Goal: Transaction & Acquisition: Obtain resource

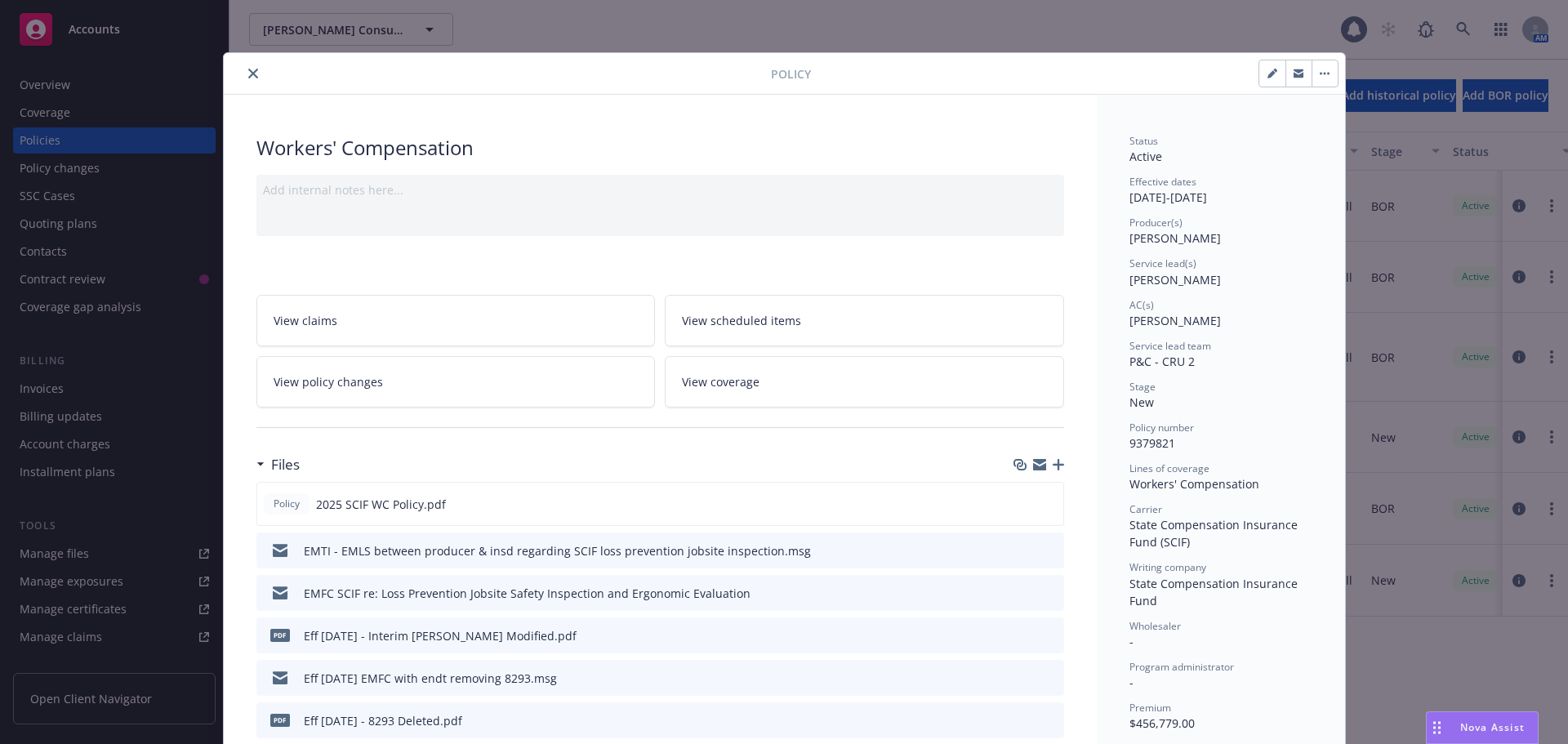
click at [236, 79] on div at bounding box center [500, 73] width 541 height 20
click at [248, 77] on icon "close" at bounding box center [253, 73] width 9 height 9
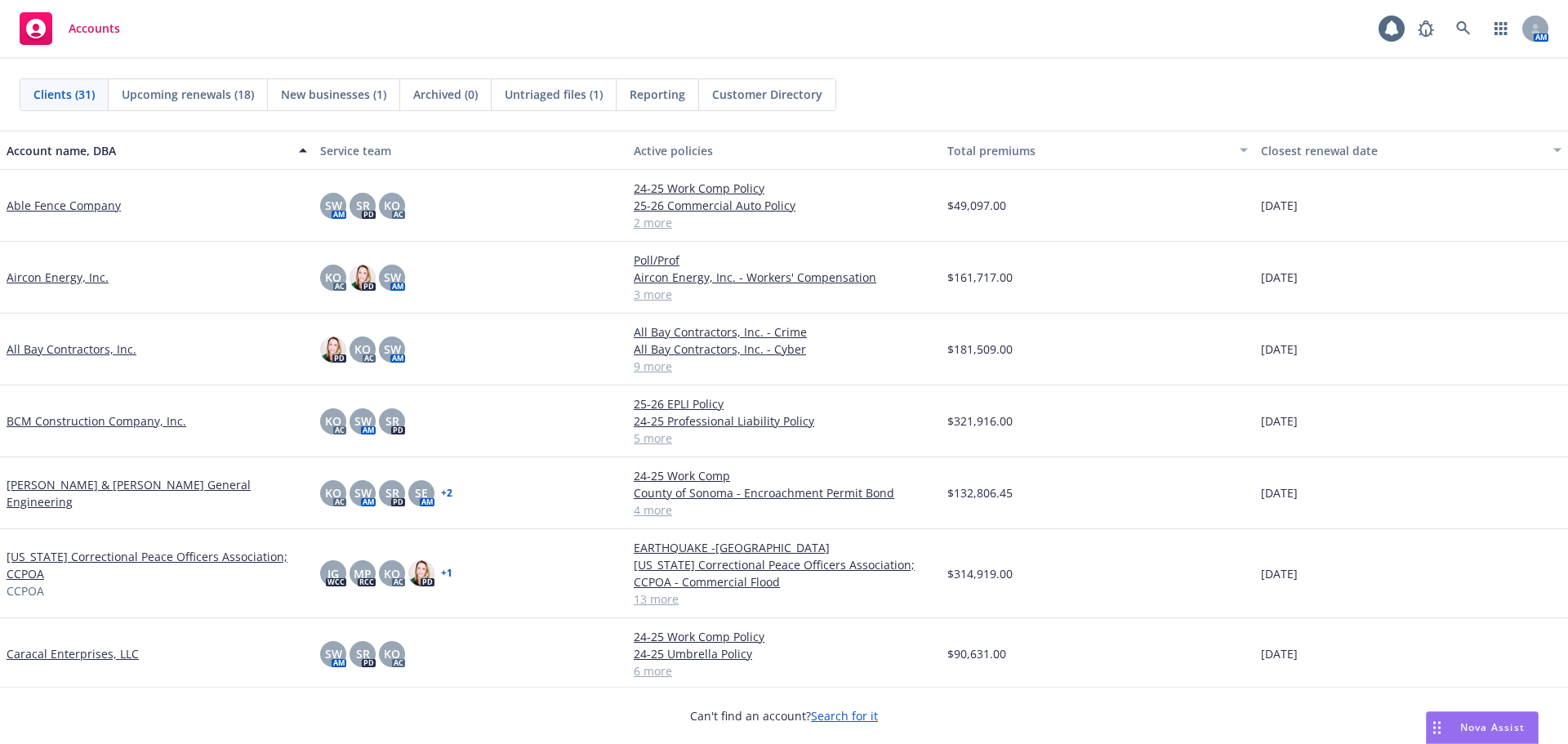
scroll to position [327, 0]
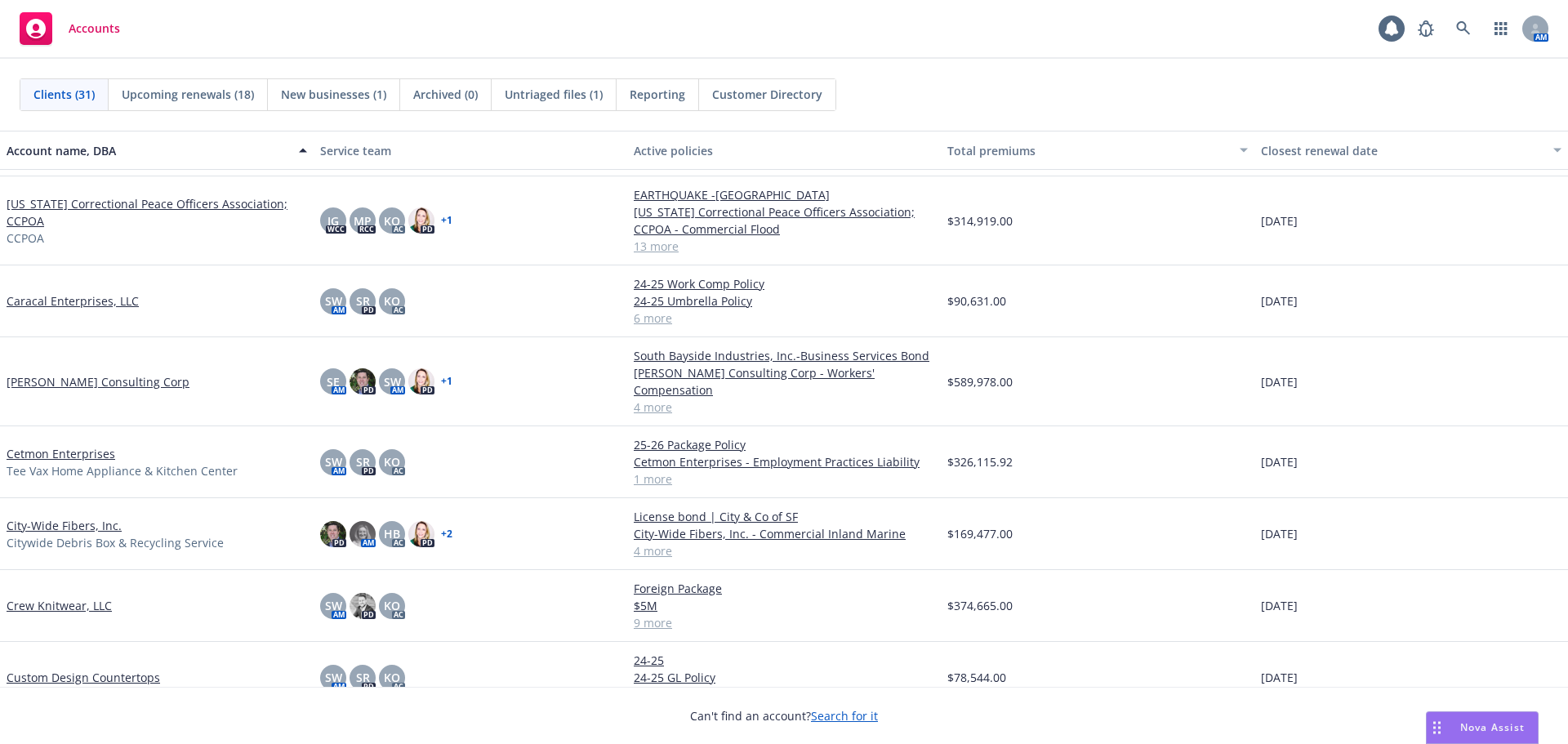
click at [96, 597] on link "Crew Knitwear, LLC" at bounding box center [59, 606] width 105 height 17
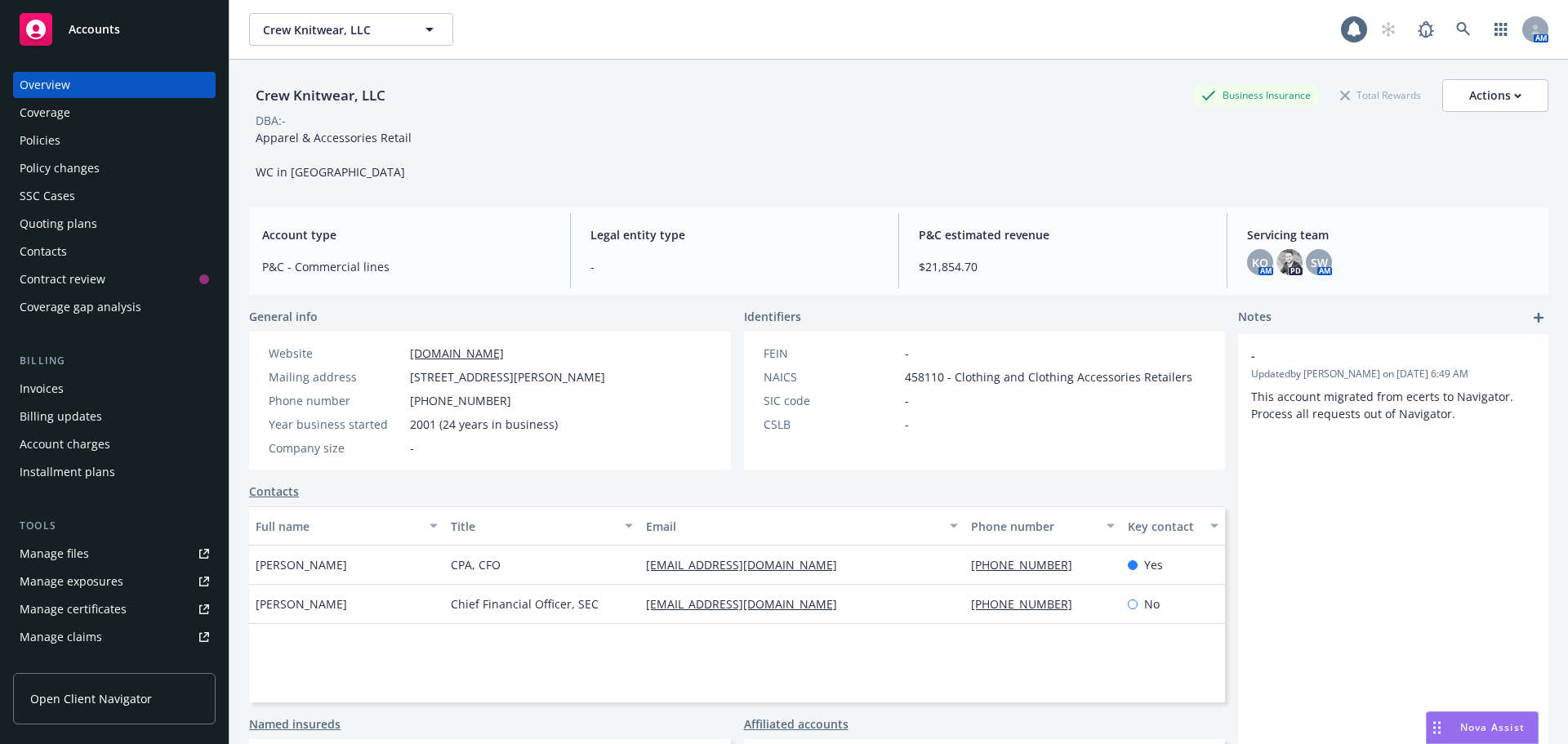
click at [83, 147] on div "Policies" at bounding box center [114, 141] width 189 height 26
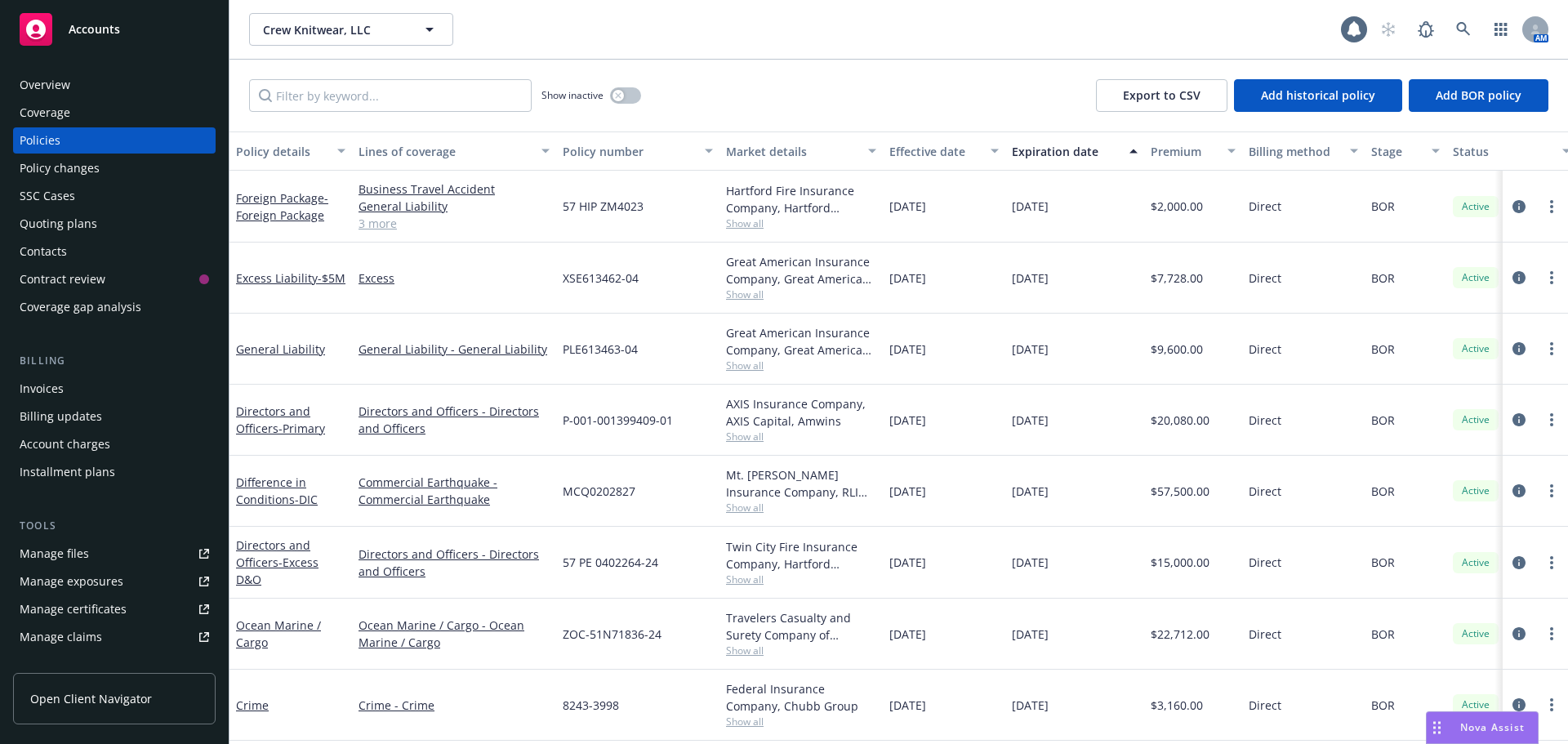
click at [39, 549] on div "Manage files" at bounding box center [54, 554] width 69 height 26
click at [103, 25] on span "Accounts" at bounding box center [94, 29] width 51 height 13
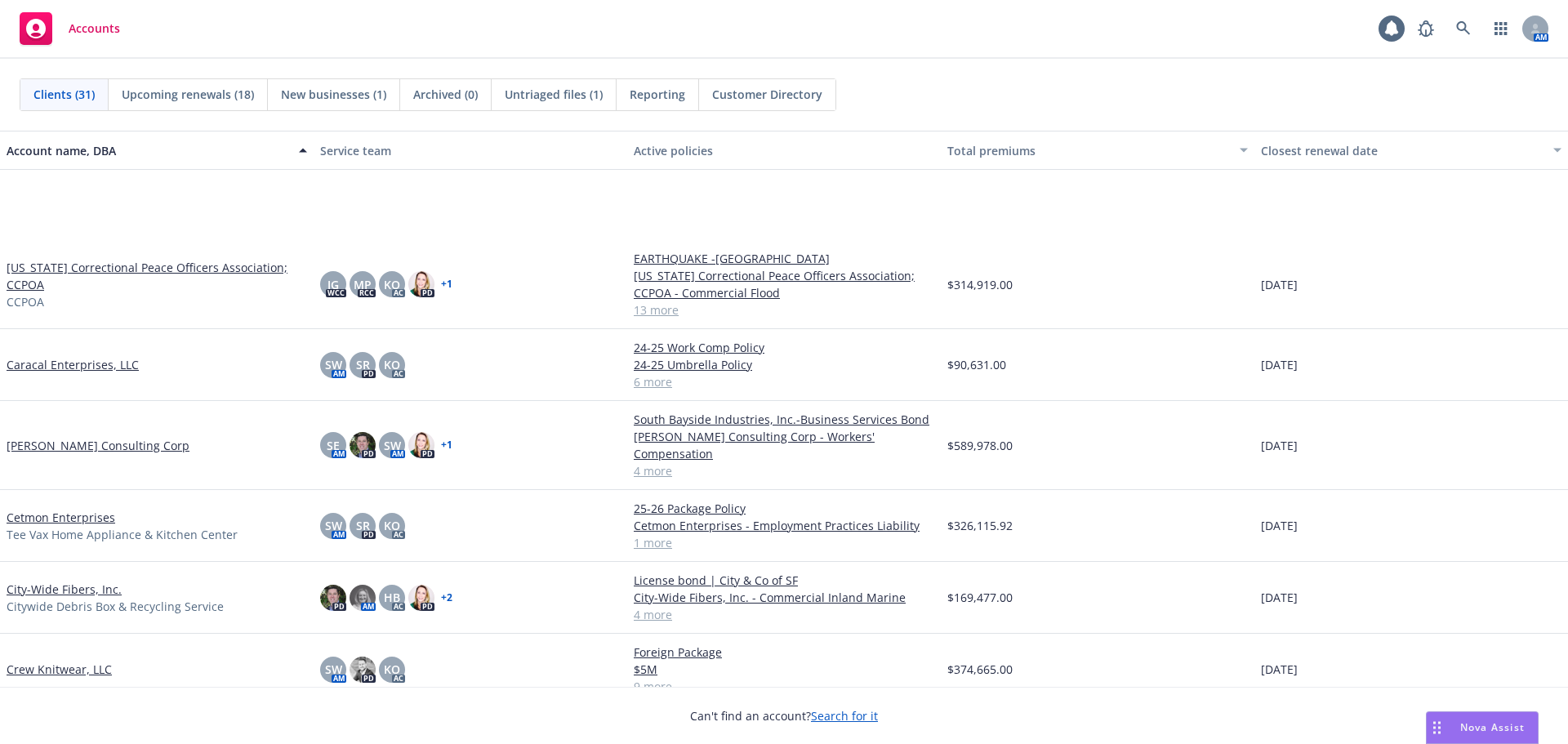
scroll to position [408, 0]
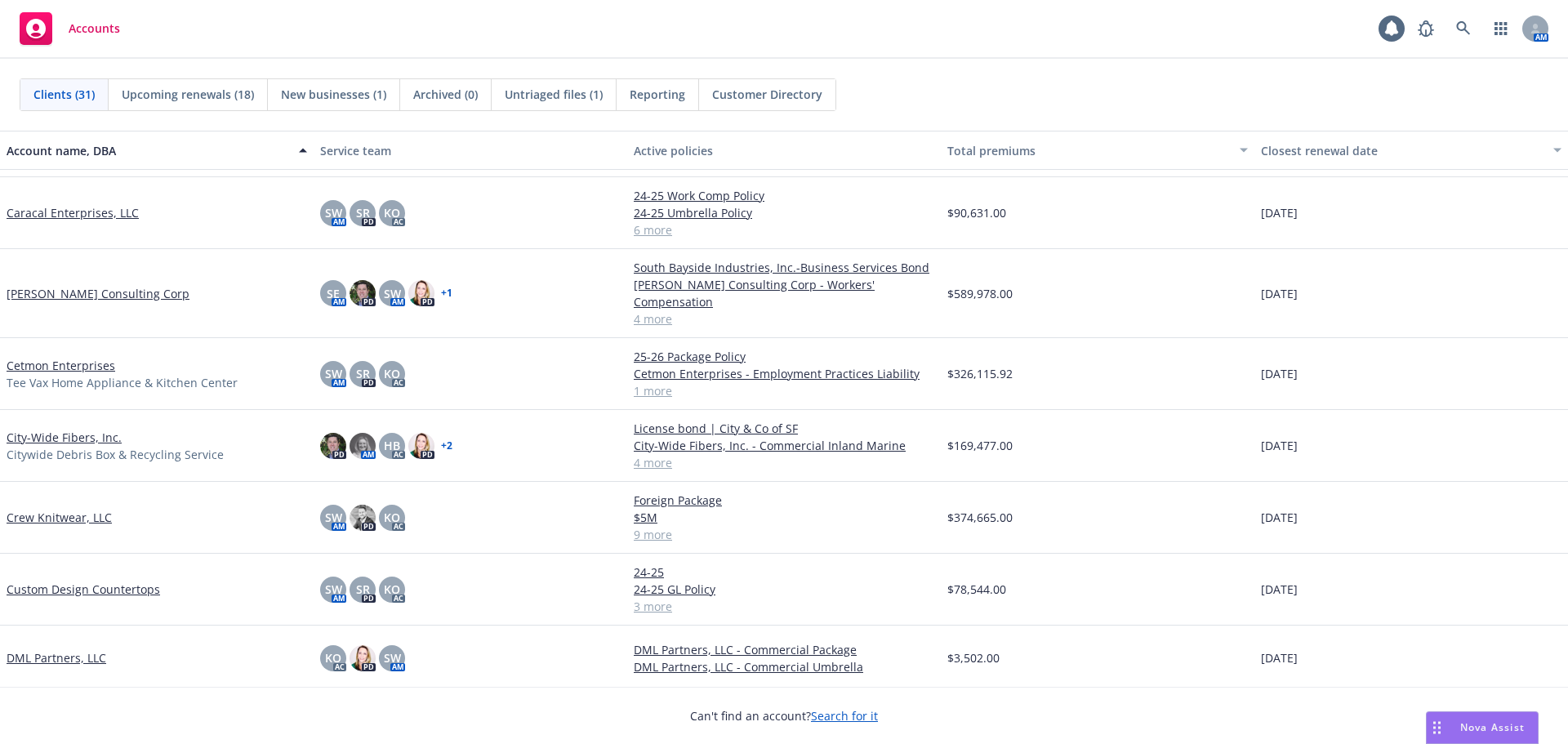
click at [51, 285] on link "Carson Consulting Corp" at bounding box center [98, 294] width 183 height 17
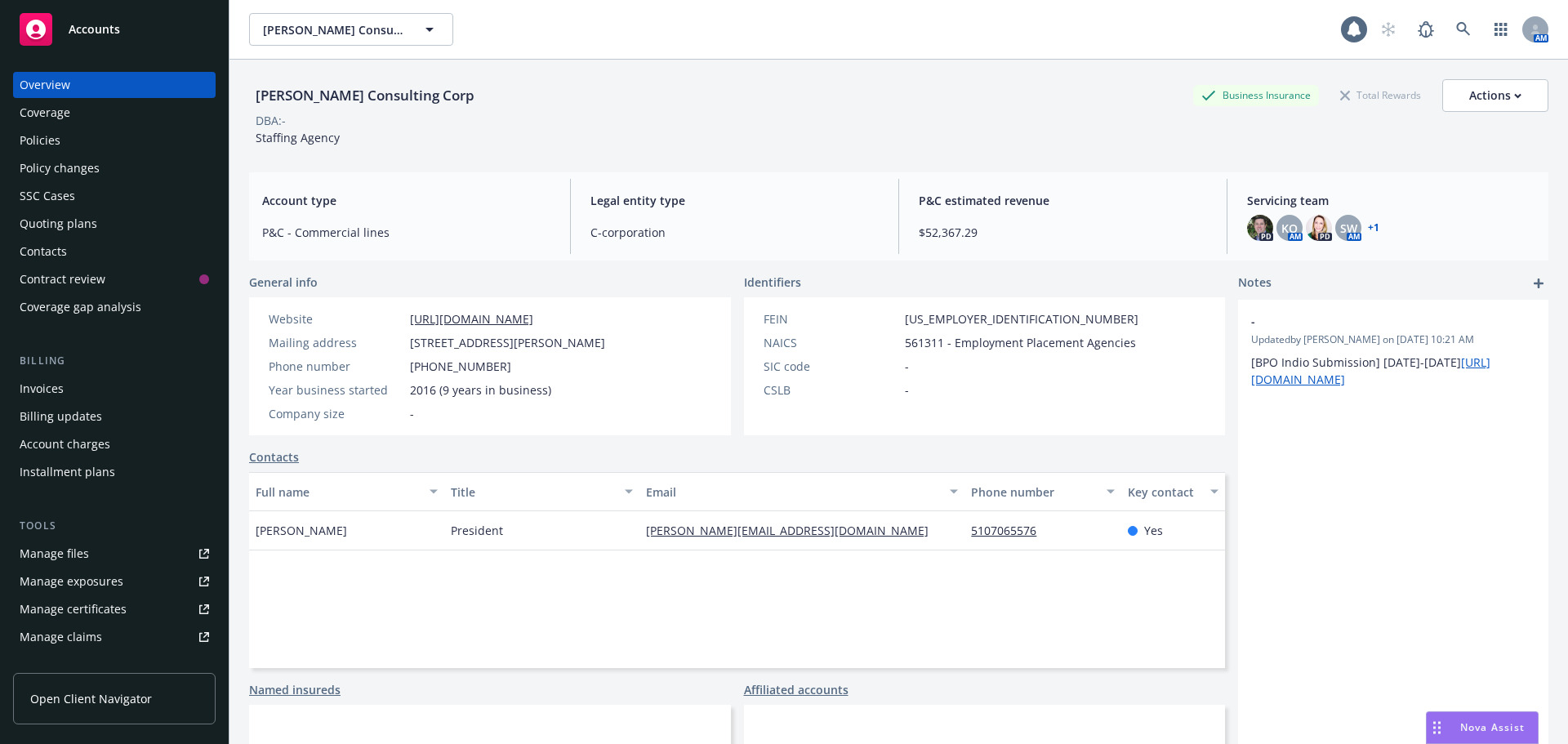
click at [55, 557] on div "Manage files" at bounding box center [54, 554] width 69 height 26
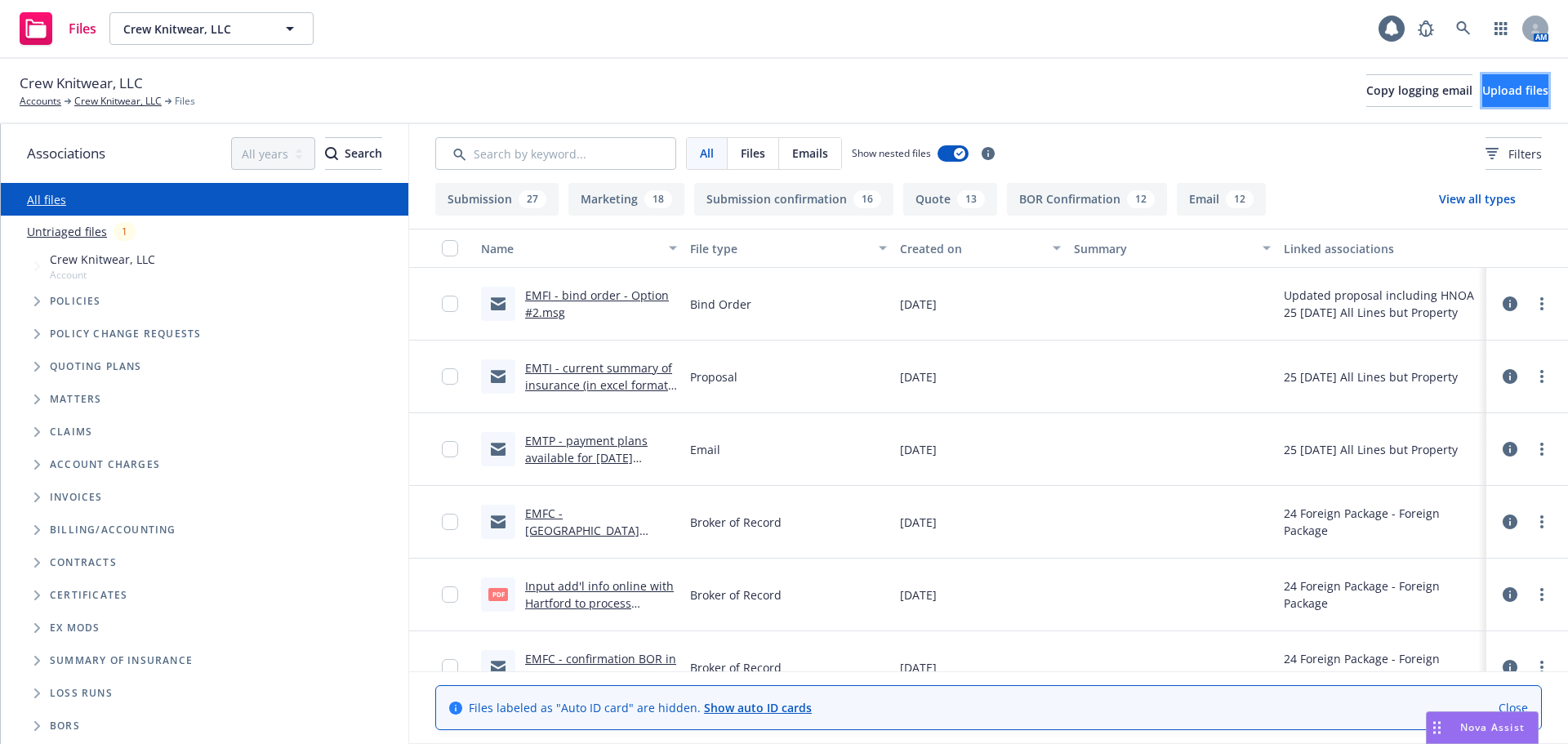
click at [1481, 91] on span "Upload files" at bounding box center [1514, 90] width 66 height 15
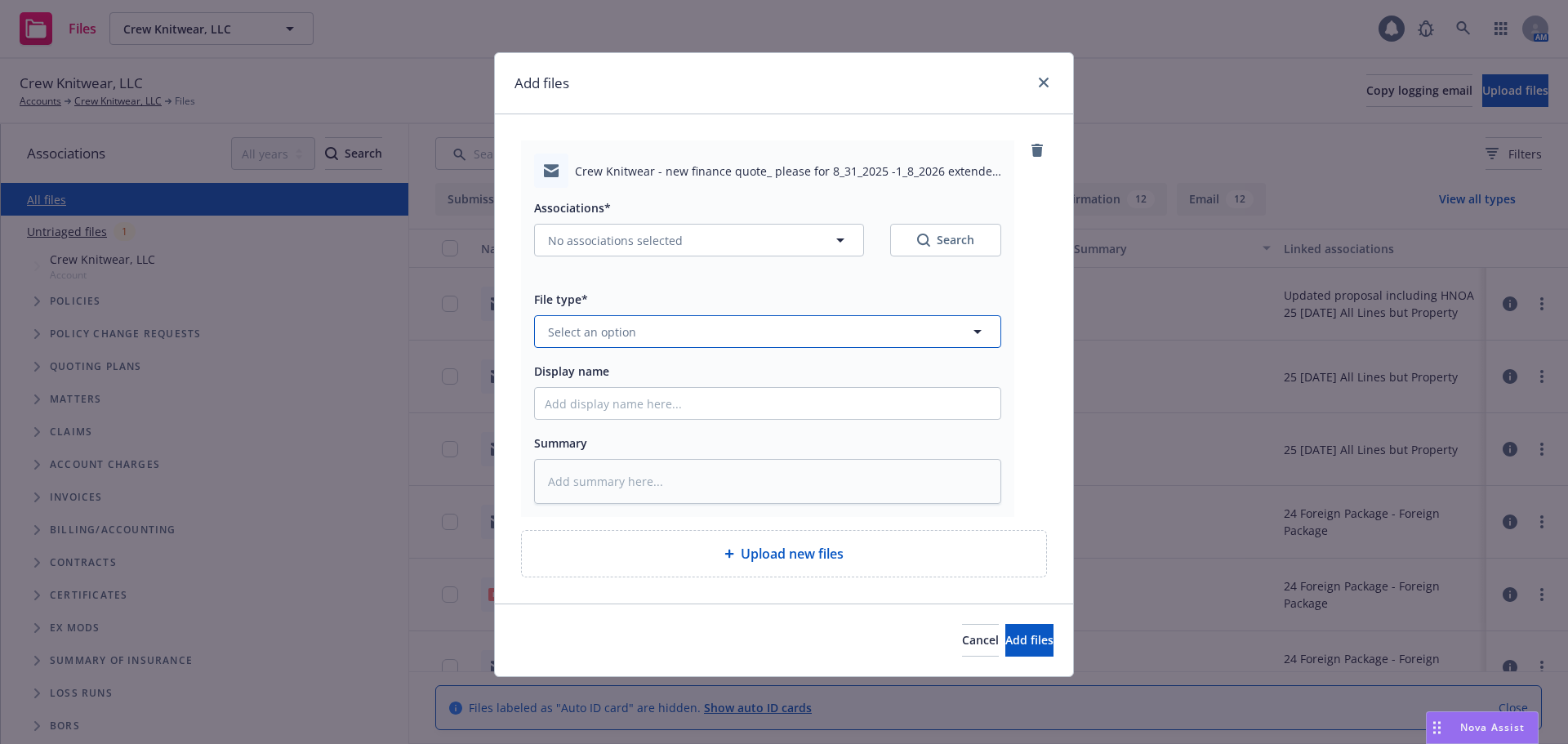
click at [655, 336] on button "Select an option" at bounding box center [767, 332] width 467 height 33
type input "emai"
click at [618, 373] on div "Email" at bounding box center [768, 377] width 446 height 24
click at [608, 398] on input "Display name" at bounding box center [767, 404] width 465 height 31
click at [679, 405] on input "Display name" at bounding box center [767, 404] width 465 height 31
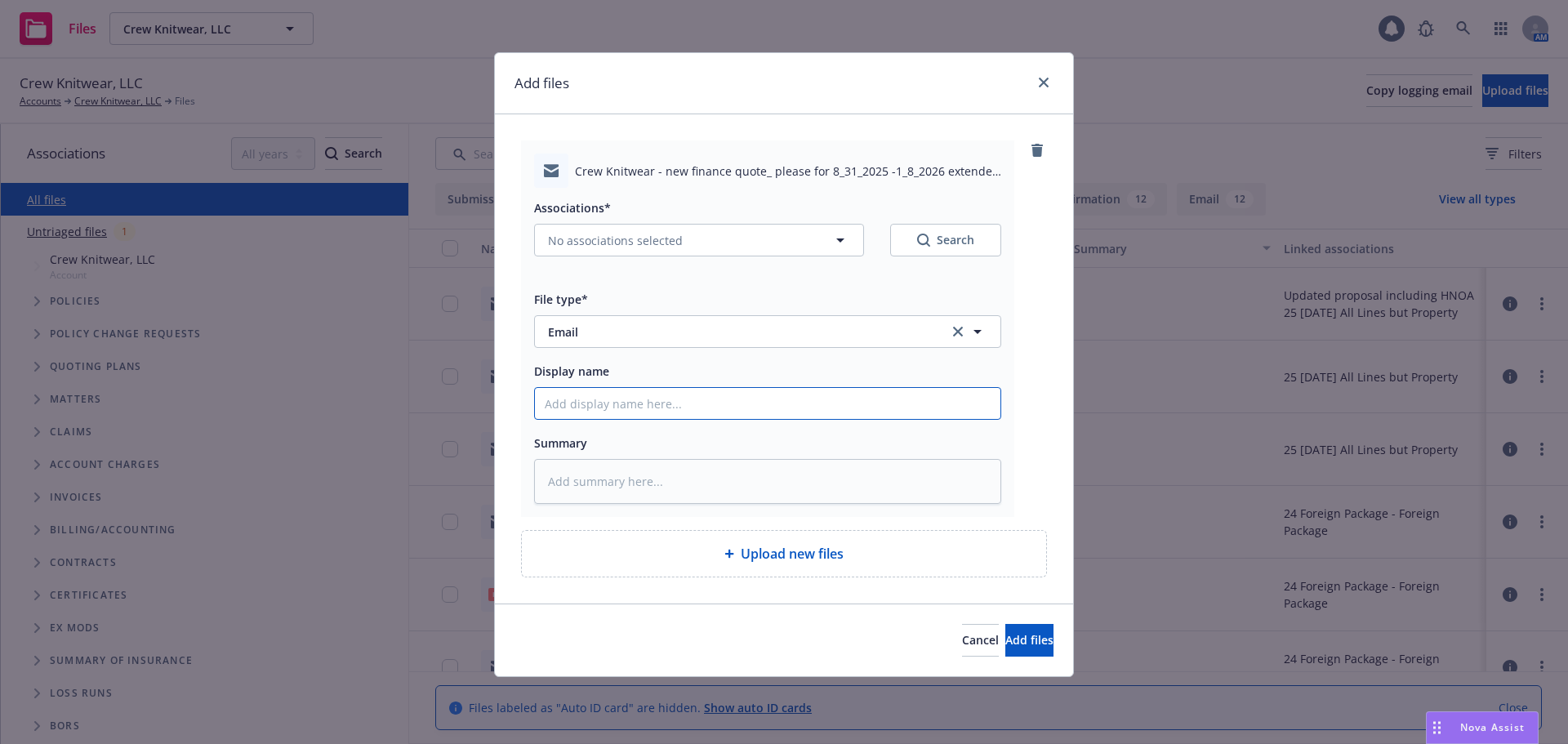
type textarea "x"
type input "E"
type textarea "x"
type input "EM"
type textarea "x"
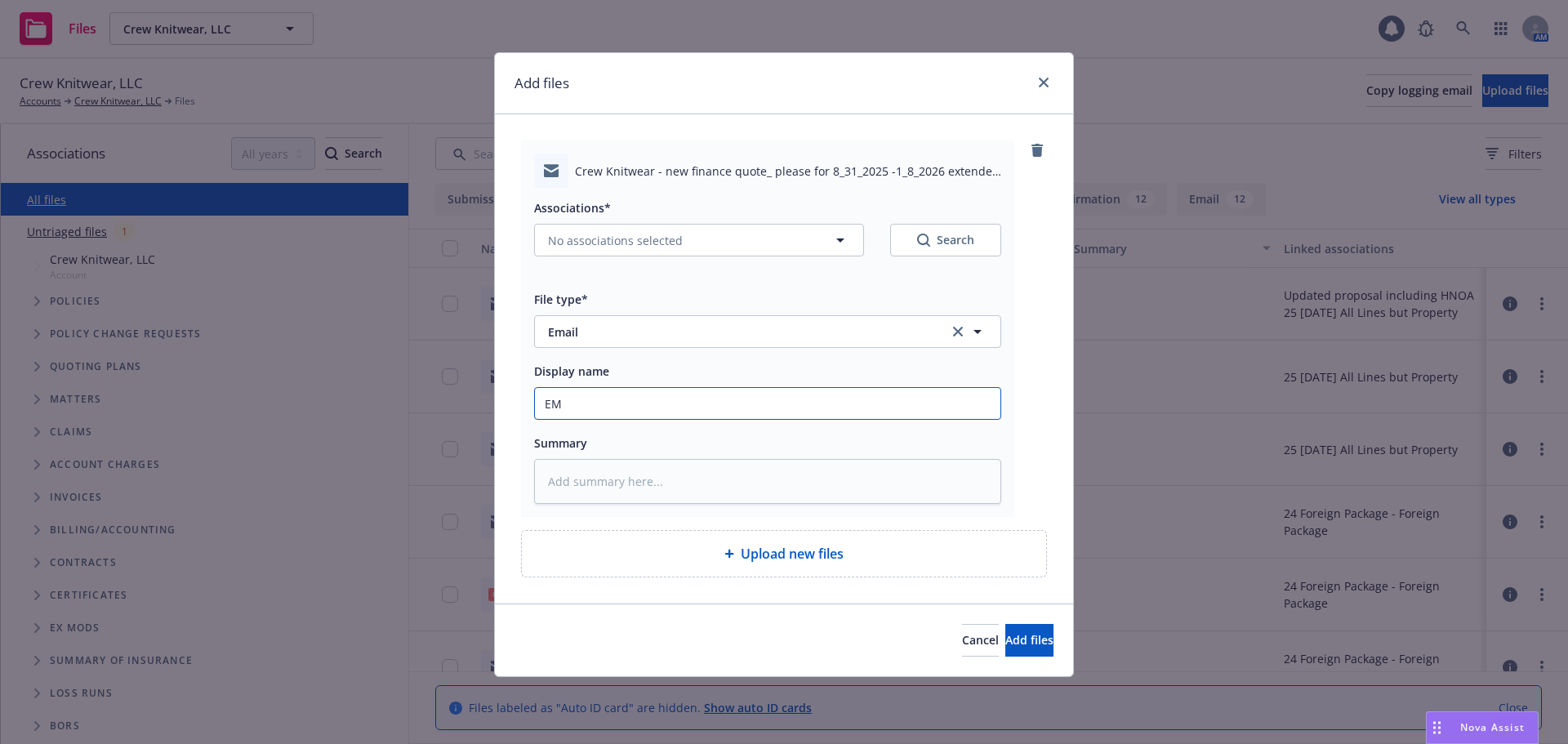
type input "EMT"
type textarea "x"
type input "EMTF"
type textarea "x"
type input "EMTFC"
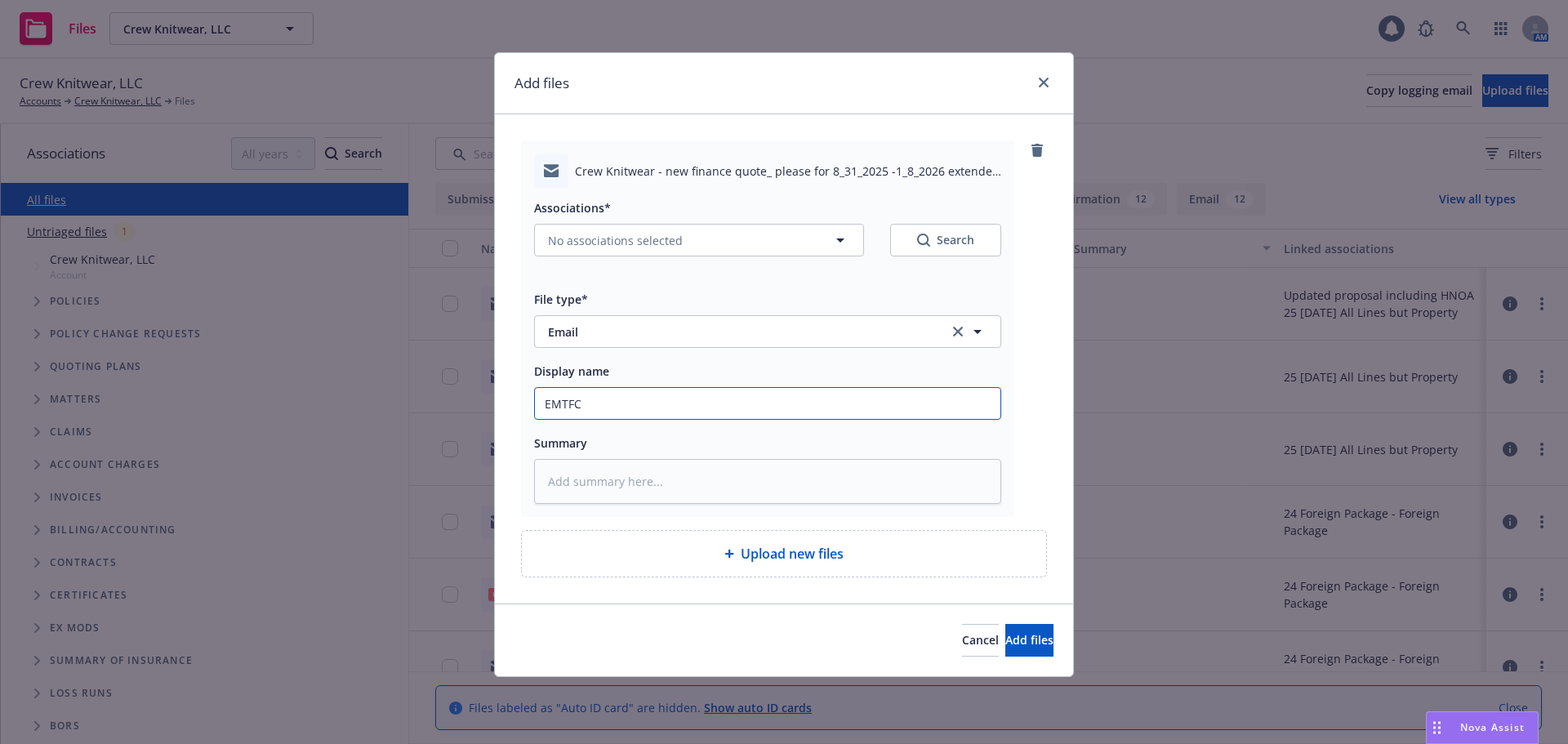
type textarea "x"
type input "EMTFC"
type textarea "x"
type input "EMTFC -"
type textarea "x"
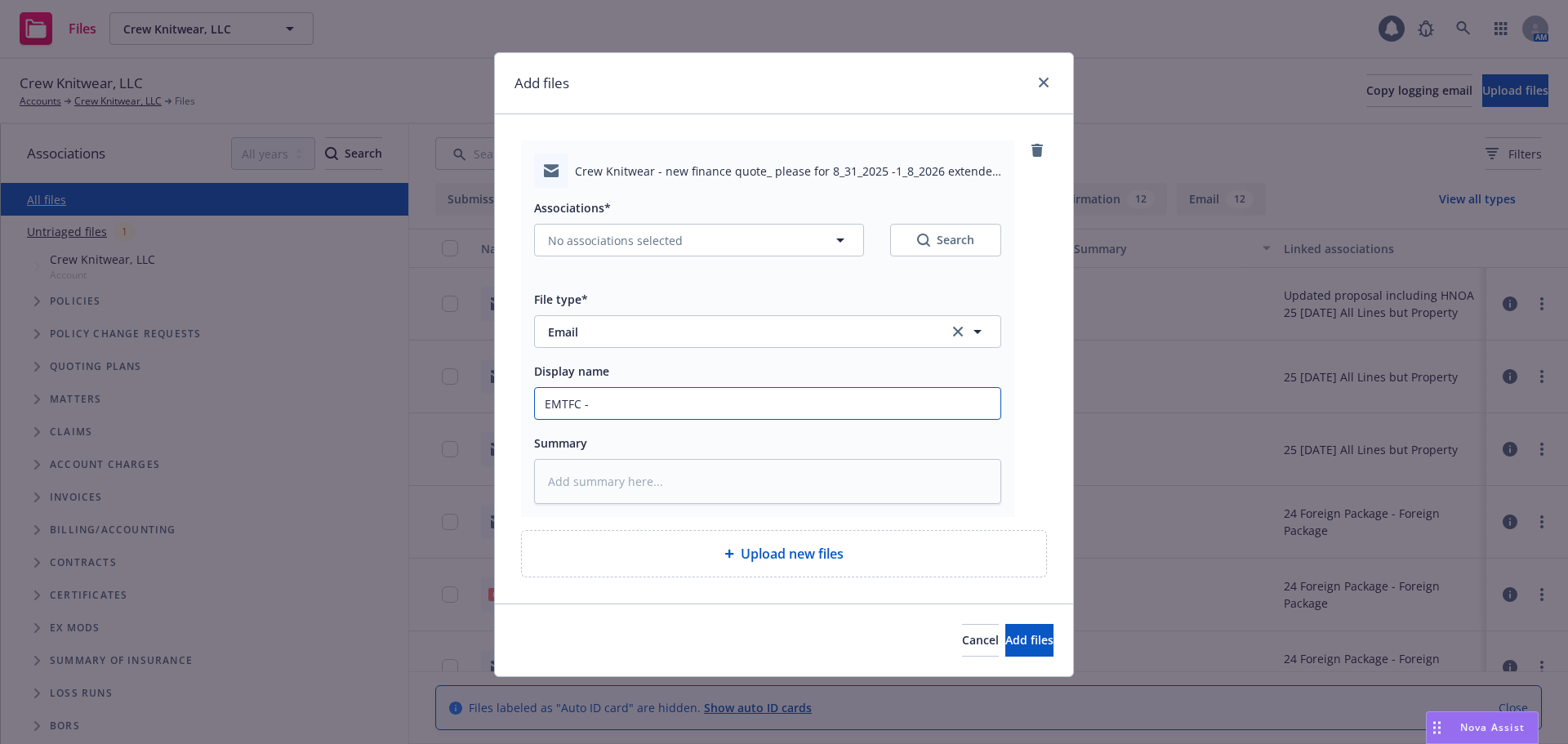
type input "EMTFC -"
type textarea "x"
type input "EMTFC - E"
type textarea "x"
type input "EMTFC - EM"
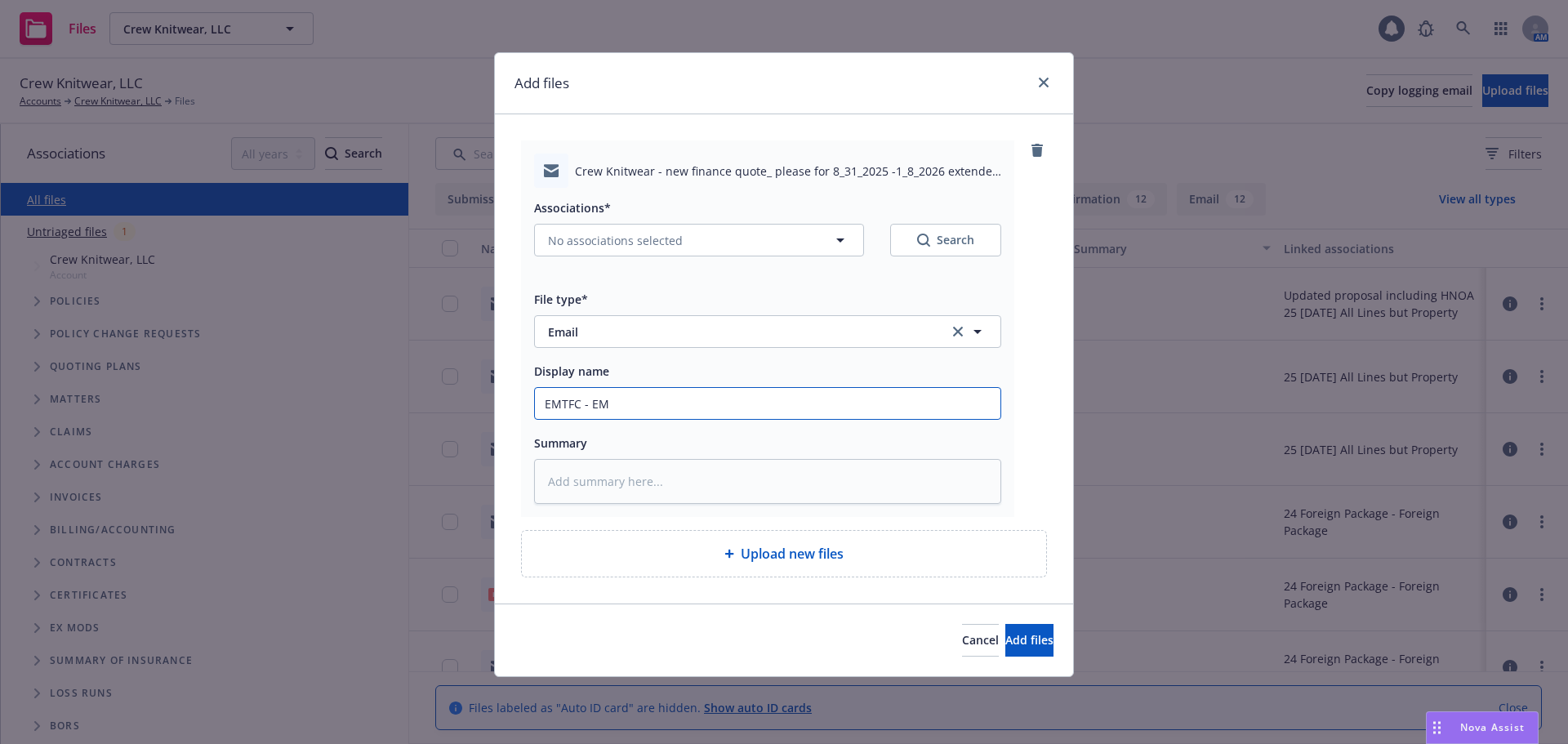
type textarea "x"
type input "EMTFC - EML"
type textarea "x"
type input "EMTFC - EML"
type textarea "x"
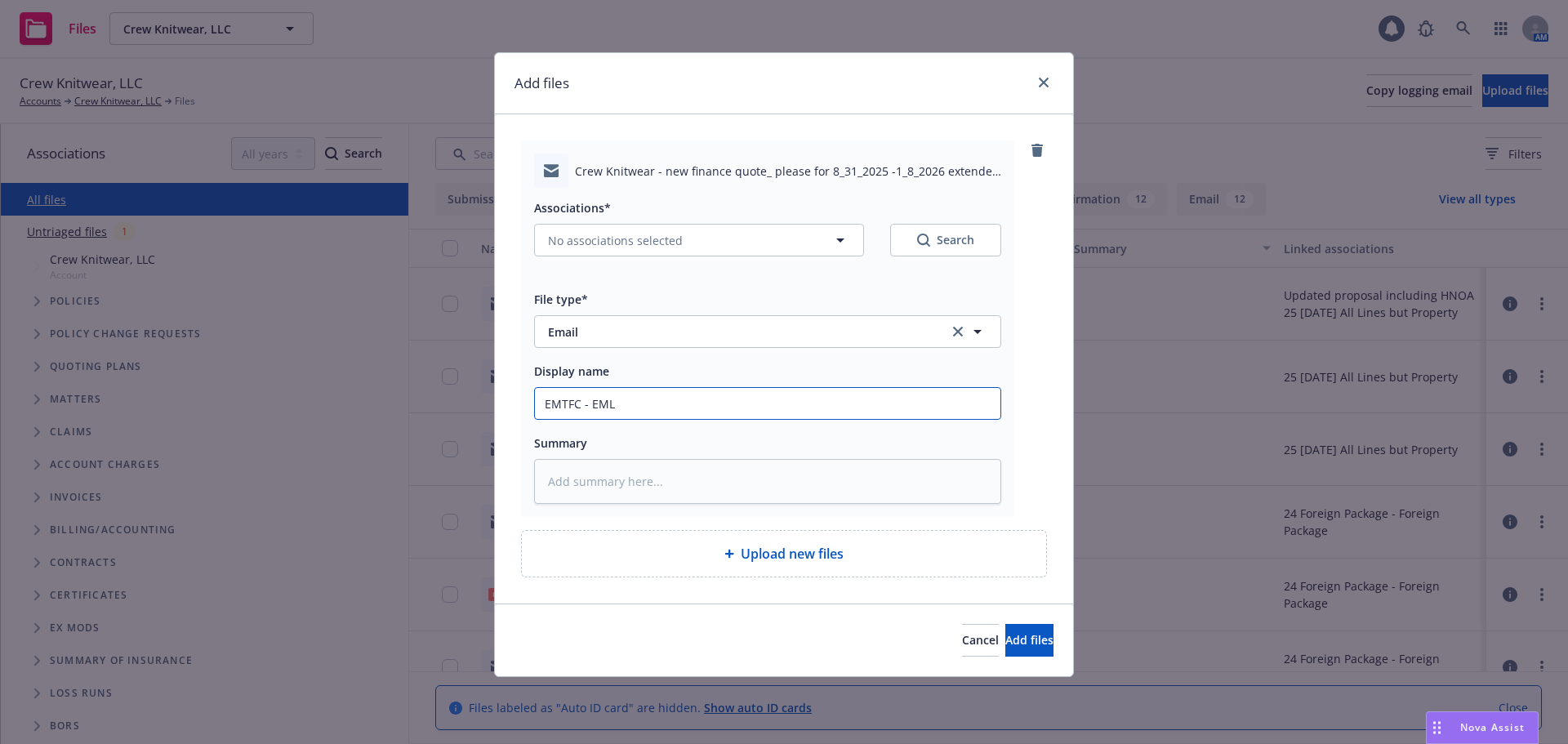
type input "EMTFC - EML t"
type textarea "x"
type input "EMTFC - EML to"
type textarea "x"
type input "EMTFC - EML to"
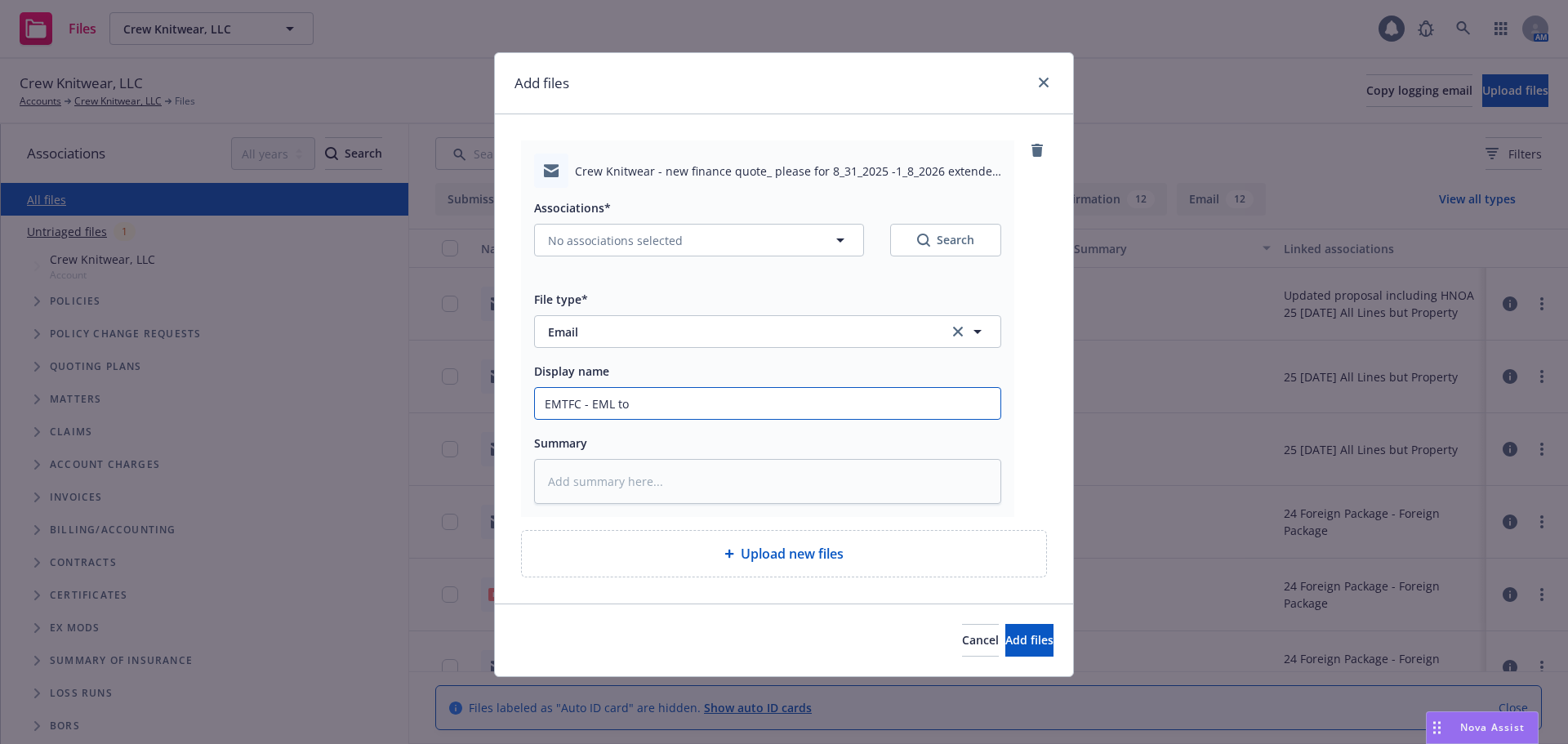
type textarea "x"
type input "EMTFC - EML to A"
type textarea "x"
type input "EMTFC - EML to Af"
type textarea "x"
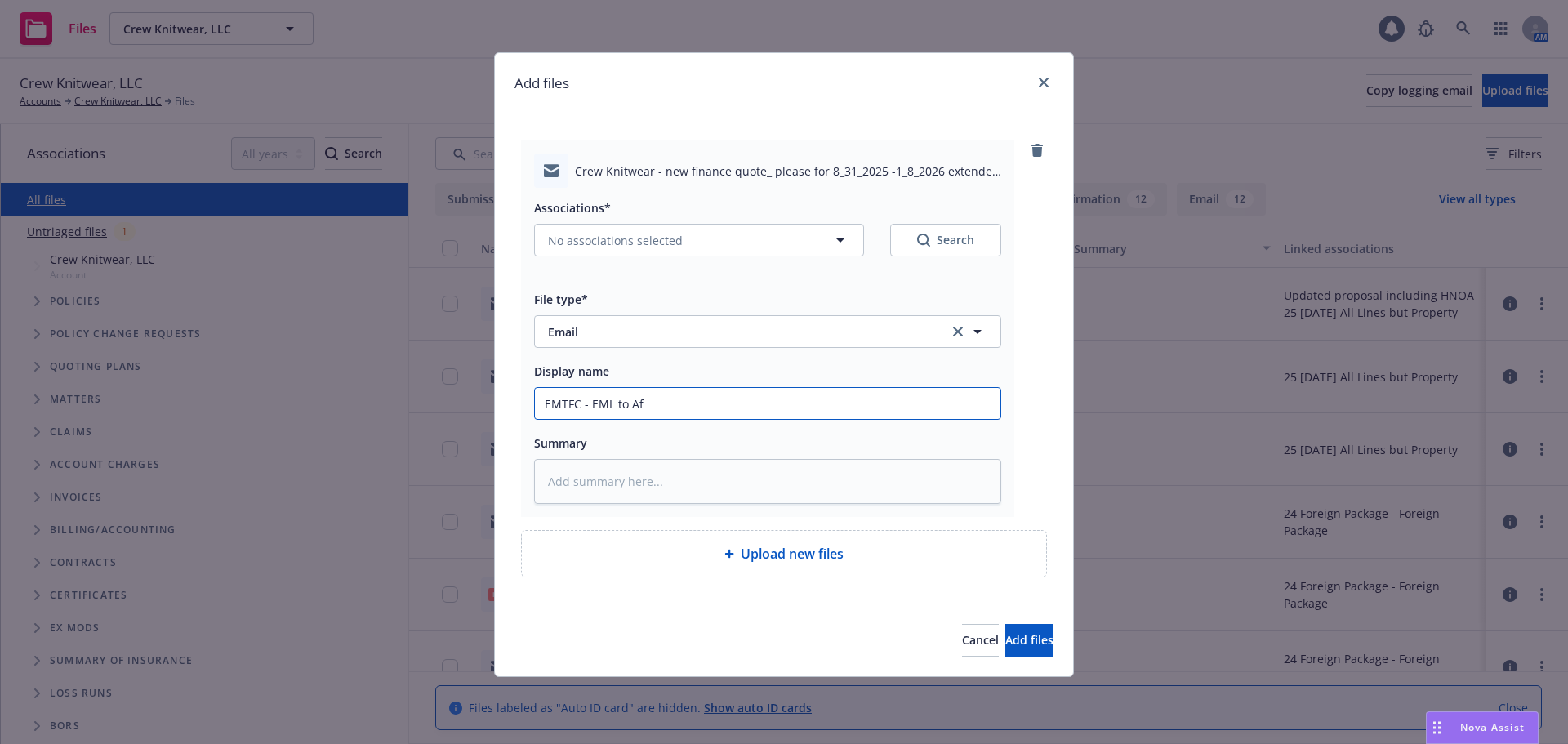
type input "EMTFC - EML to Afc"
type textarea "x"
type input "EMTFC - EML to Afco"
type textarea "x"
type input "EMTFC - EML to Afco"
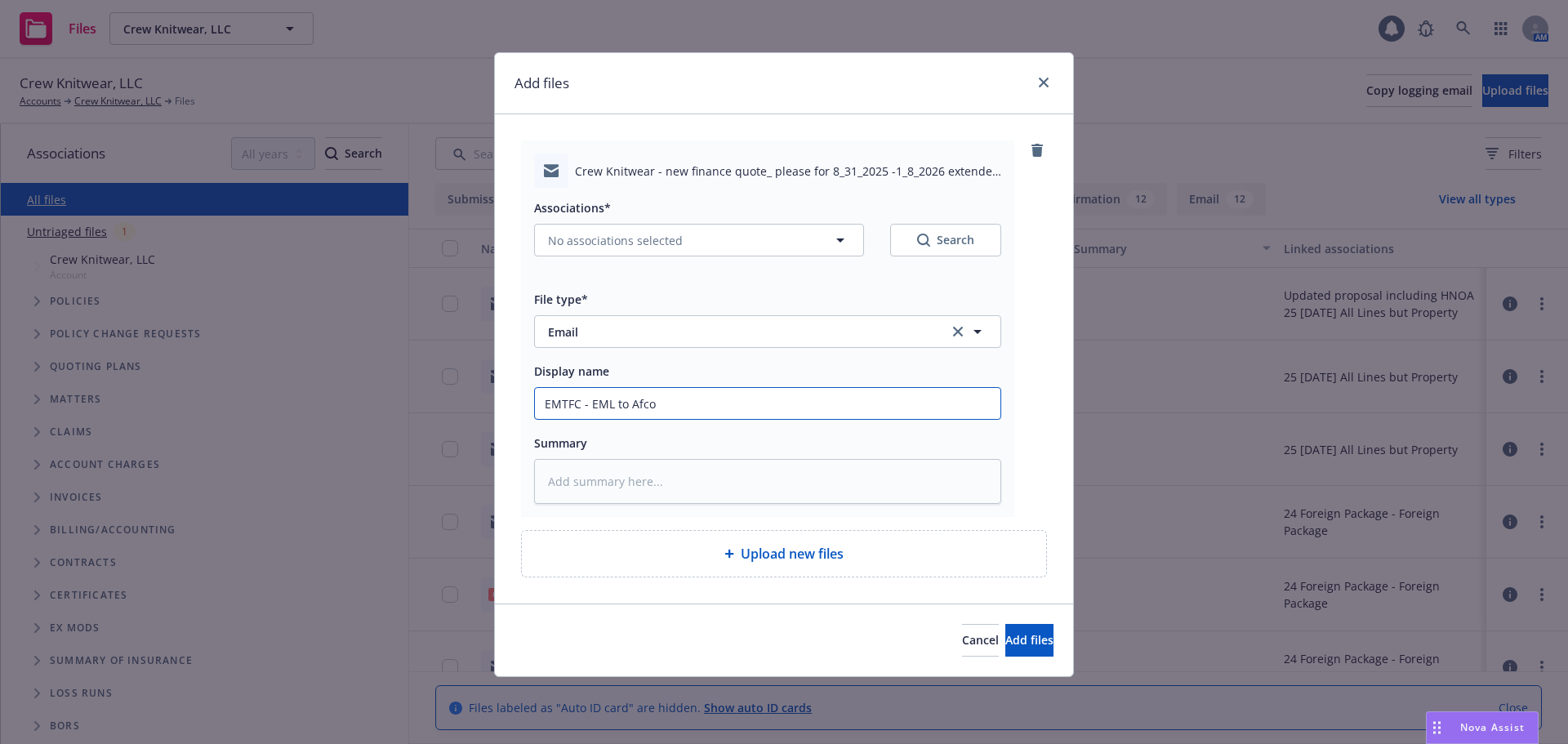
type textarea "x"
type input "EMTFC - EML to Afco w"
type textarea "x"
type input "EMTFC - EML to Afco w/"
type textarea "x"
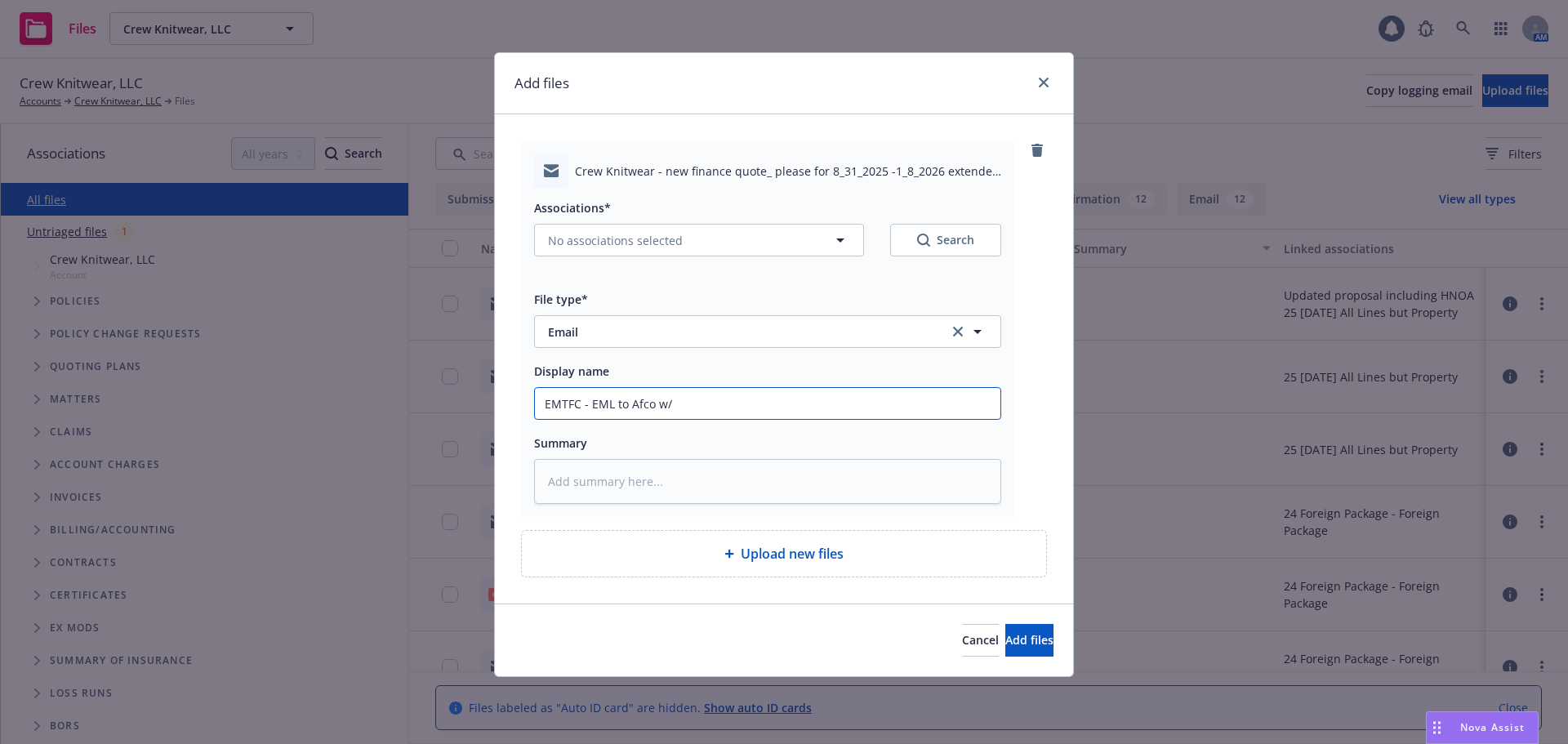
type input "EMTFC - EML to Afco w/r"
type textarea "x"
type input "EMTFC - EML to Afco w/re"
type textarea "x"
type input "EMTFC - EML to Afco w/reqt"
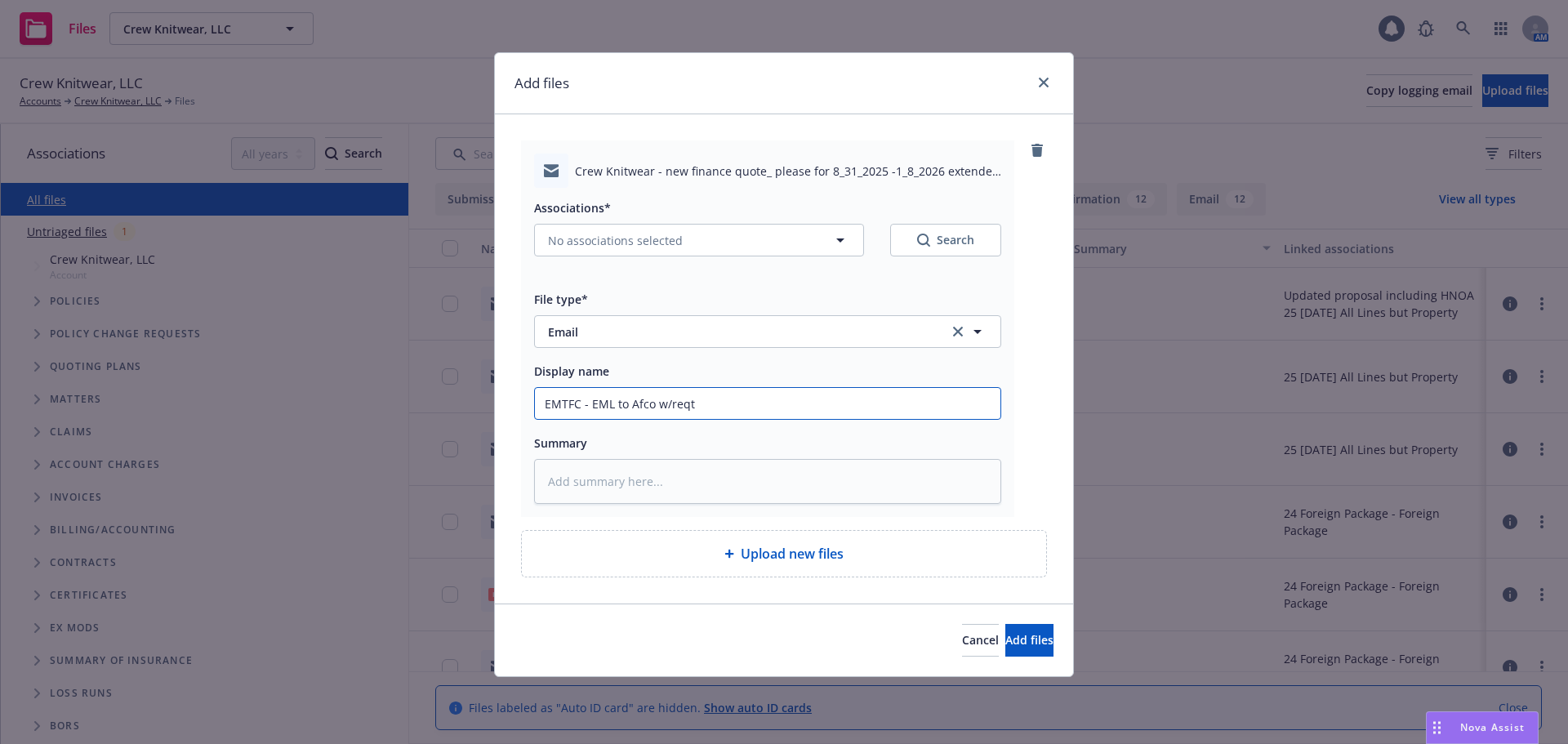
type textarea "x"
type input "EMTFC - EML to Afco w/reqt"
type textarea "x"
type input "EMTFC - EML to Afco w/reqt f"
type textarea "x"
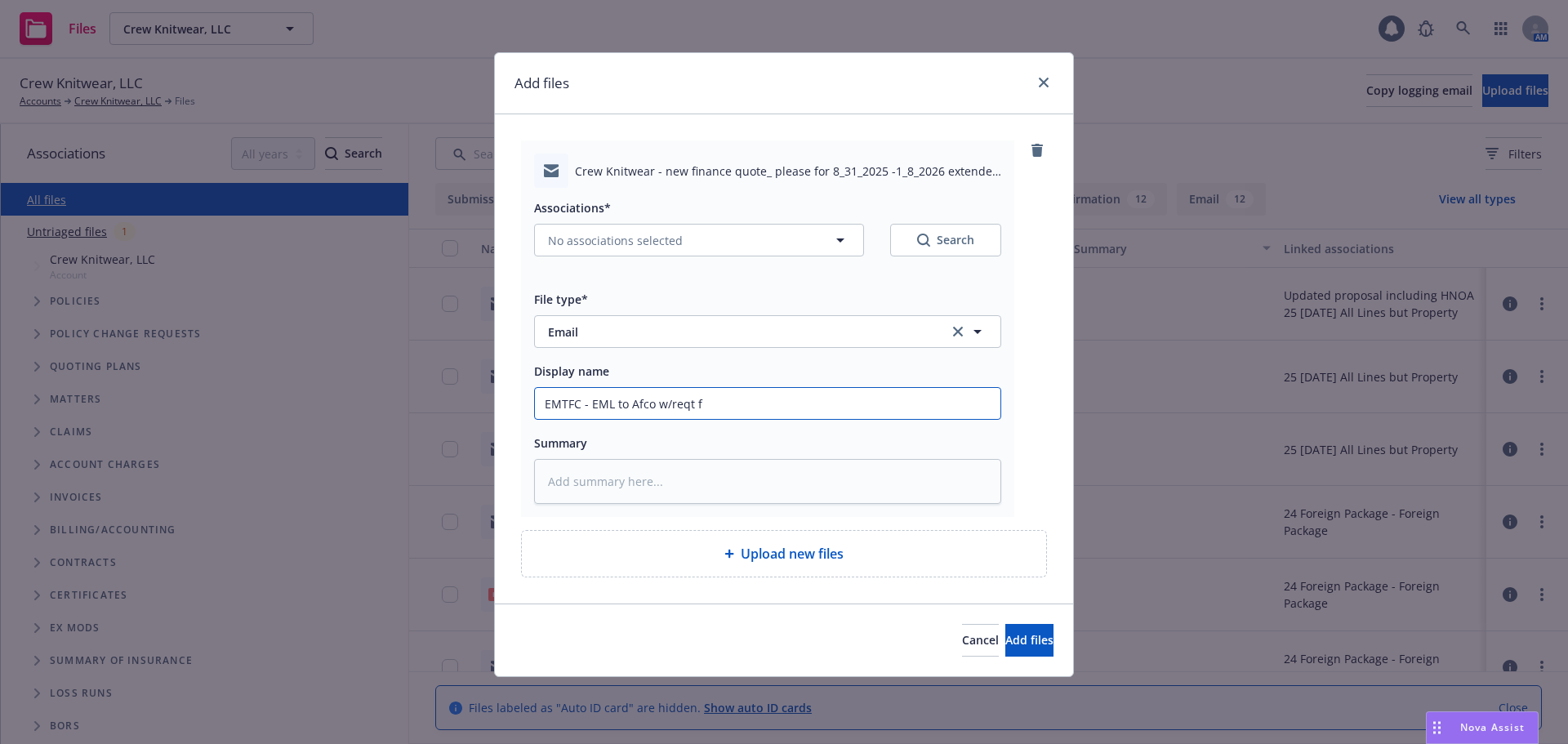
type input "EMTFC - EML to Afco w/reqt fo"
type textarea "x"
type input "EMTFC - EML to Afco w/reqt for"
type textarea "x"
type input "EMTFC - EML to Afco w/reqt for"
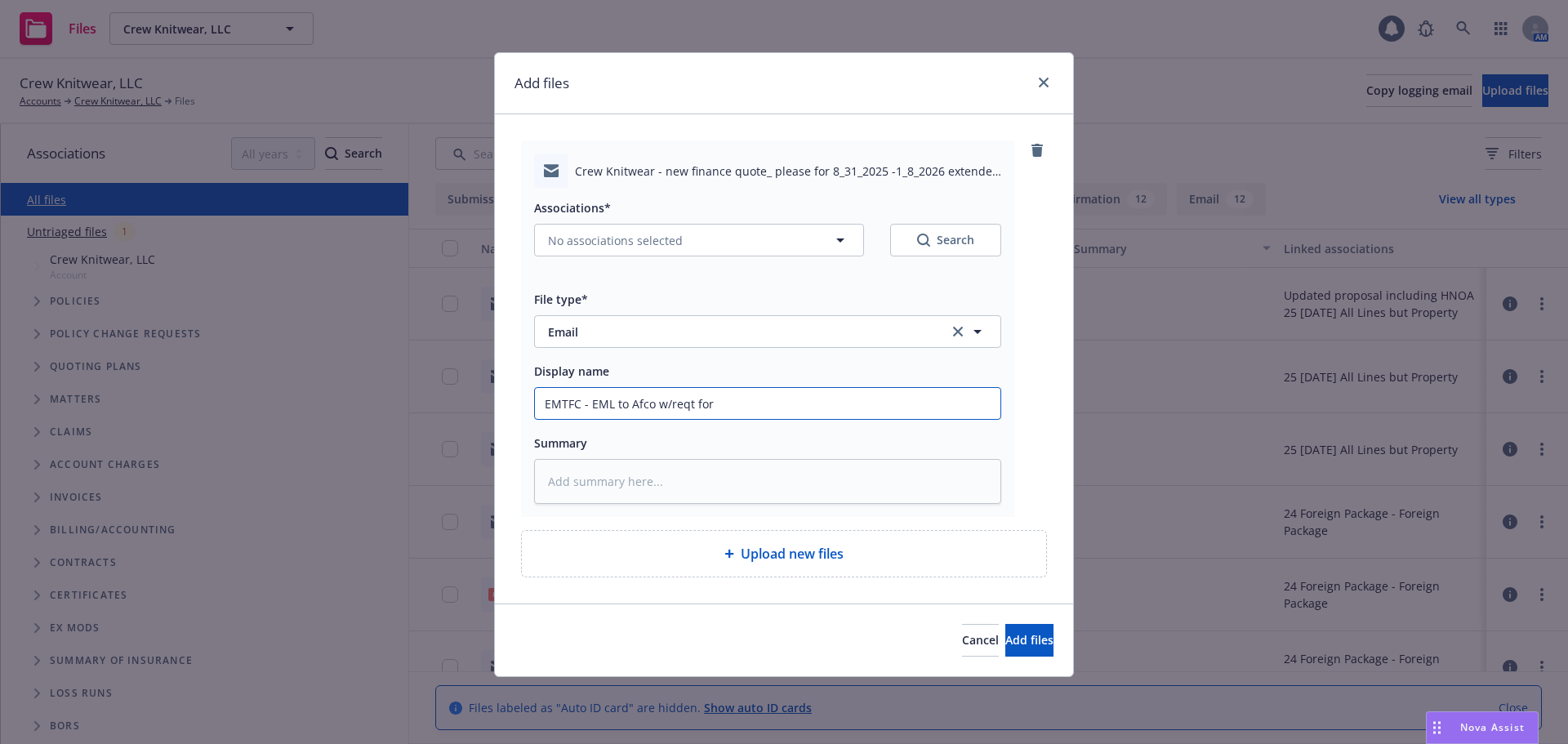
type textarea "x"
type input "EMTFC - EML to Afco w/reqt for f"
type textarea "x"
type input "EMTFC - EML to Afco w/reqt for fi"
type textarea "x"
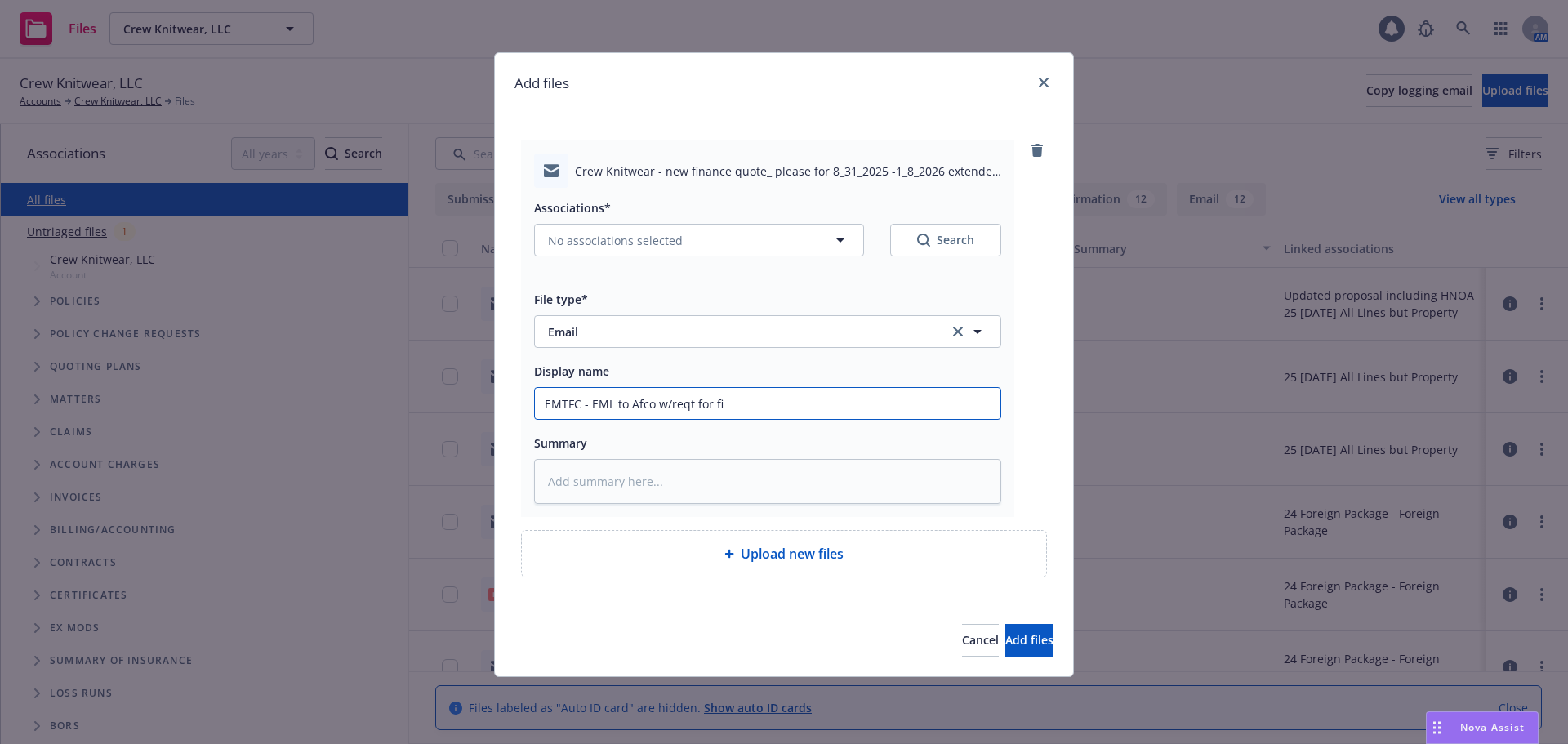
type input "EMTFC - EML to Afco w/reqt for fin"
type textarea "x"
type input "EMTFC - EML to Afco w/reqt for fina"
type textarea "x"
type input "EMTFC - EML to Afco w/reqt for [PERSON_NAME]"
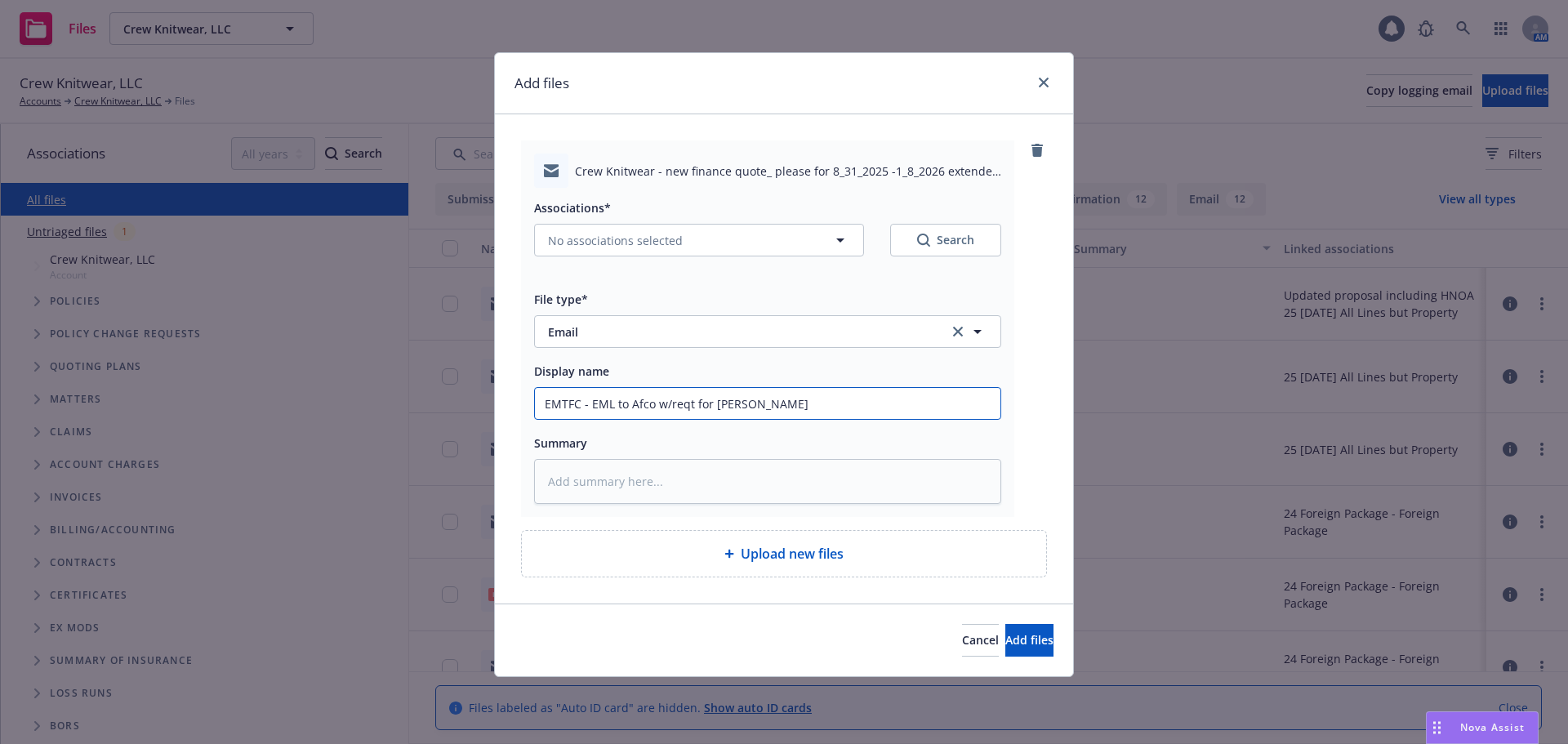
type textarea "x"
type input "EMTFC - EML to Afco w/reqt for financ"
type textarea "x"
type input "EMTFC - EML to Afco w/reqt for finance"
type textarea "x"
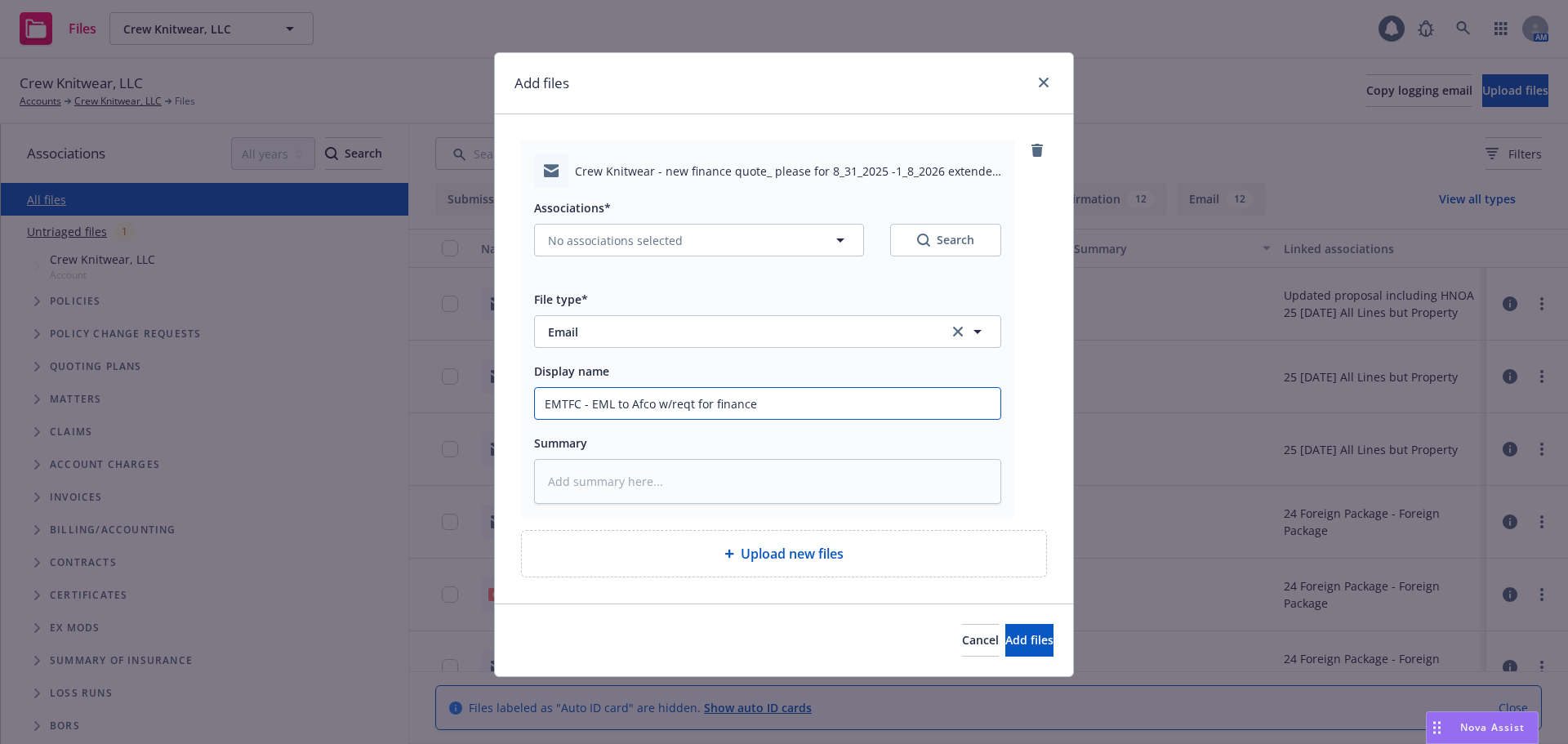
type input "EMTFC - EML to Afco w/reqt for finance"
type textarea "x"
type input "EMTFC - EML to Afco w/reqt for finance q"
type textarea "x"
type input "EMTFC - EML to Afco w/reqt for finance qu"
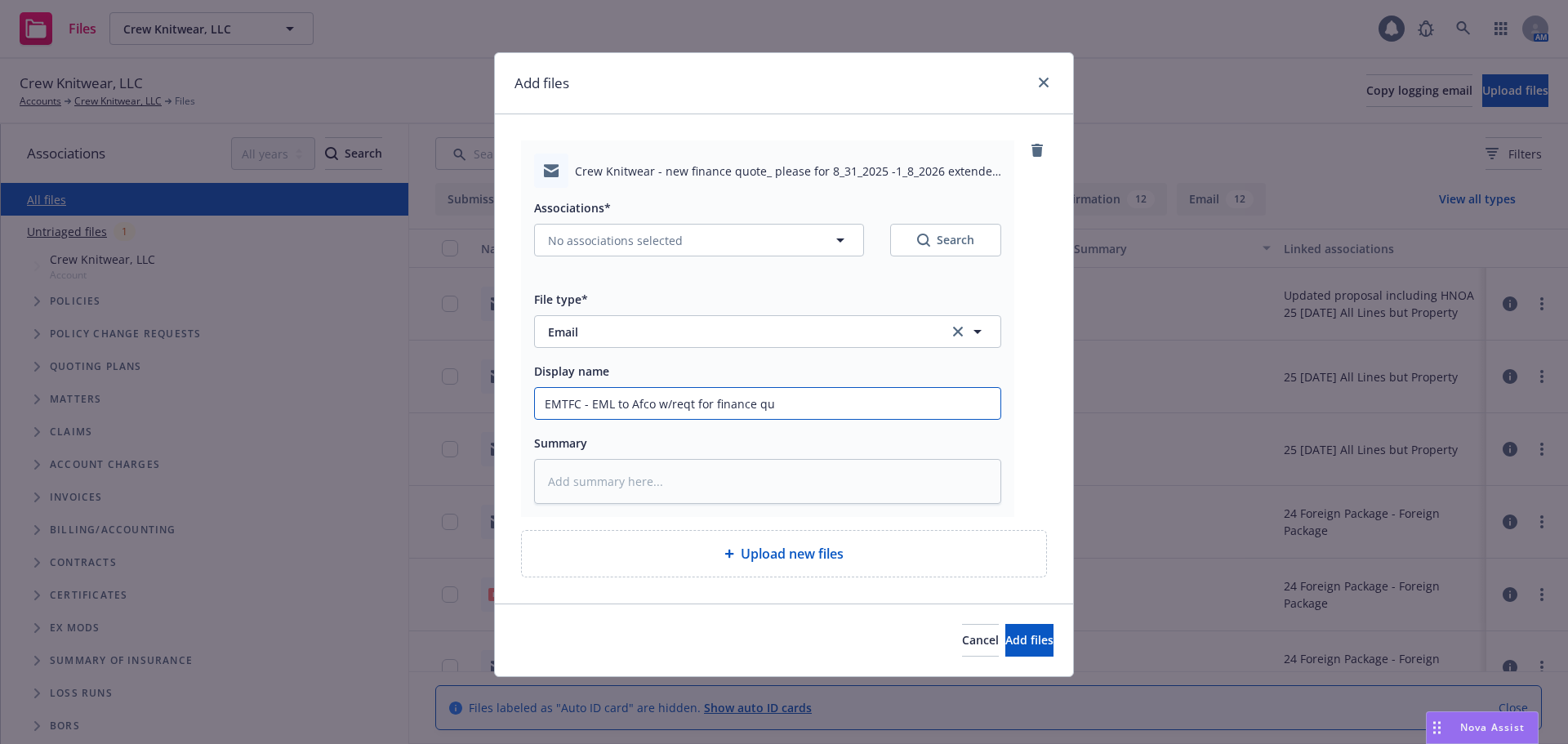
type textarea "x"
type input "EMTFC - EML to Afco w/reqt for finance quo"
type textarea "x"
type input "EMTFC - EML to Afco w/reqt for finance quote"
type textarea "x"
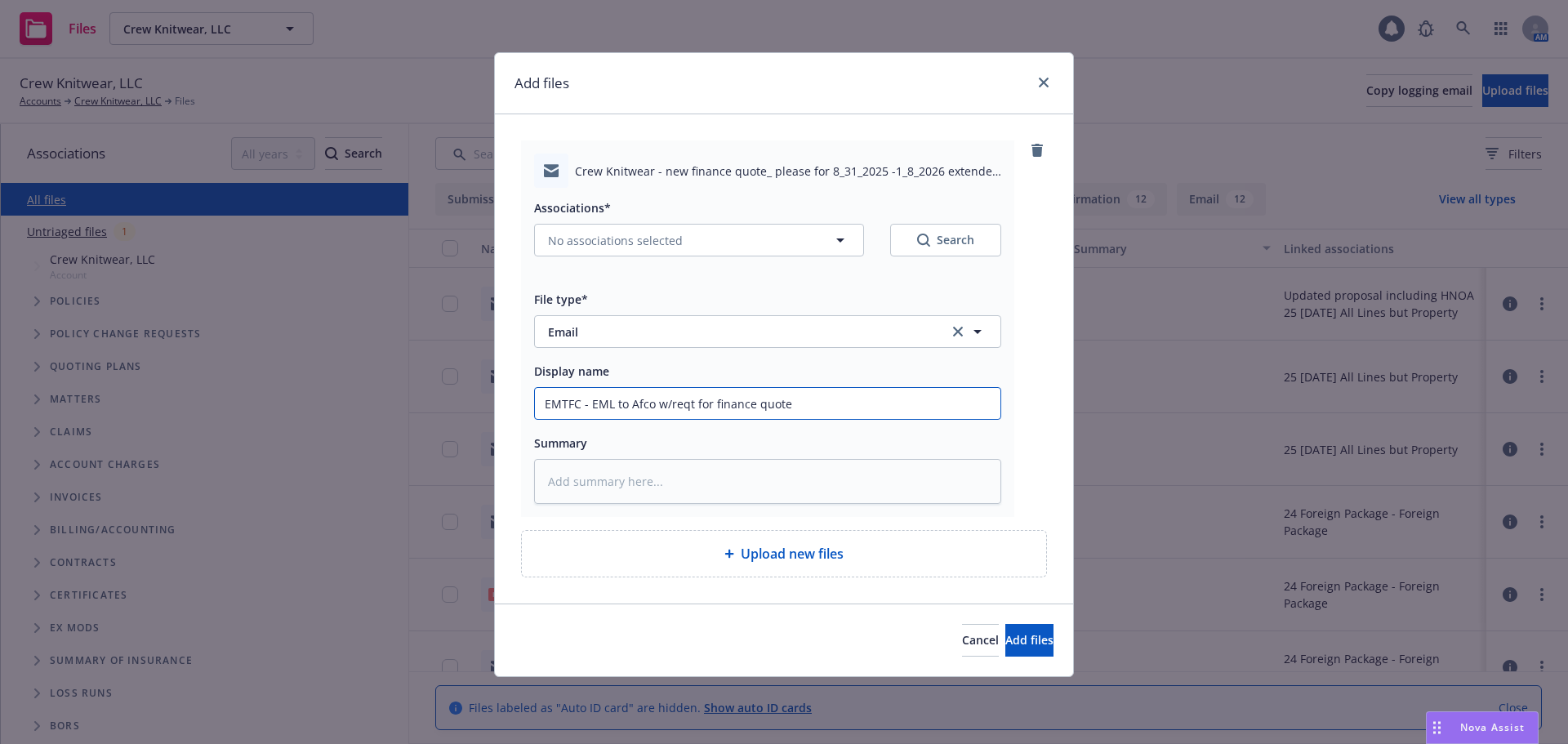
type input "EMTFC - EML to Afco w/reqt for finance quote"
type textarea "x"
type input "EMTFC - EML to Afco w/reqt for finance quote o"
type textarea "x"
type input "EMTFC - EML to Afco w/reqt for finance quote op"
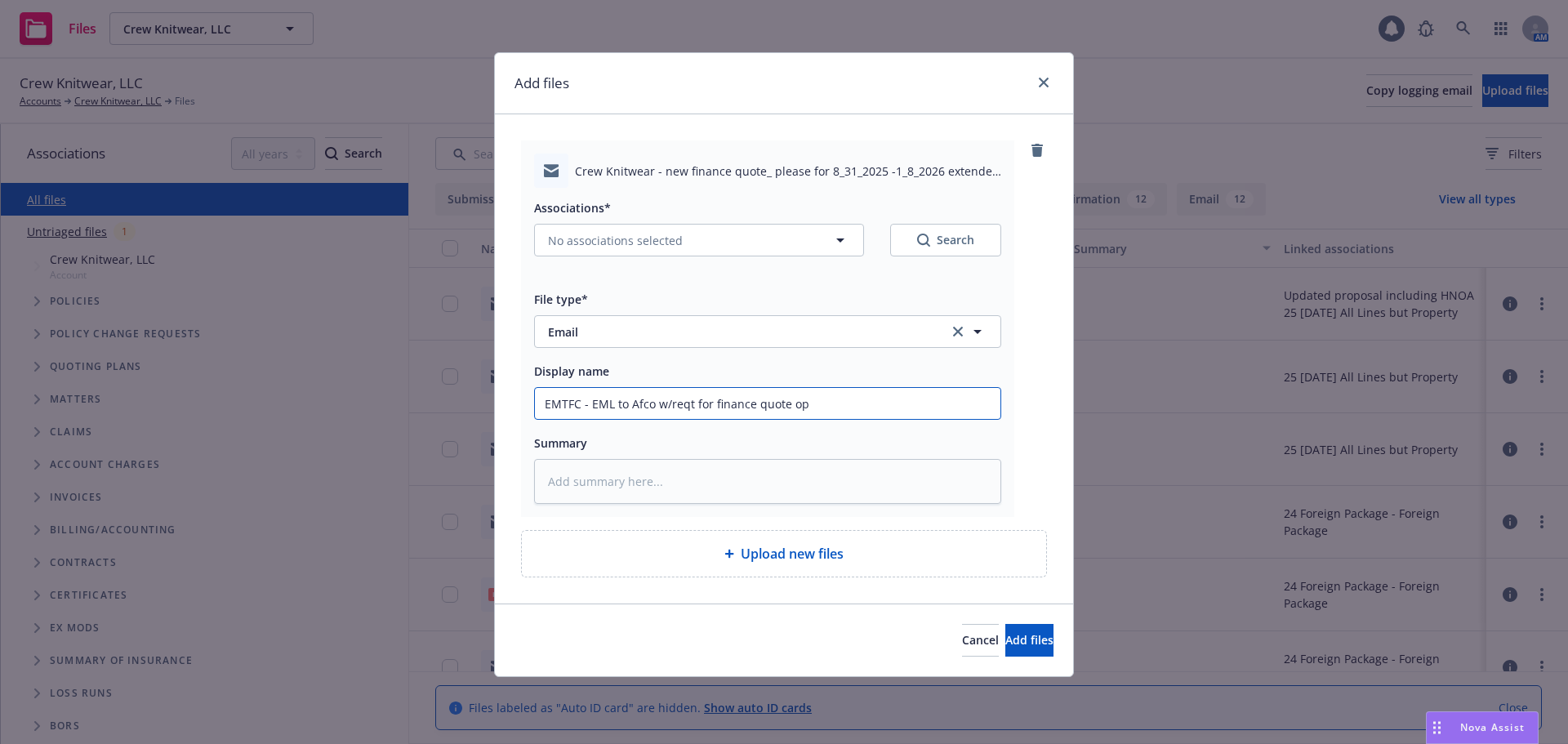
type textarea "x"
type input "EMTFC - EML to Afco w/reqt for finance quote opt"
type textarea "x"
type input "EMTFC - EML to Afco w/reqt for finance quote opti"
type textarea "x"
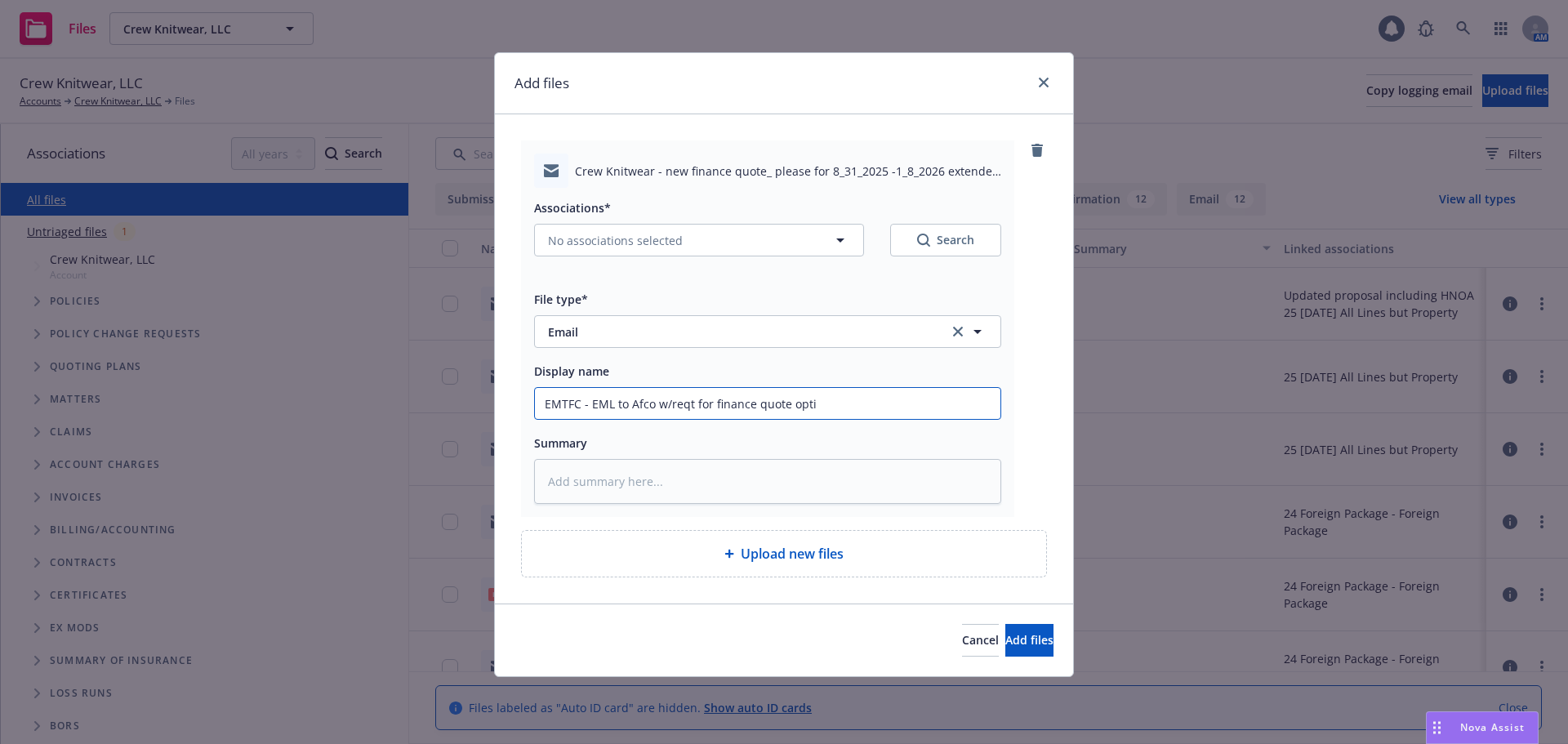
type input "EMTFC - EML to Afco w/reqt for finance quote optio"
type textarea "x"
type input "EMTFC - EML to Afco w/reqt for finance quote option"
type textarea "x"
type input "EMTFC - EML to Afco w/reqt for finance quote option"
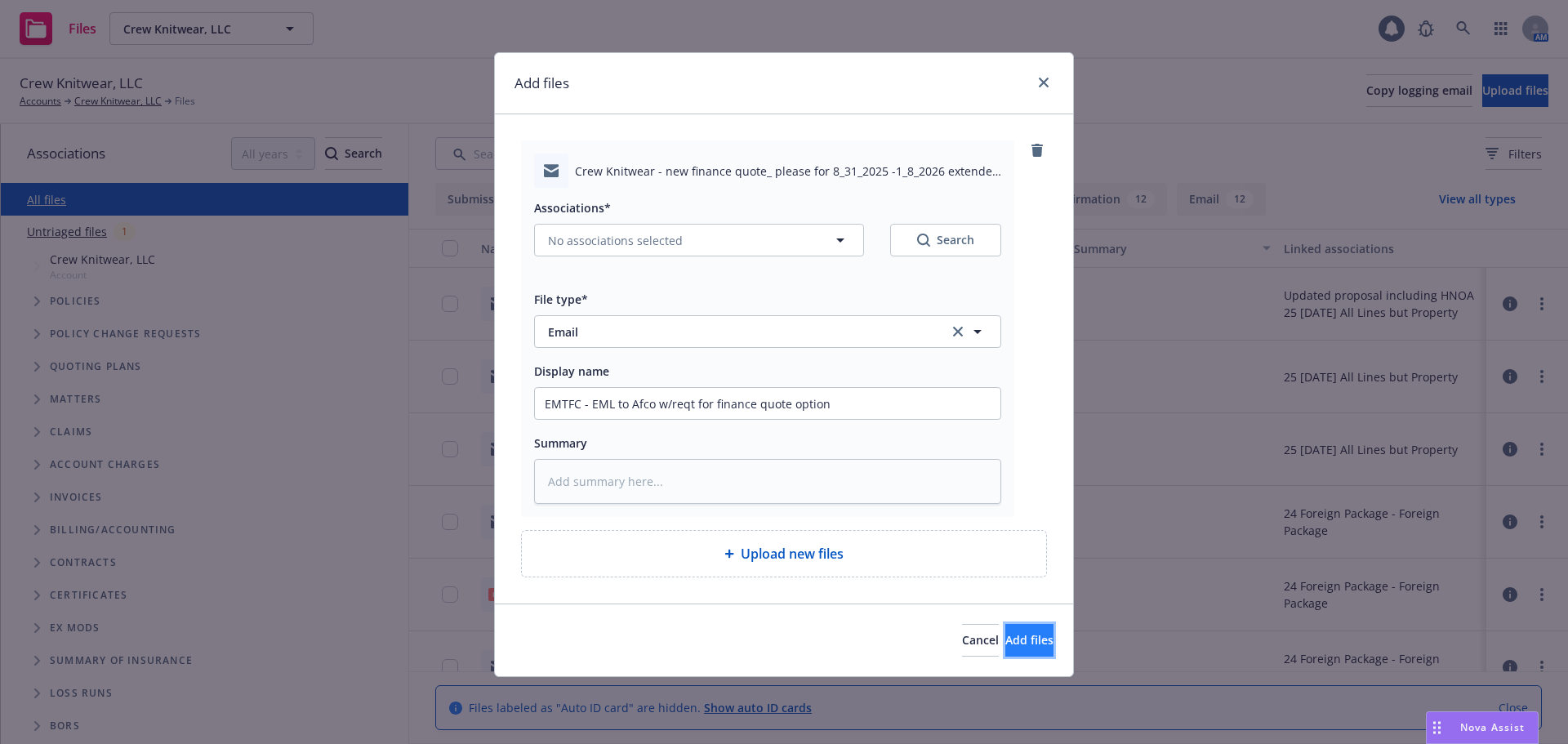
click at [1005, 639] on span "Add files" at bounding box center [1029, 640] width 48 height 15
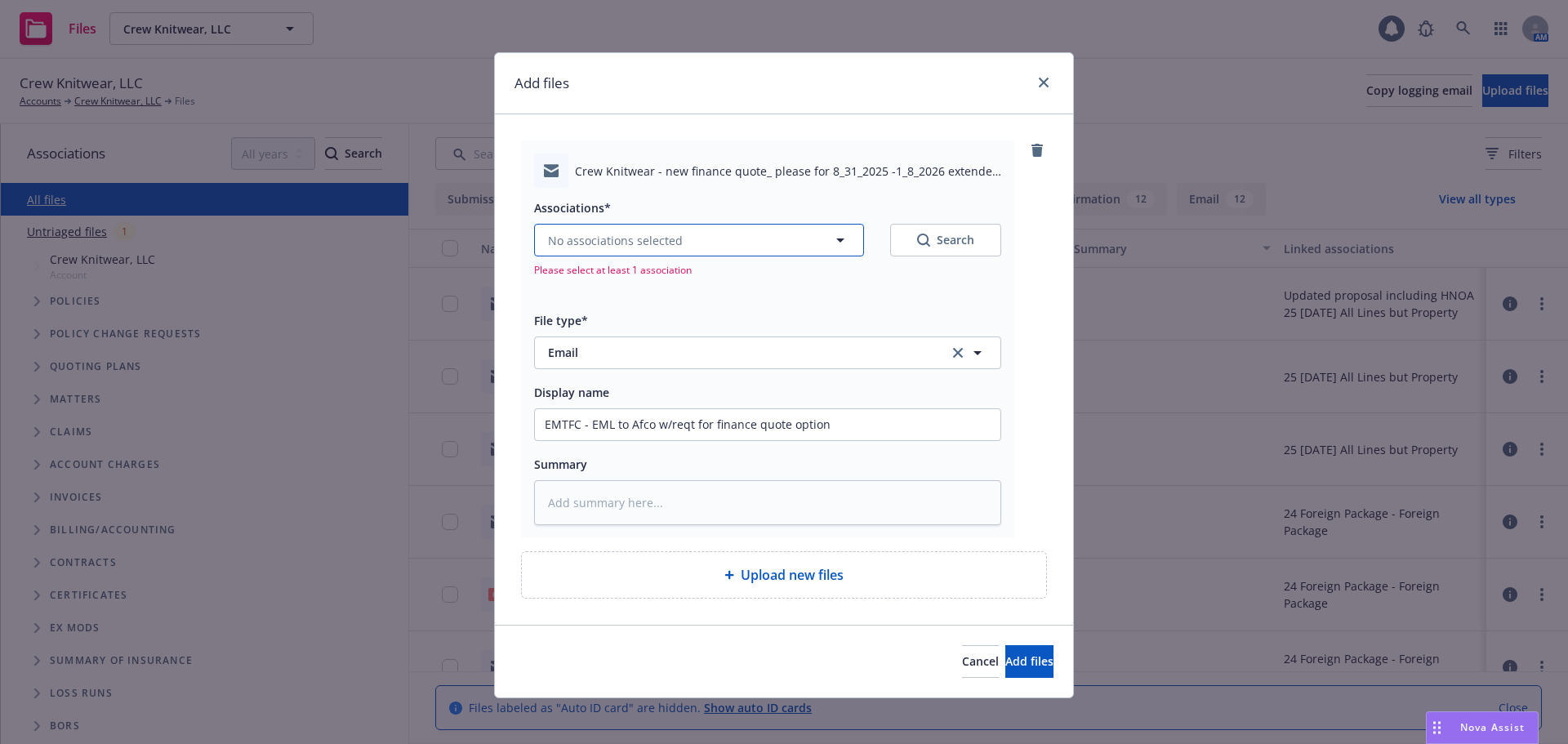
click at [652, 235] on span "No associations selected" at bounding box center [614, 241] width 135 height 17
type textarea "x"
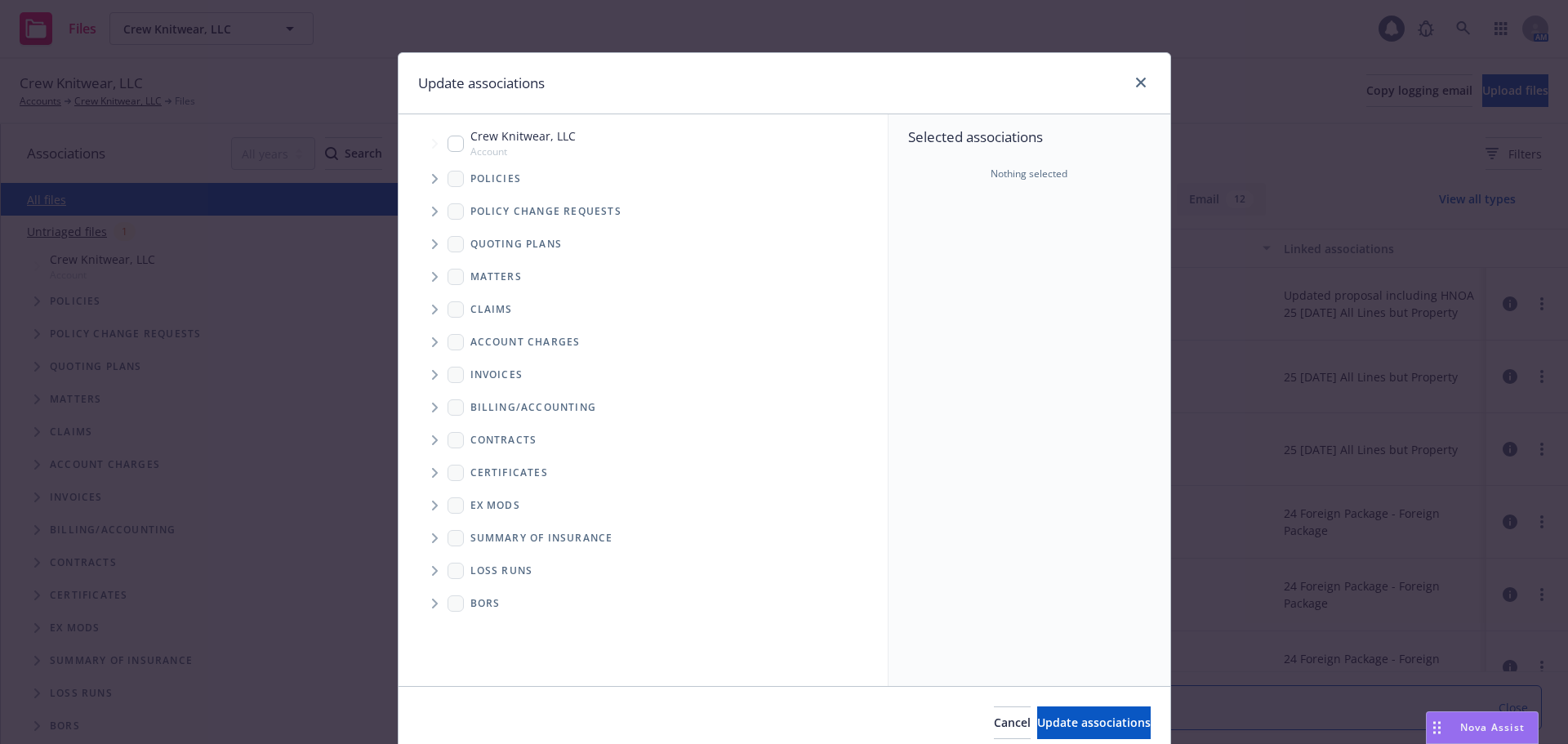
click at [470, 145] on span "Account" at bounding box center [523, 152] width 105 height 14
checkbox input "true"
click at [1037, 735] on button "Update associations" at bounding box center [1093, 723] width 113 height 33
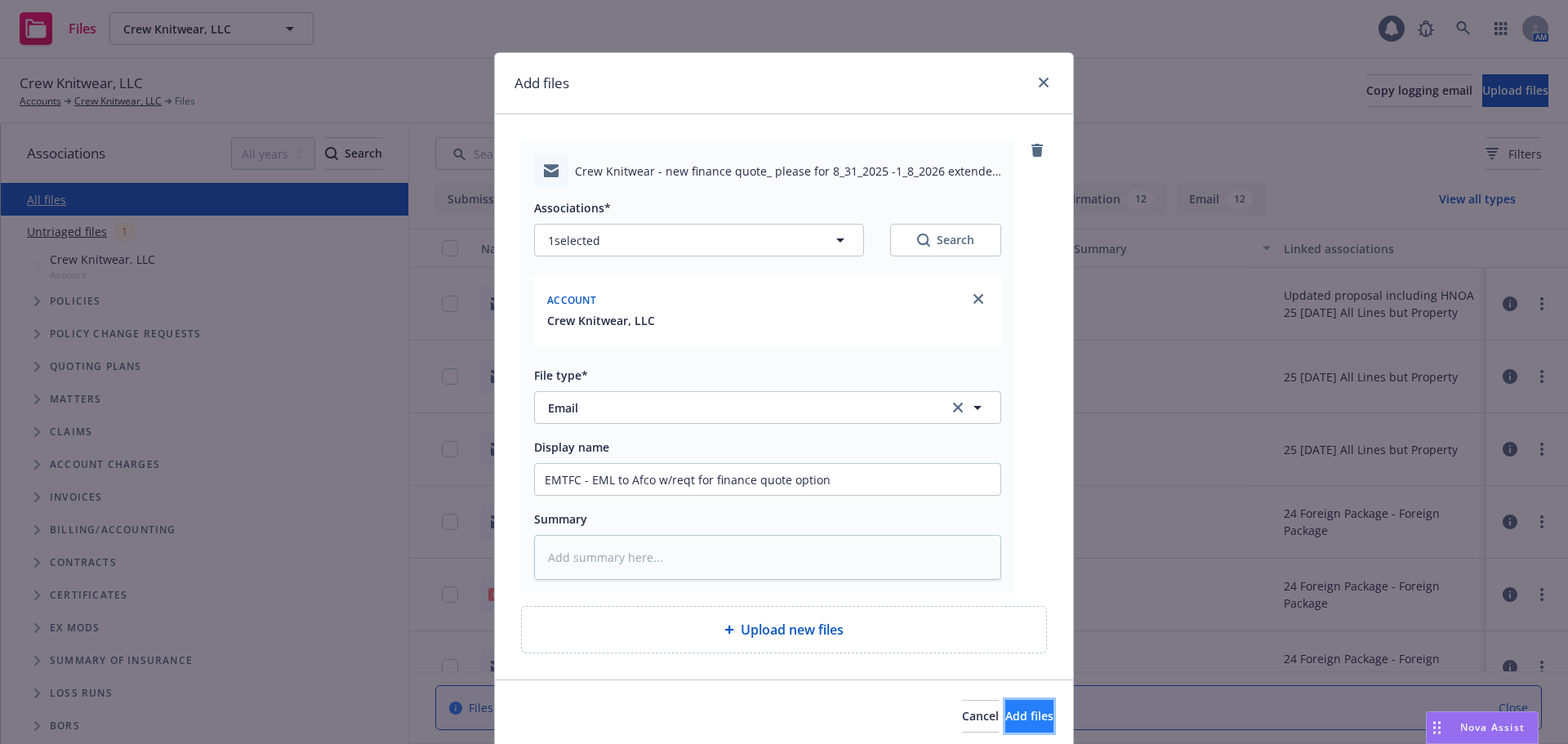
click at [1008, 703] on button "Add files" at bounding box center [1029, 717] width 48 height 33
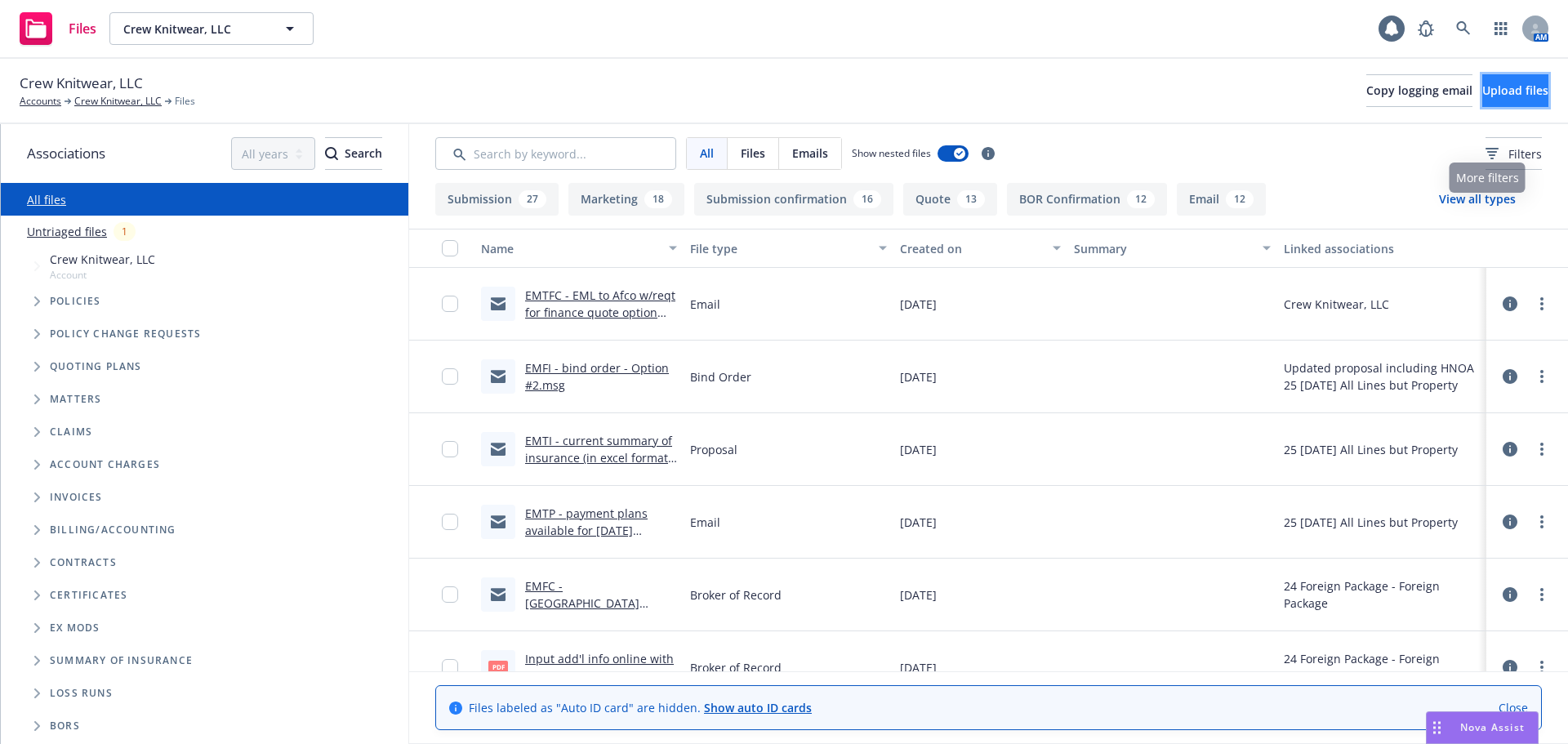
click at [1481, 94] on span "Upload files" at bounding box center [1514, 90] width 66 height 15
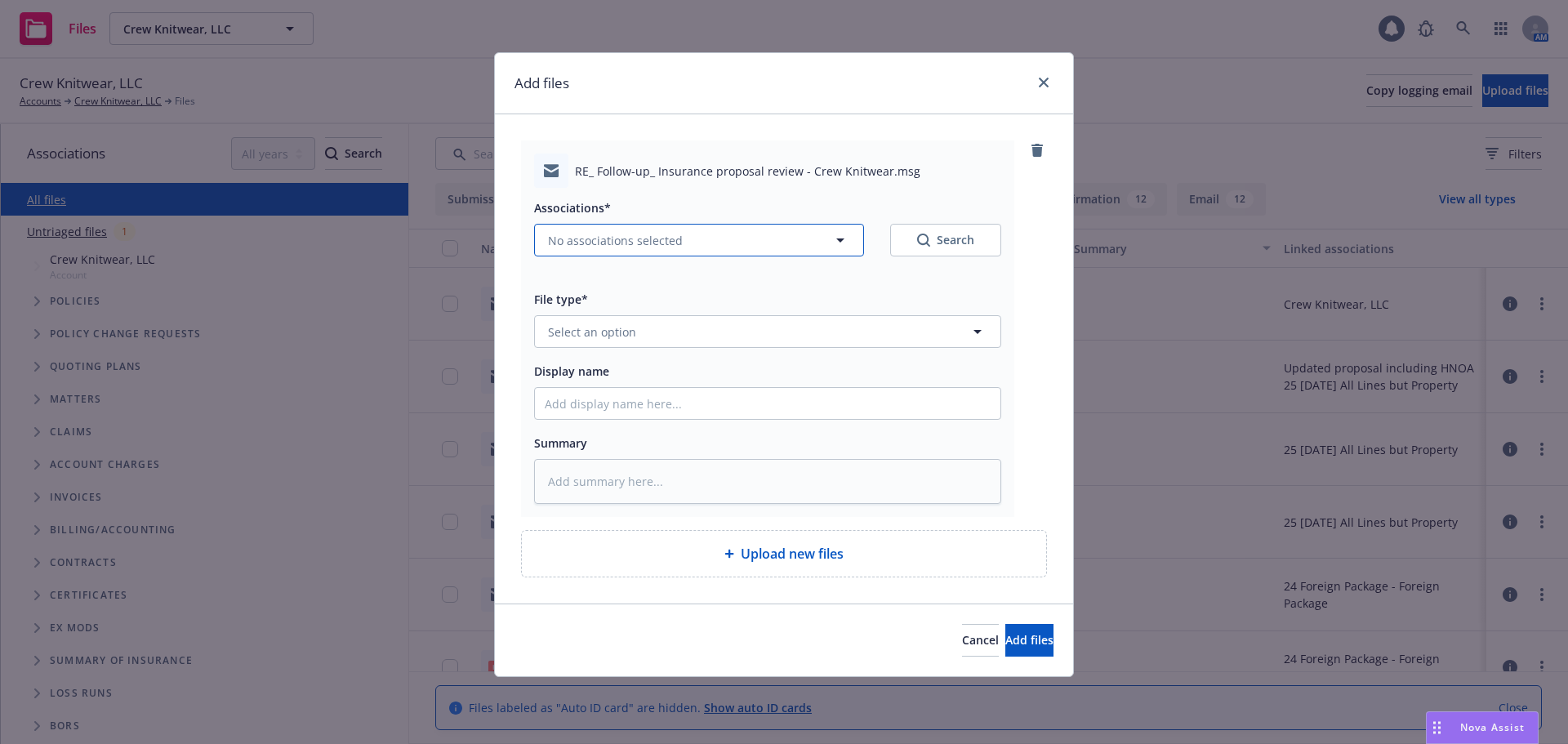
click at [694, 234] on button "No associations selected" at bounding box center [698, 240] width 330 height 33
type textarea "x"
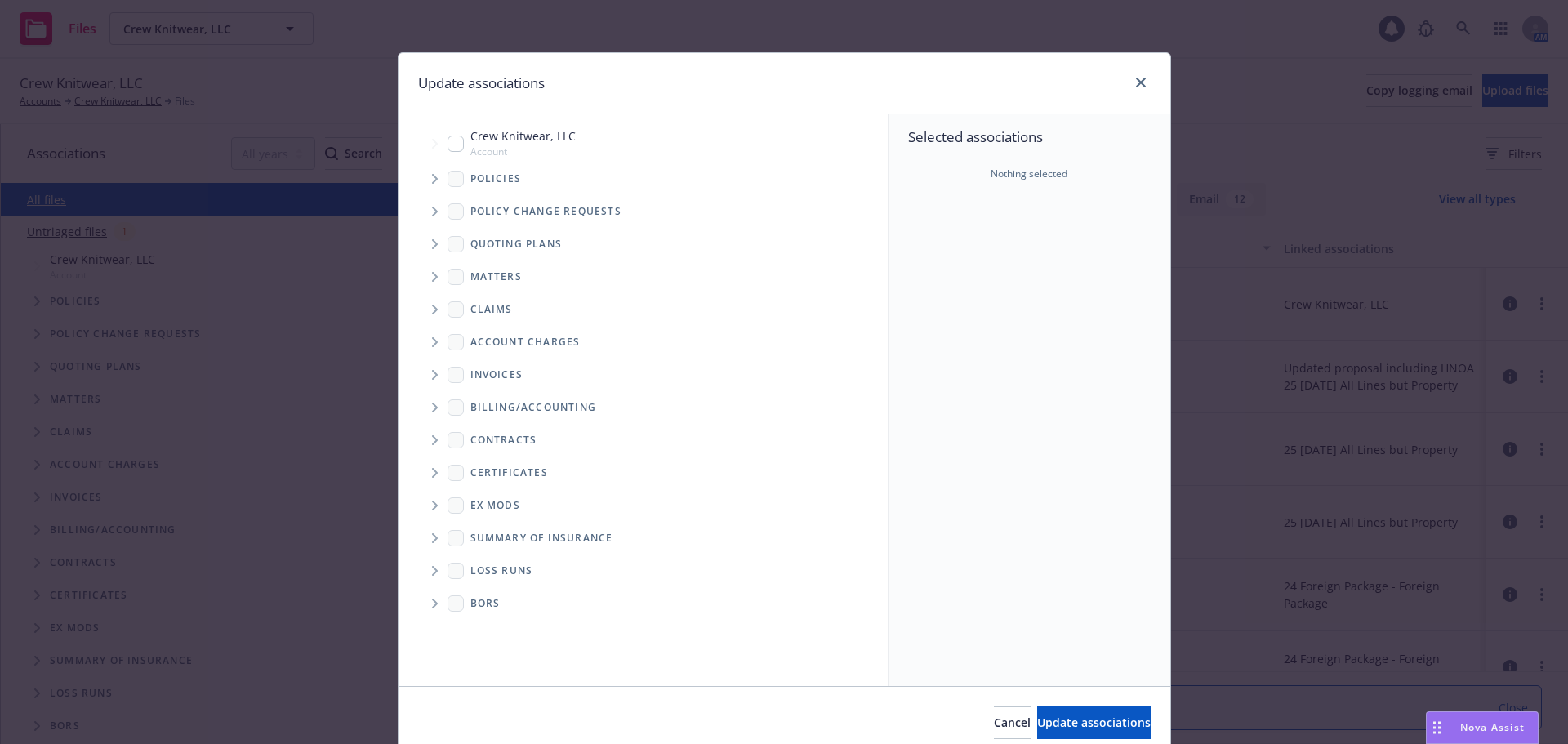
click at [447, 146] on input "Tree Example" at bounding box center [455, 143] width 16 height 16
checkbox input "true"
click at [432, 177] on icon "Tree Example" at bounding box center [435, 178] width 7 height 9
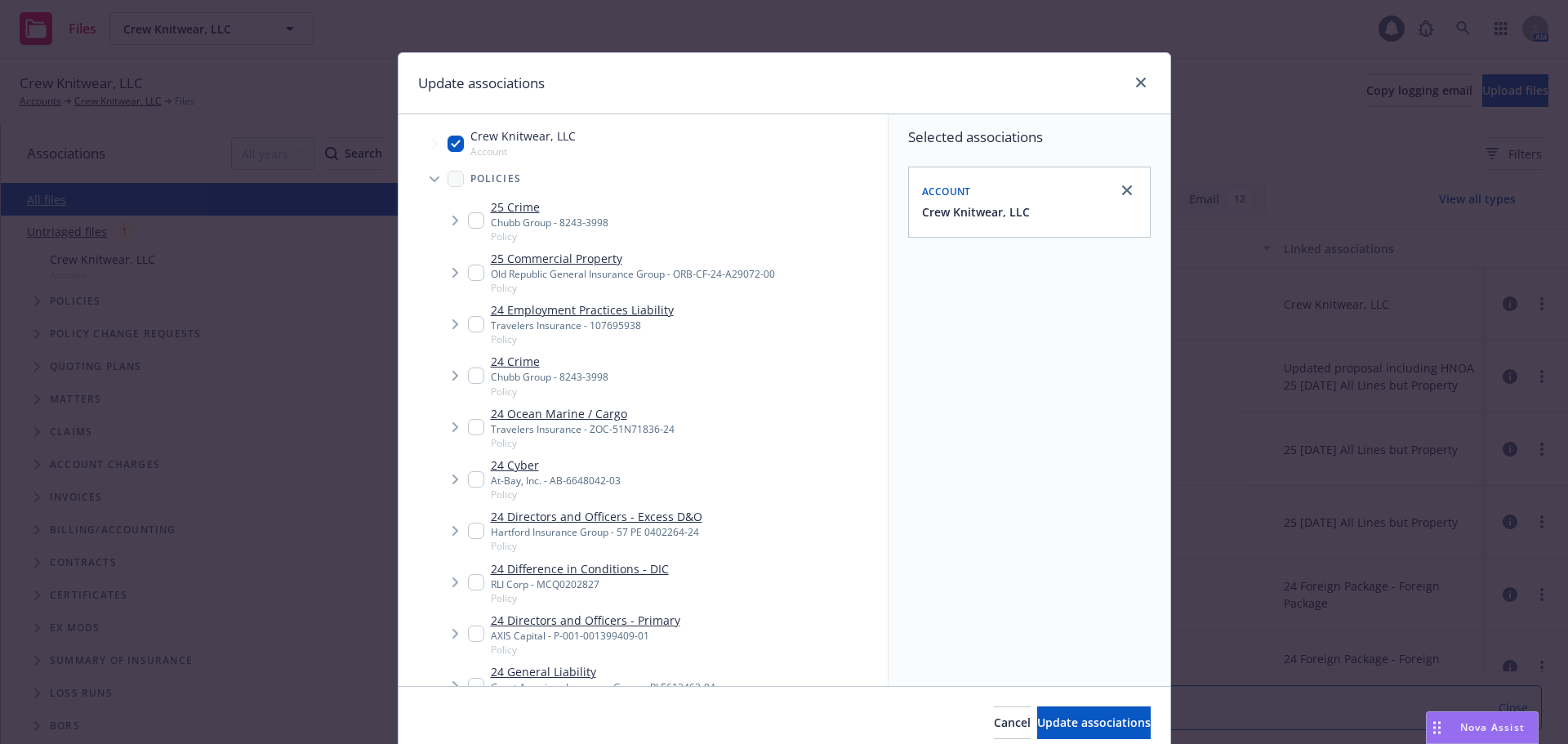
click at [428, 177] on icon "Tree Example" at bounding box center [433, 179] width 9 height 6
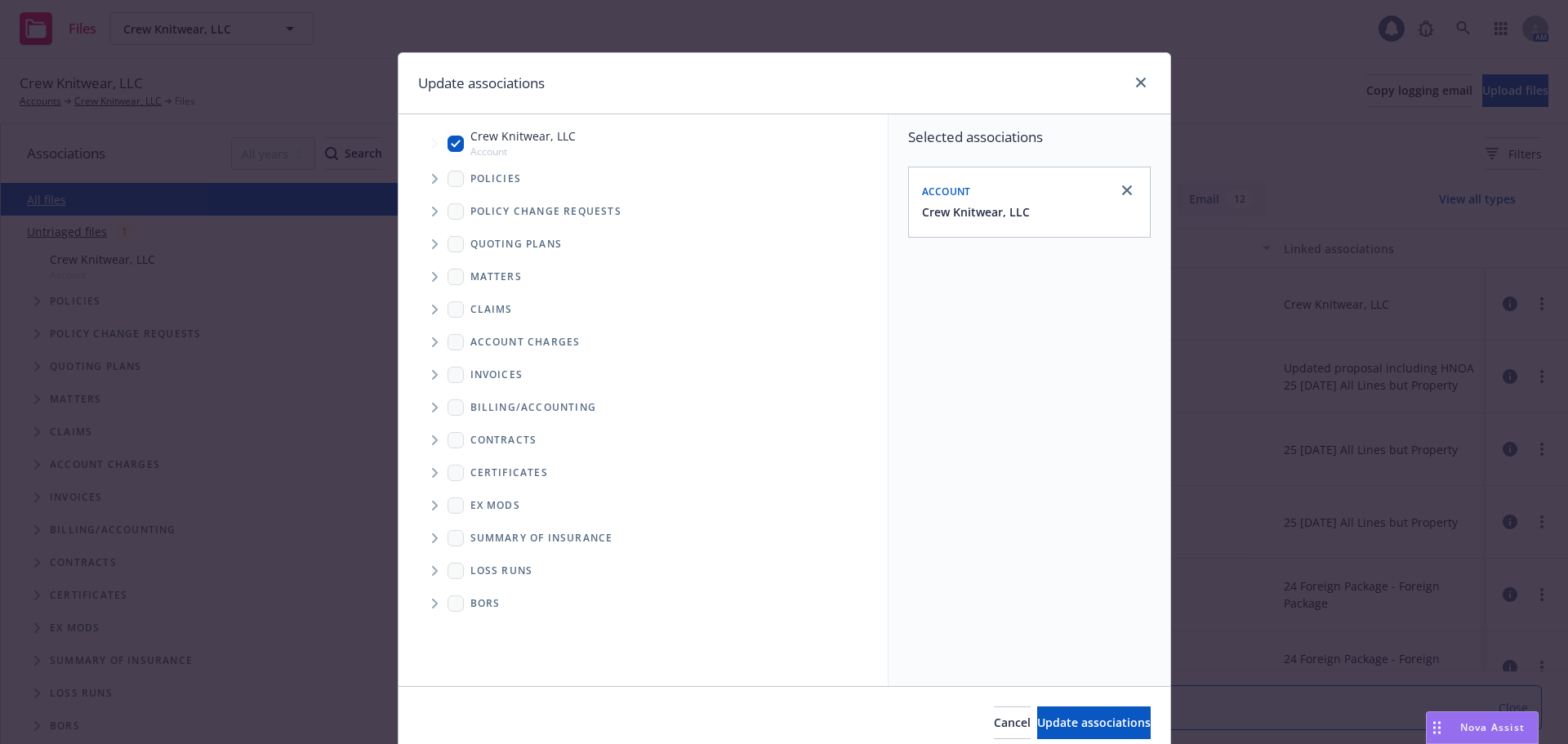
click at [432, 182] on icon "Tree Example" at bounding box center [434, 178] width 6 height 9
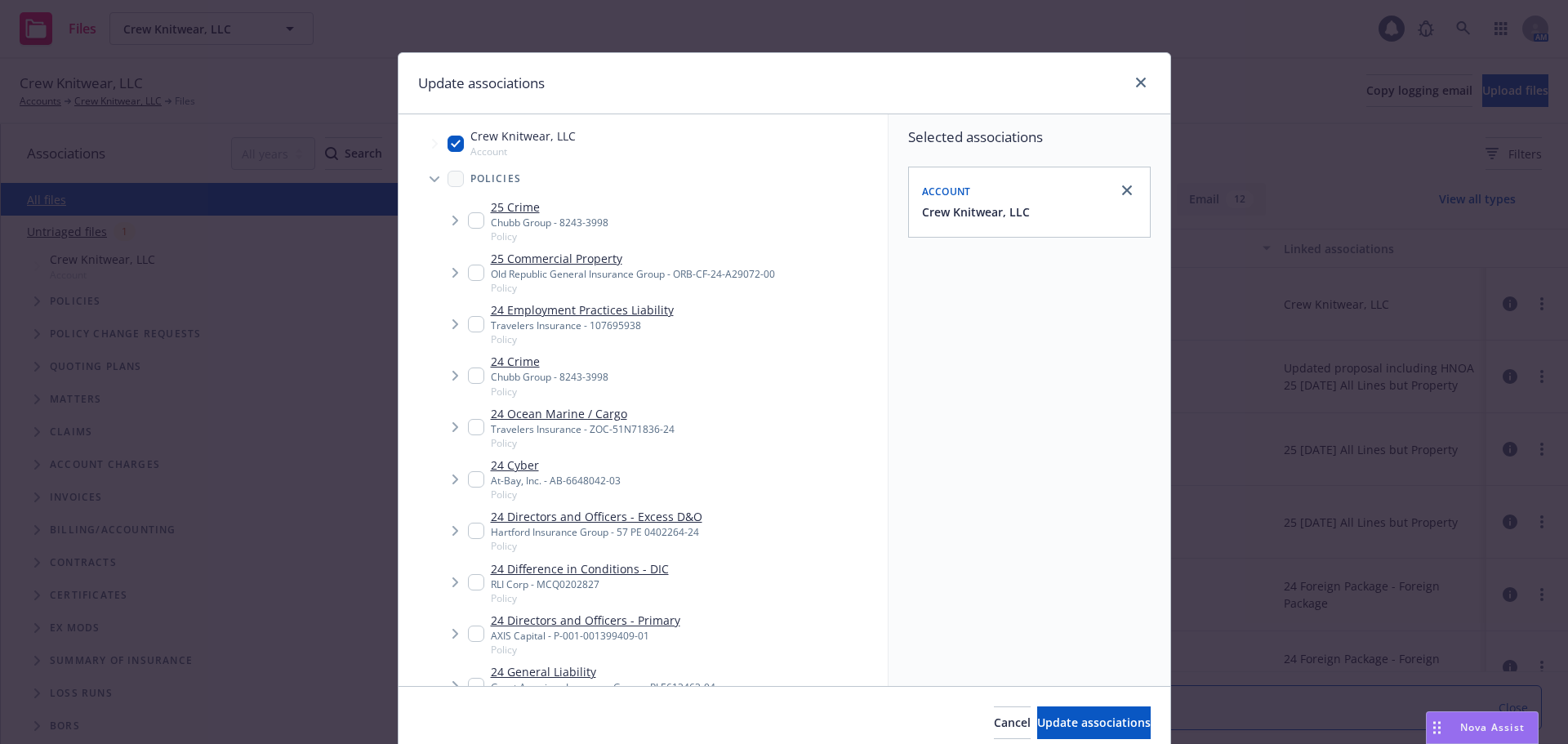
click at [428, 182] on icon "Tree Example" at bounding box center [433, 179] width 9 height 6
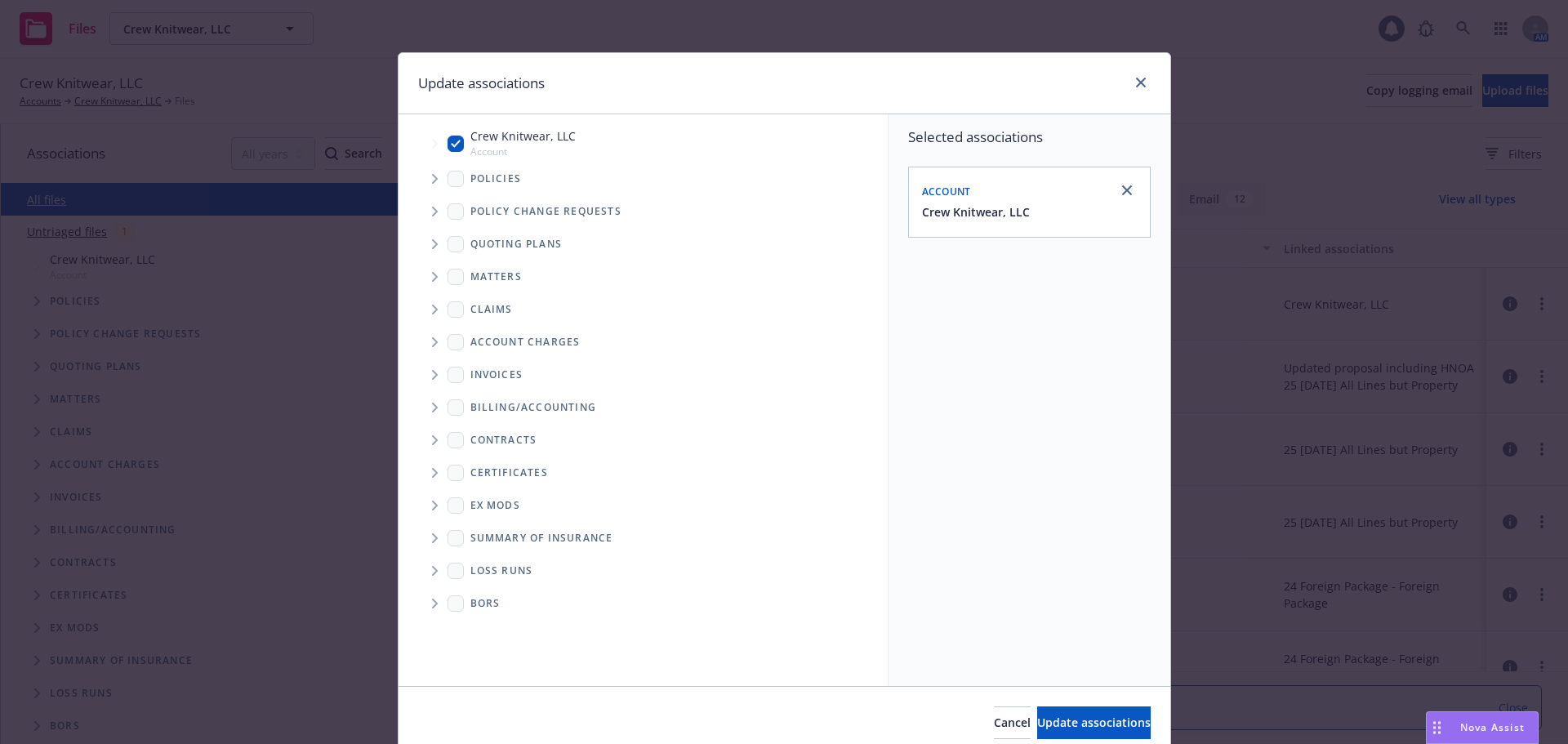
click at [422, 243] on span "Tree Example" at bounding box center [434, 244] width 26 height 26
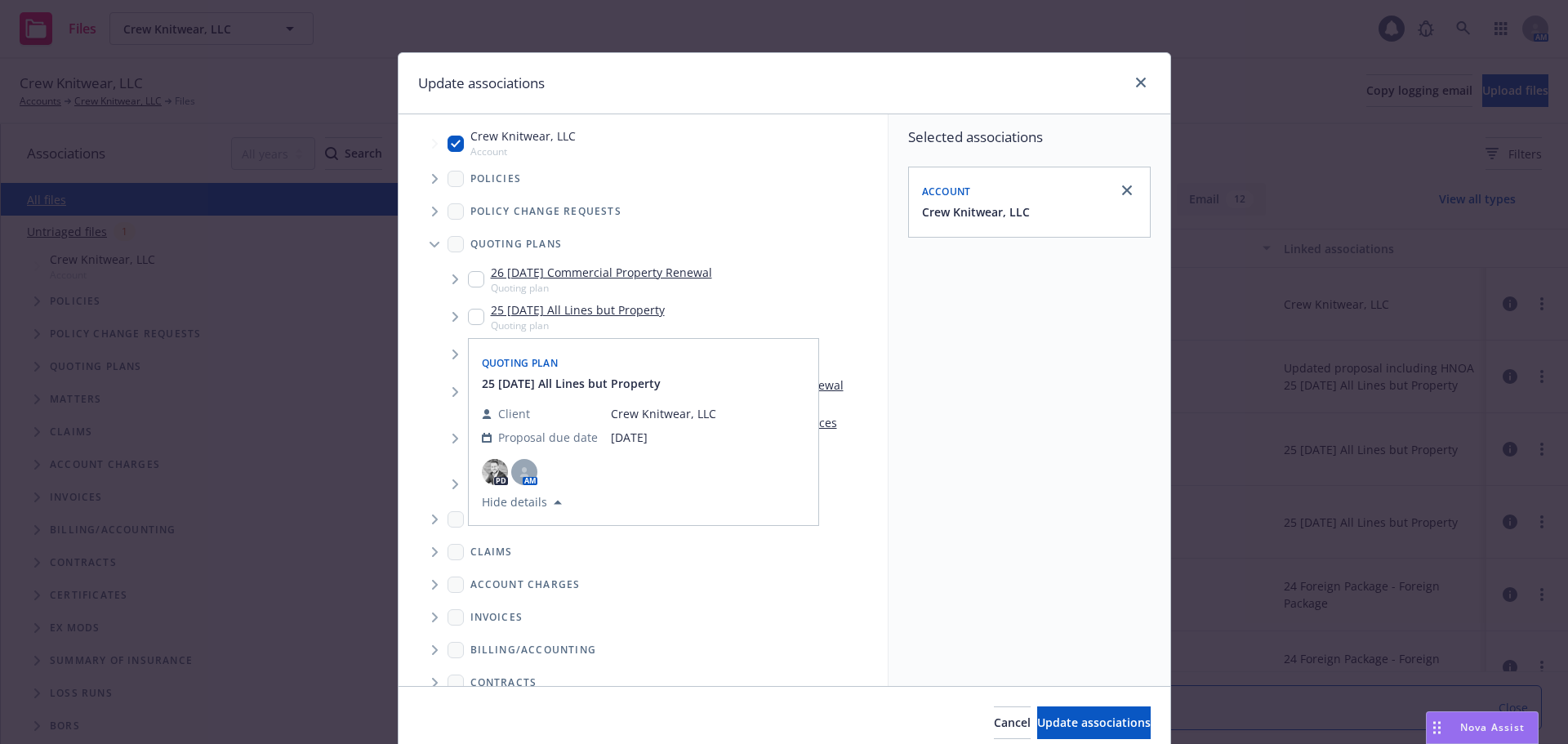
click at [469, 316] on input "Tree Example" at bounding box center [476, 316] width 16 height 16
checkbox input "true"
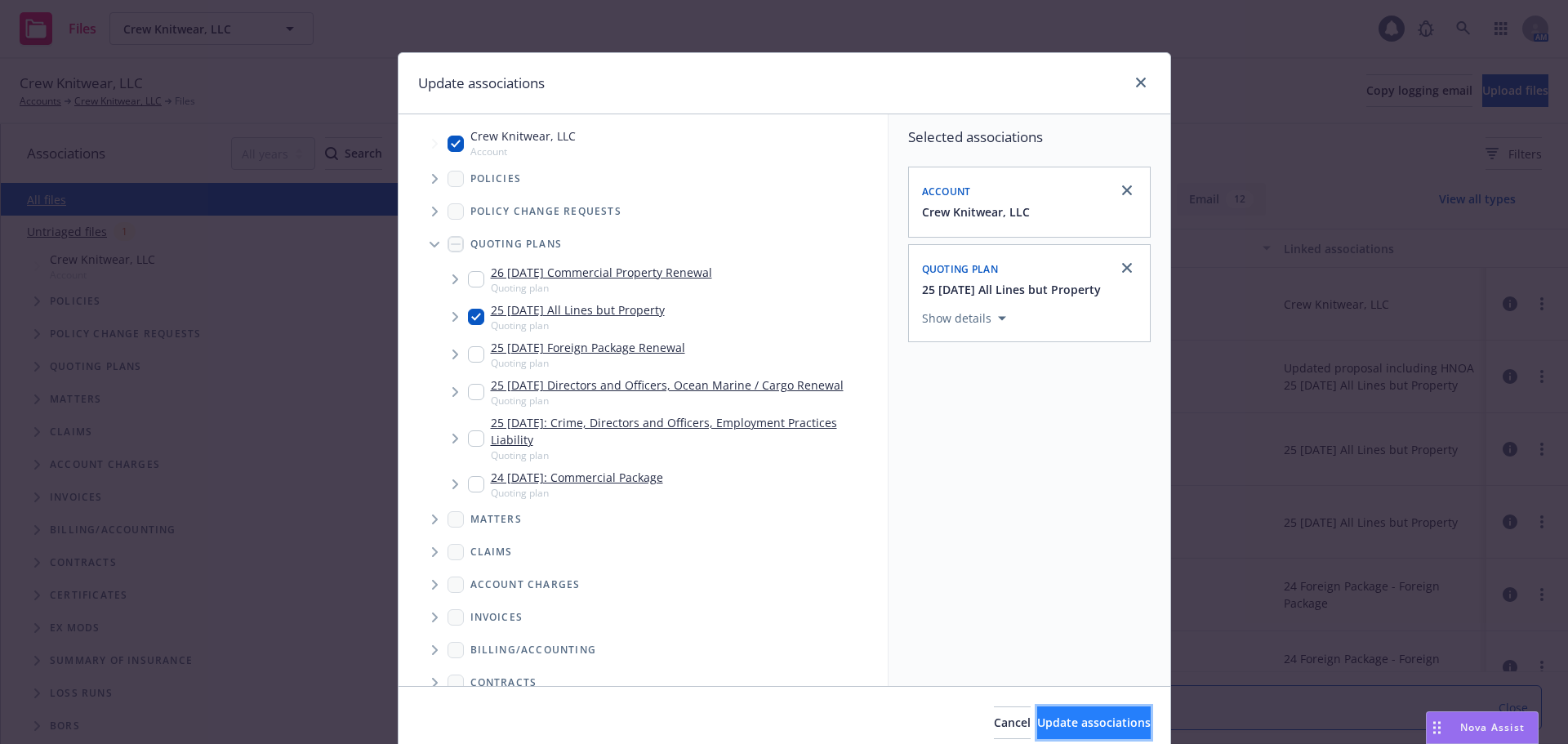
click at [1037, 718] on span "Update associations" at bounding box center [1093, 723] width 113 height 15
type textarea "x"
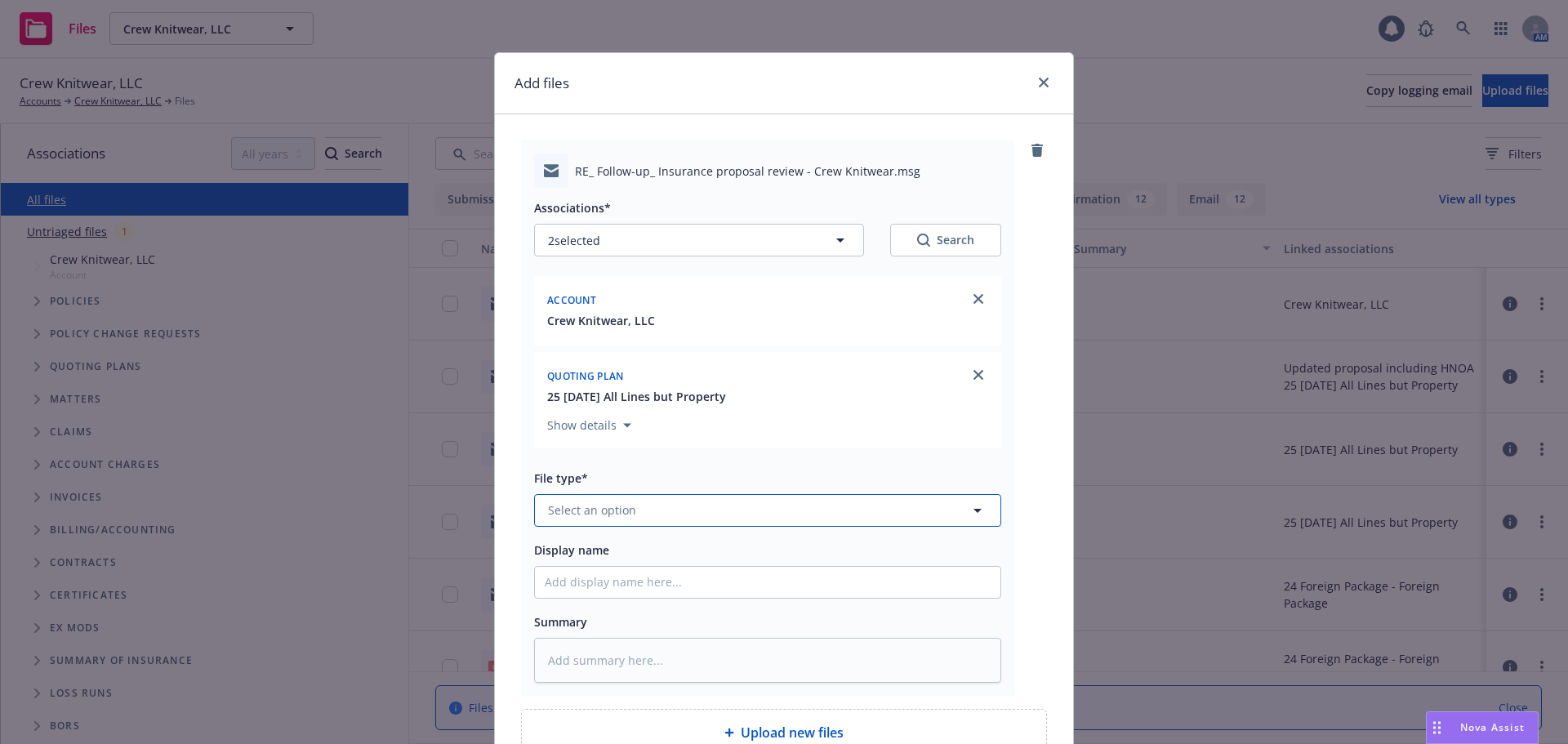
click at [647, 511] on button "Select an option" at bounding box center [767, 510] width 467 height 33
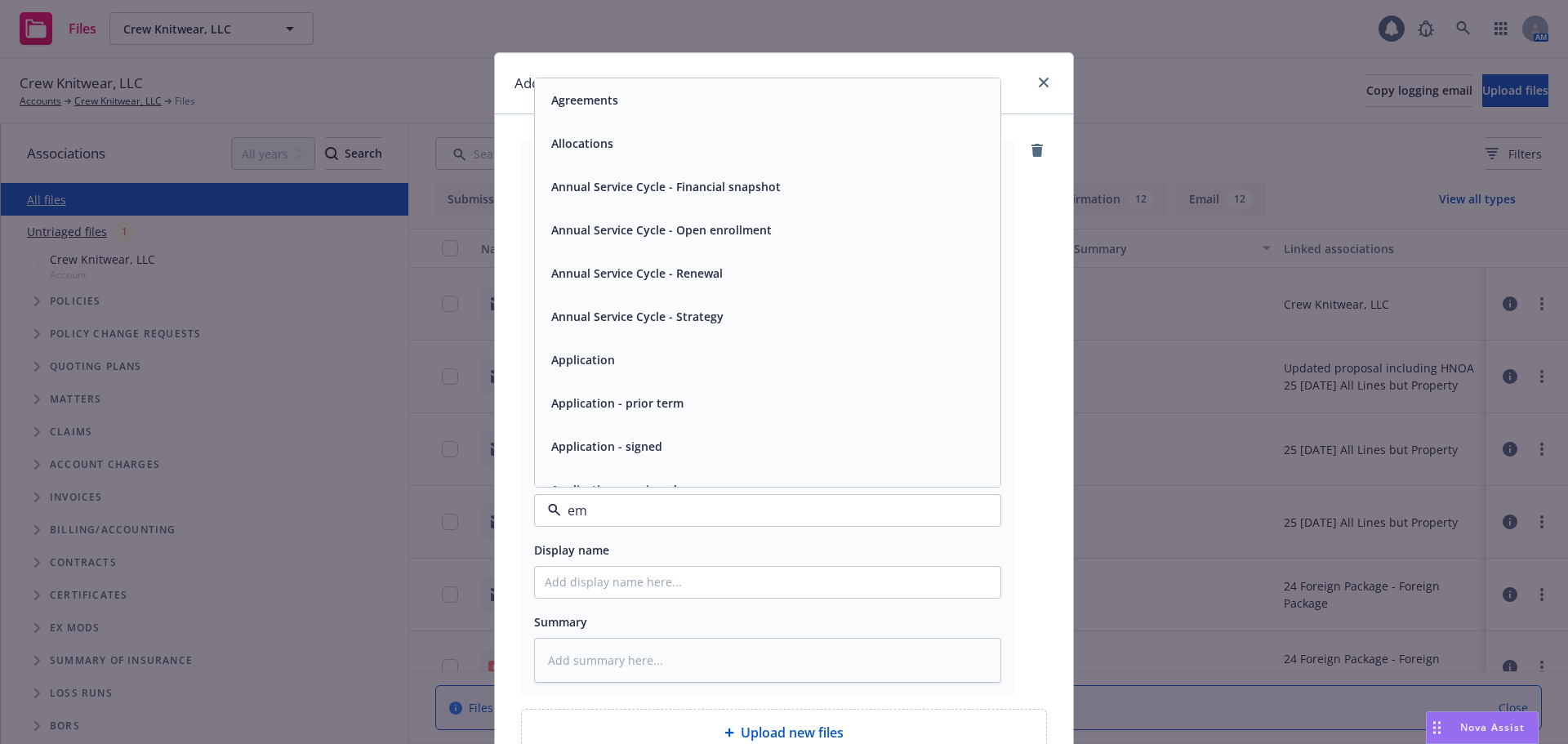
type input "ema"
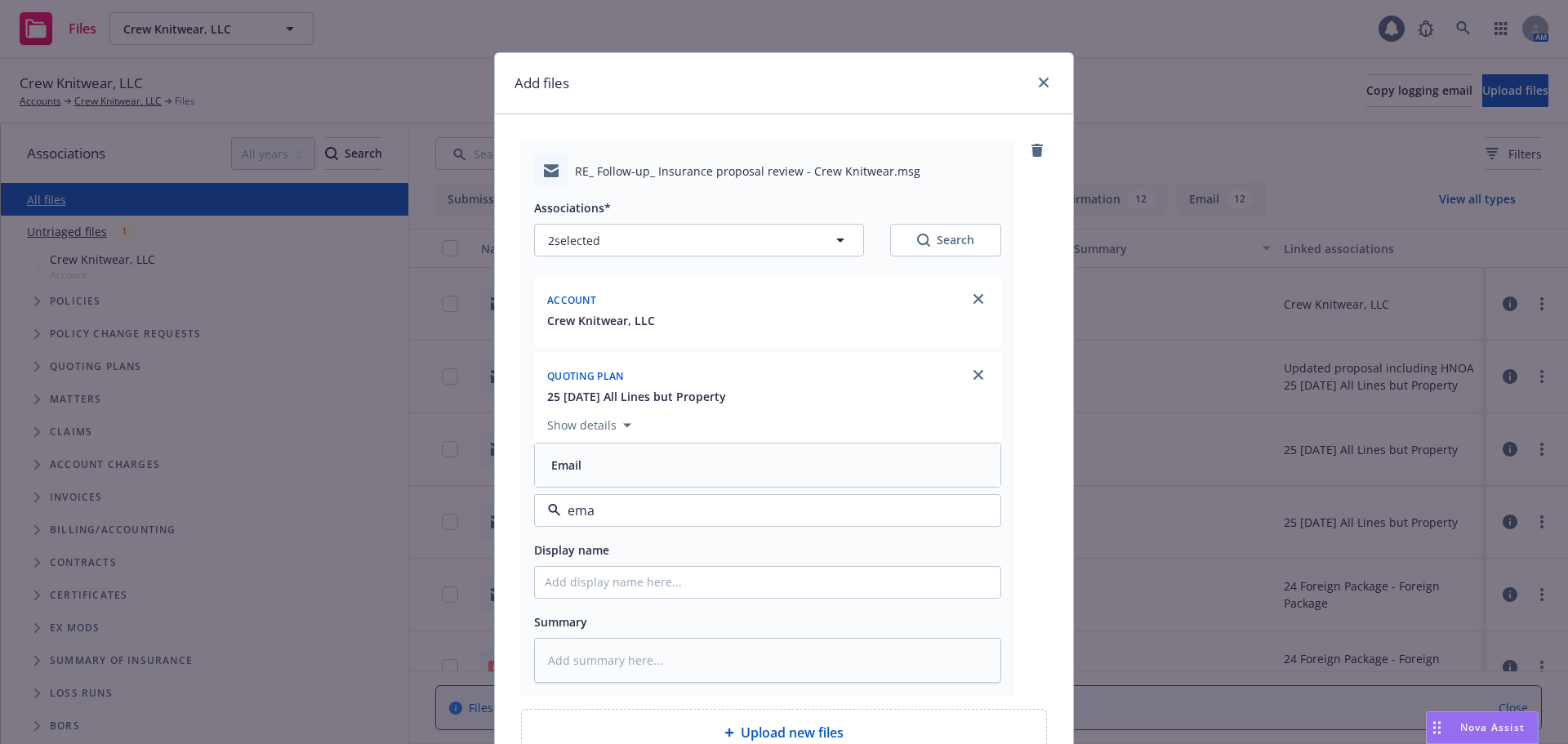
click at [610, 472] on div "Email" at bounding box center [768, 465] width 446 height 24
click at [583, 585] on input "Display name" at bounding box center [767, 582] width 465 height 31
type textarea "x"
type input "E"
type textarea "x"
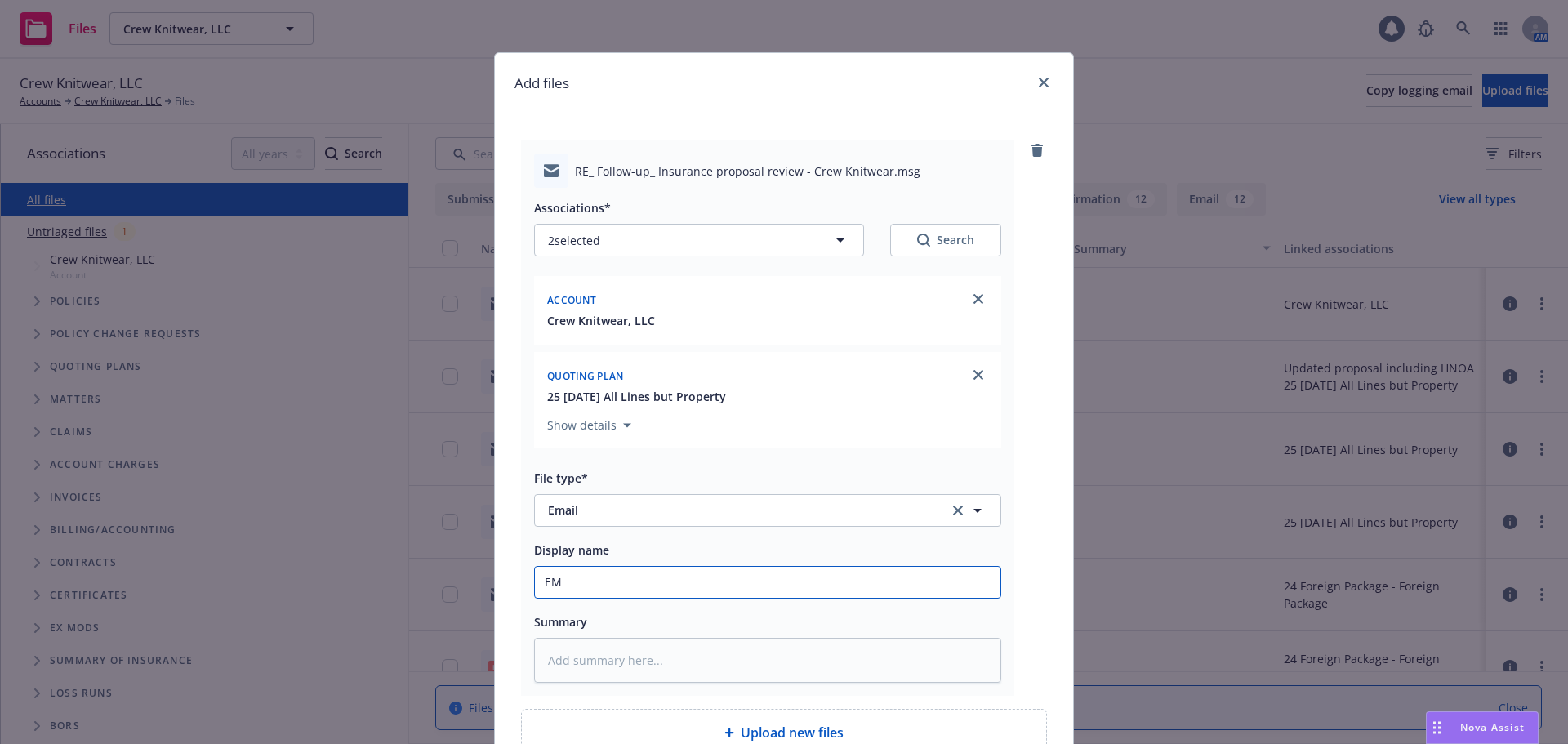
type input "EML"
type textarea "x"
type input "EM"
type textarea "x"
type input "E"
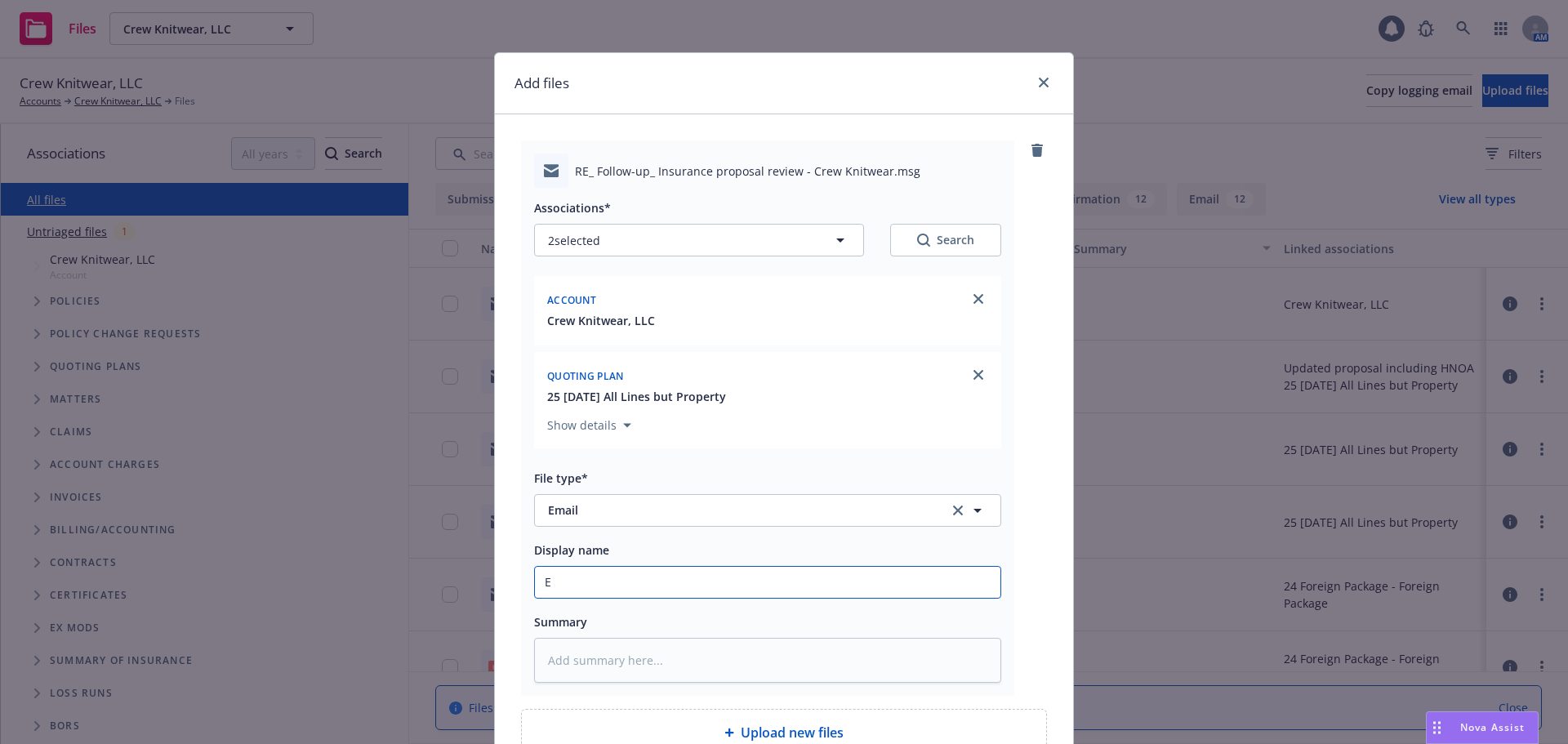
type textarea "x"
type input "EM"
type textarea "x"
type input "EMF"
type textarea "x"
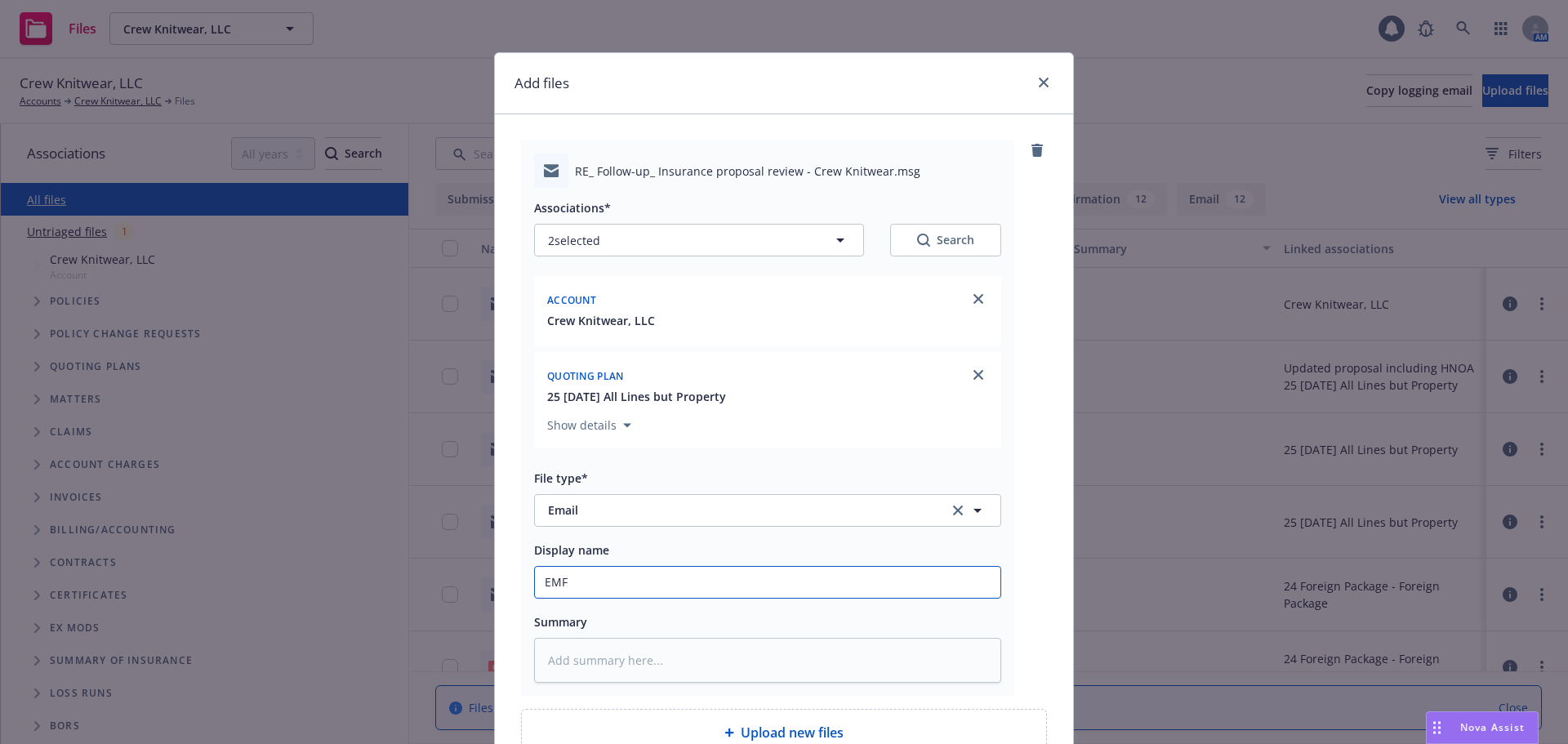
type input "EMFI"
type textarea "x"
type input "EMFI"
type textarea "x"
type input "EMFI -"
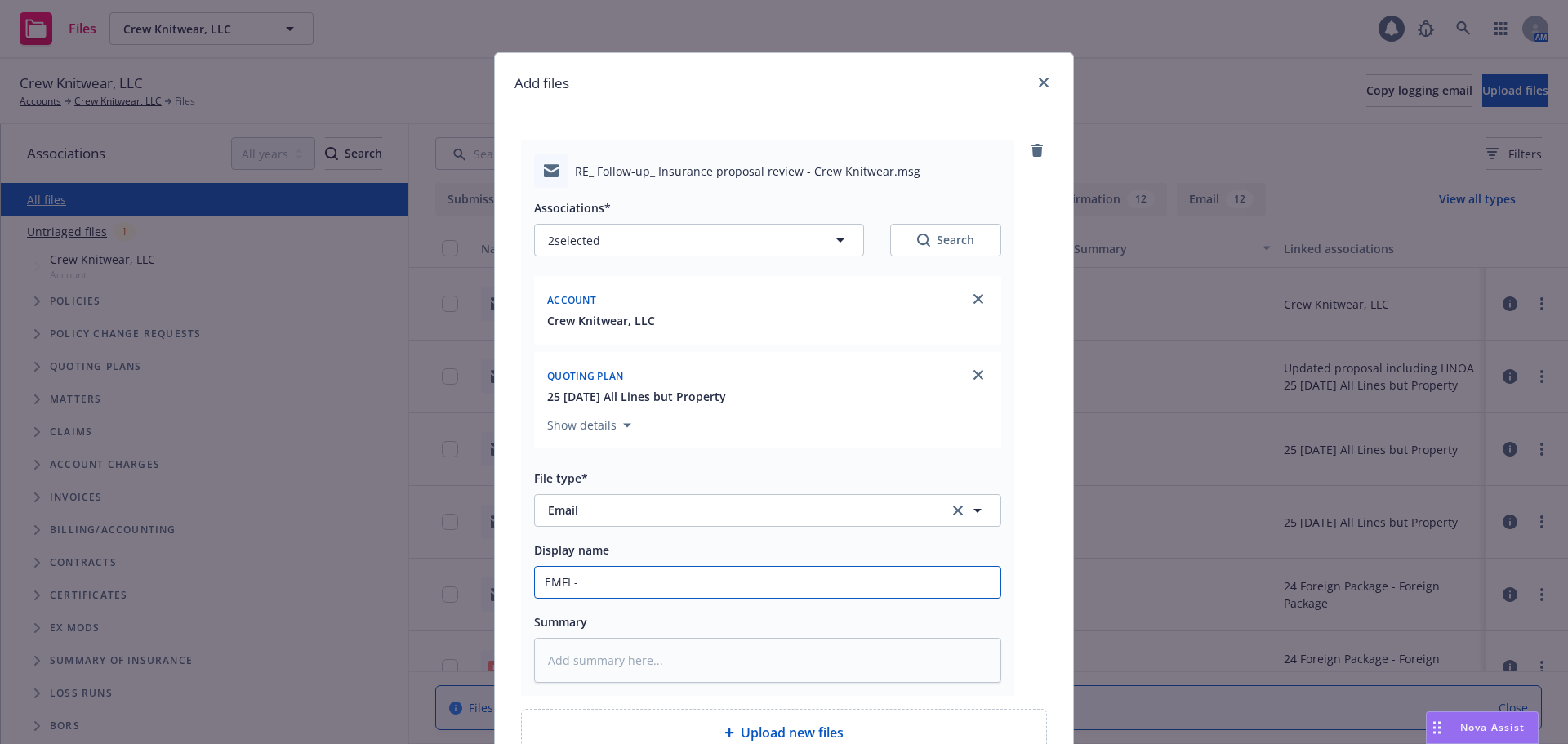
type textarea "x"
type input "EMFI -"
type textarea "x"
type input "EMFI - r"
type textarea "x"
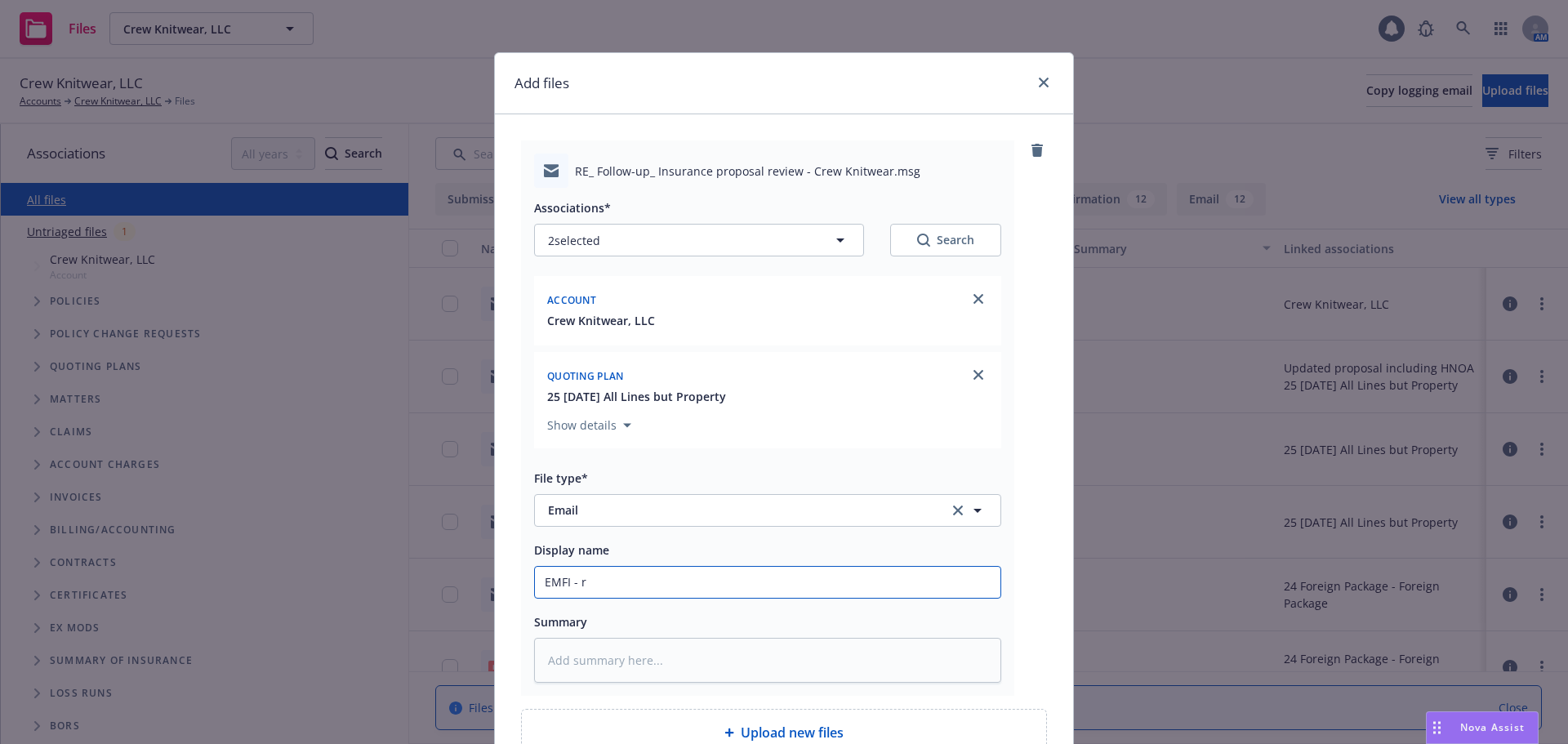
type input "EMFI - re"
type textarea "x"
type input "EMFI - reqt"
type textarea "x"
type input "EMFI - reqt"
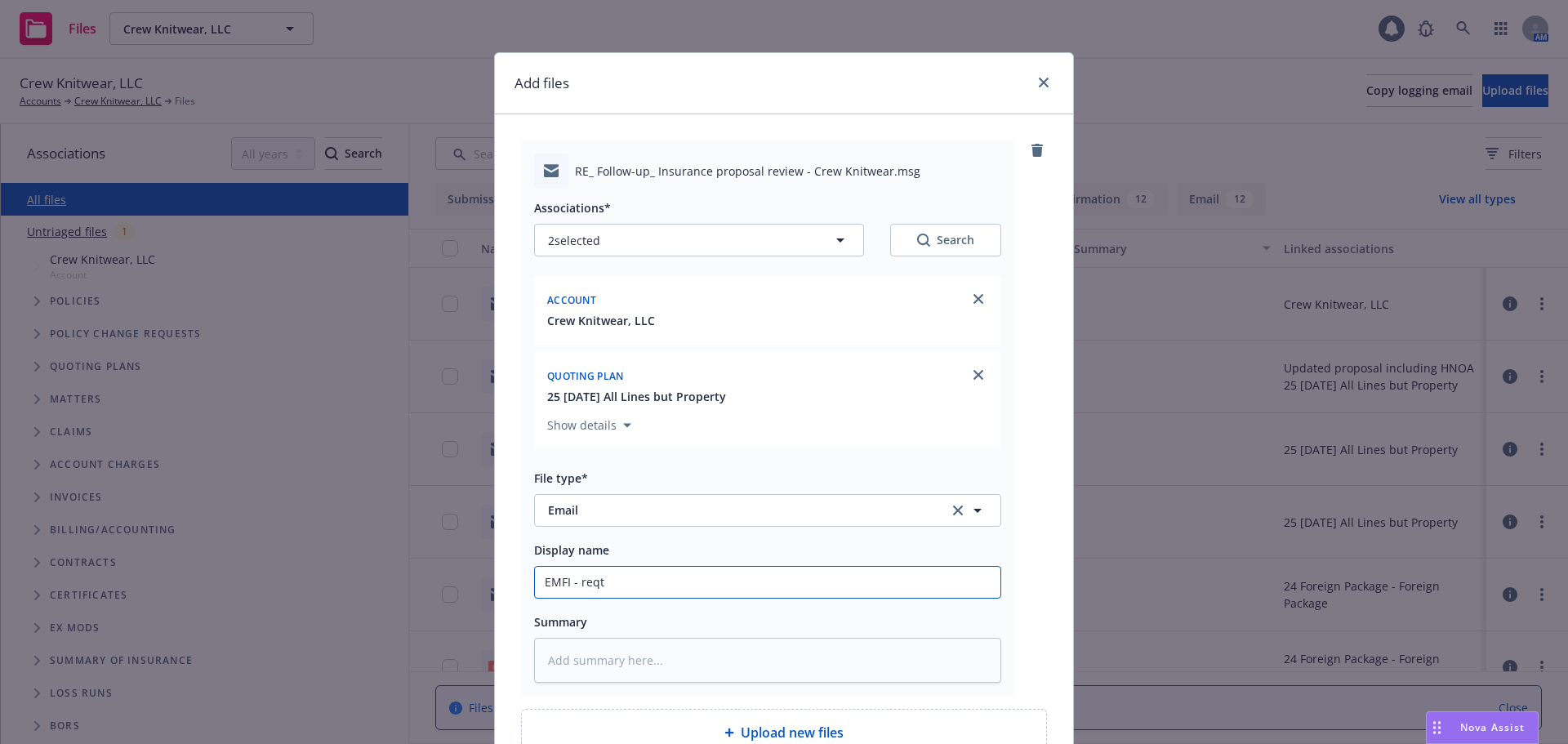
type textarea "x"
type input "EMFI - reqt t"
type textarea "x"
type input "EMFI - reqt to"
type textarea "x"
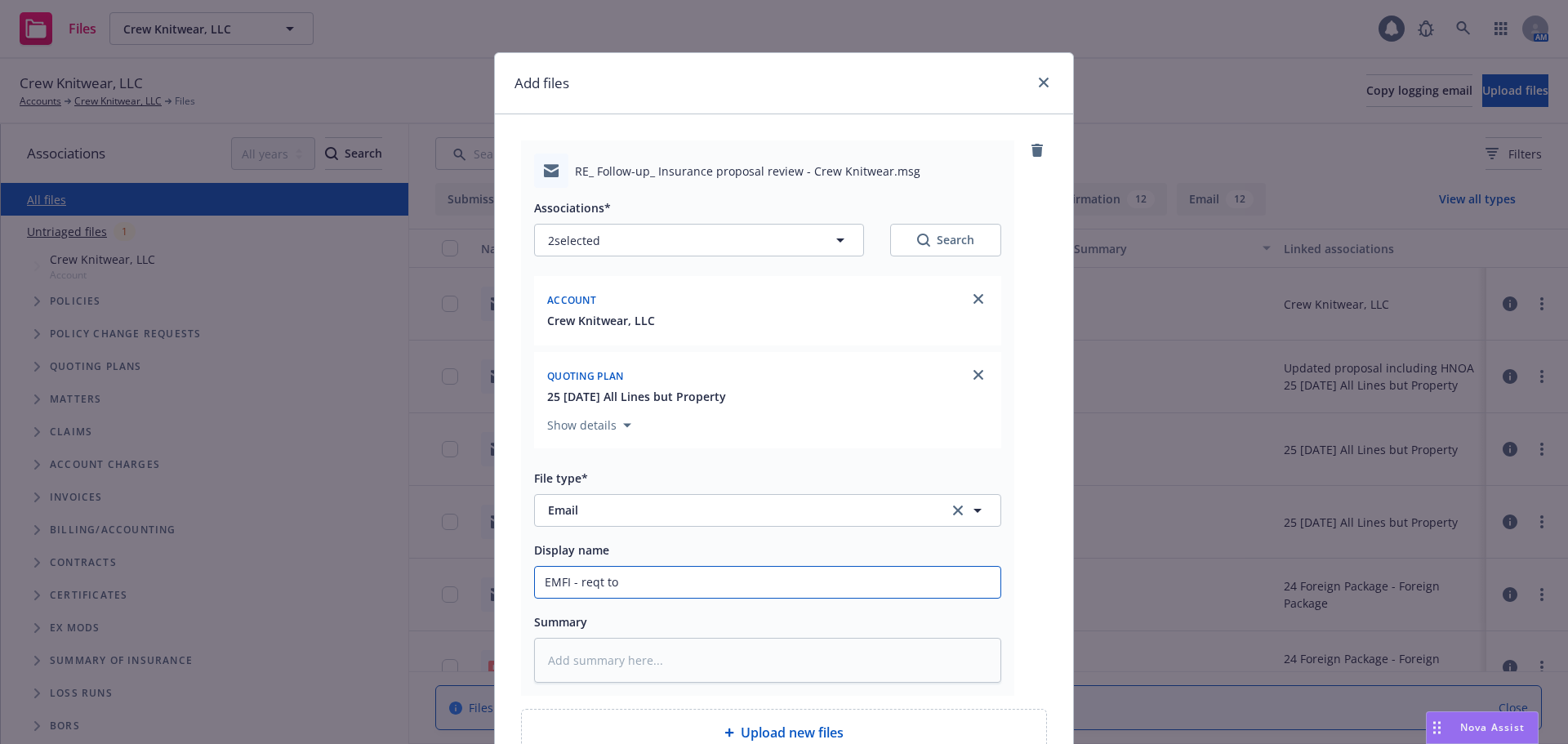
type input "EMFI - reqt to"
type textarea "x"
type input "EMFI - reqt to b"
type textarea "x"
type input "EMFI - reqt to bi"
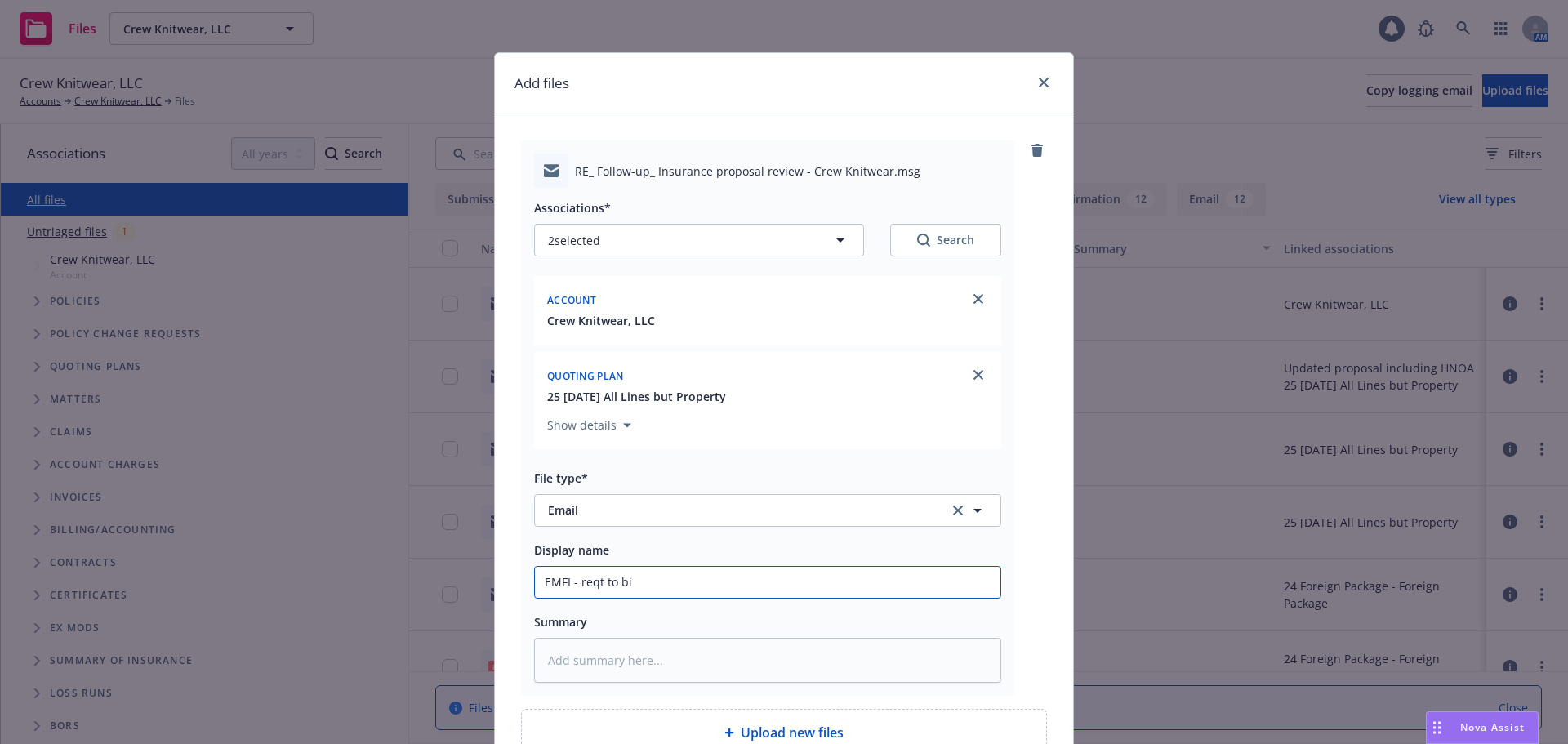
type textarea "x"
type input "EMFI - reqt to bin"
type textarea "x"
type input "EMFI - reqt to bind"
type textarea "x"
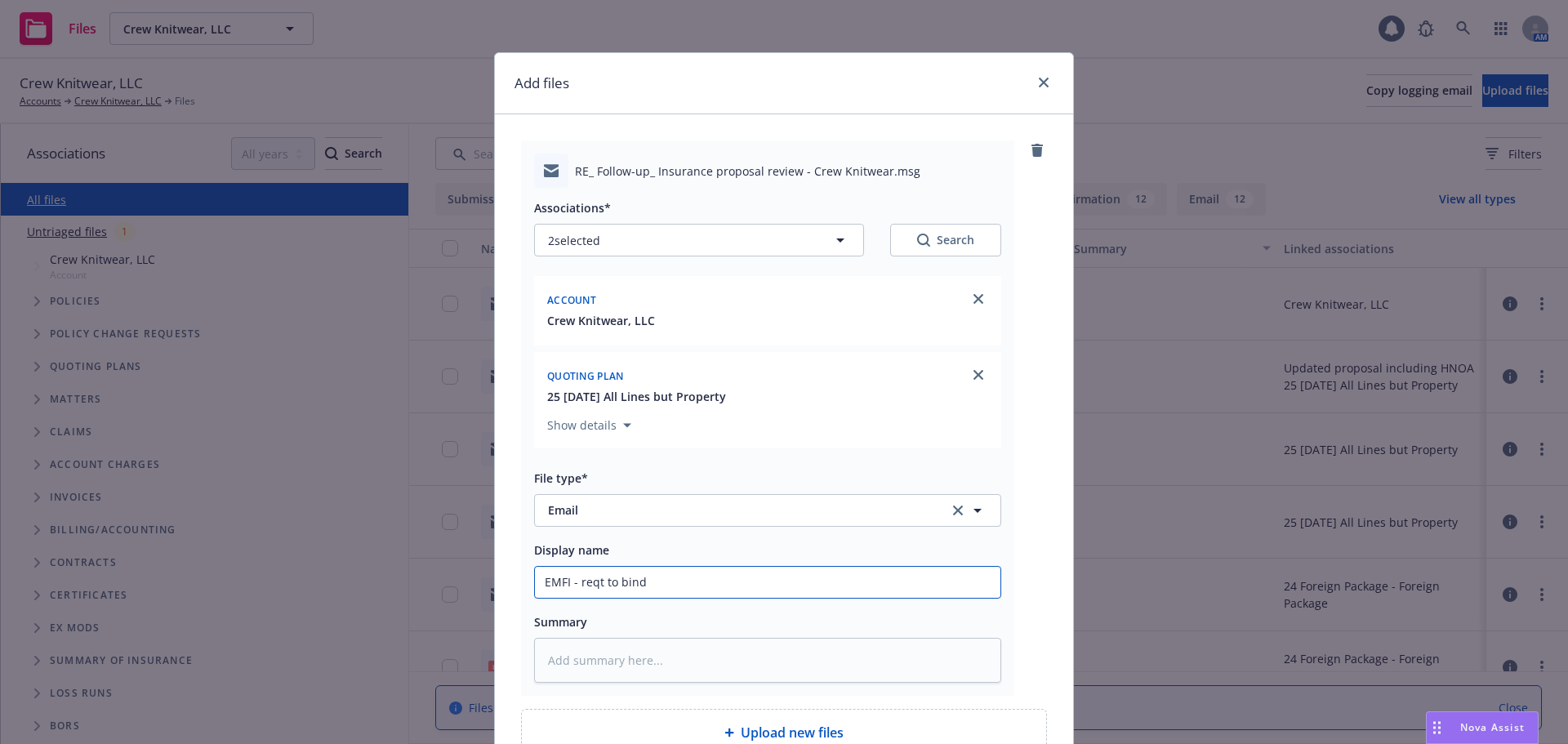
type input "EMFI - reqt to bind"
type textarea "x"
type input "EMFI - reqt to bind O"
type textarea "x"
type input "EMFI - reqt to bind Op"
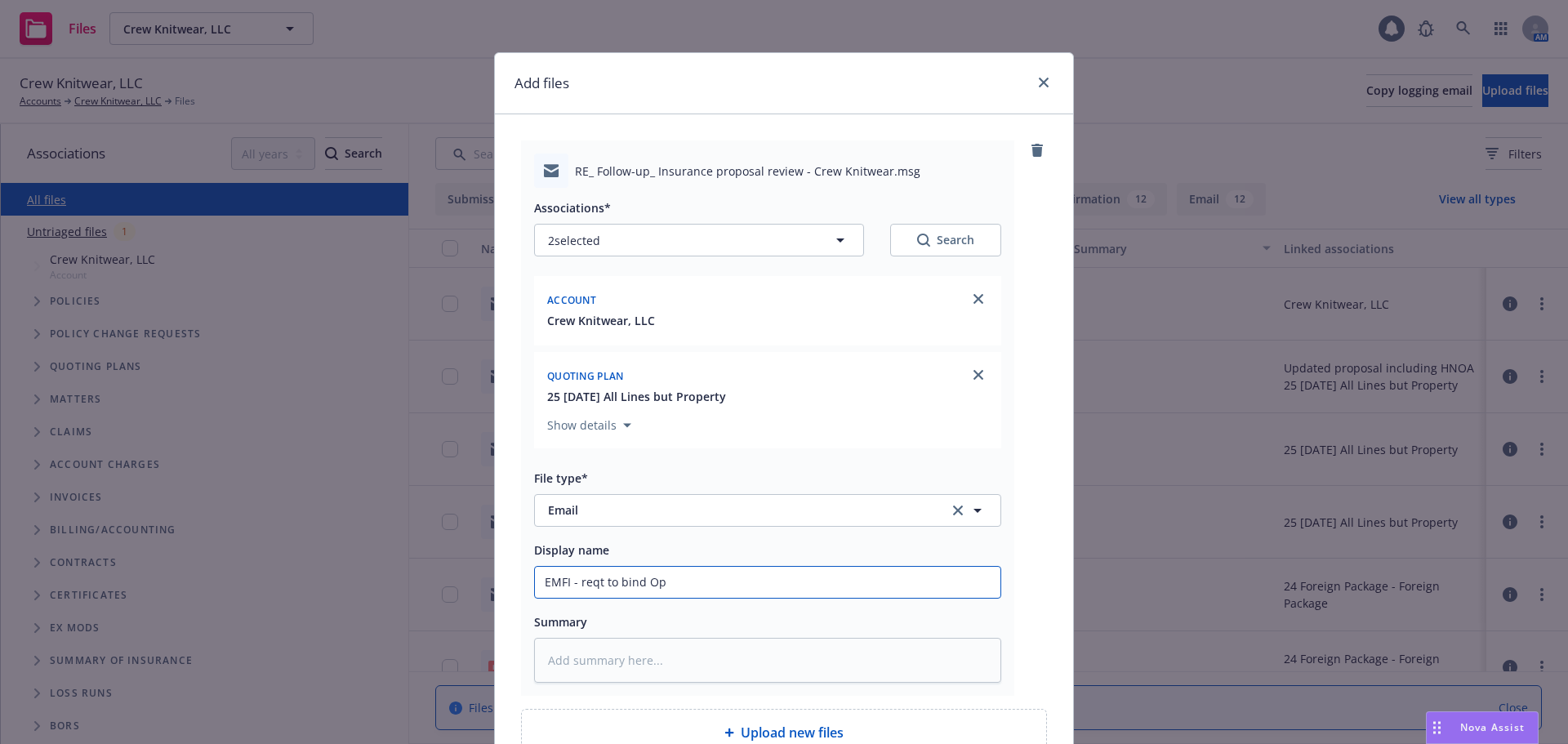
type textarea "x"
type input "EMFI - reqt to bind Opt"
type textarea "x"
type input "EMFI - reqt to bind Opti"
type textarea "x"
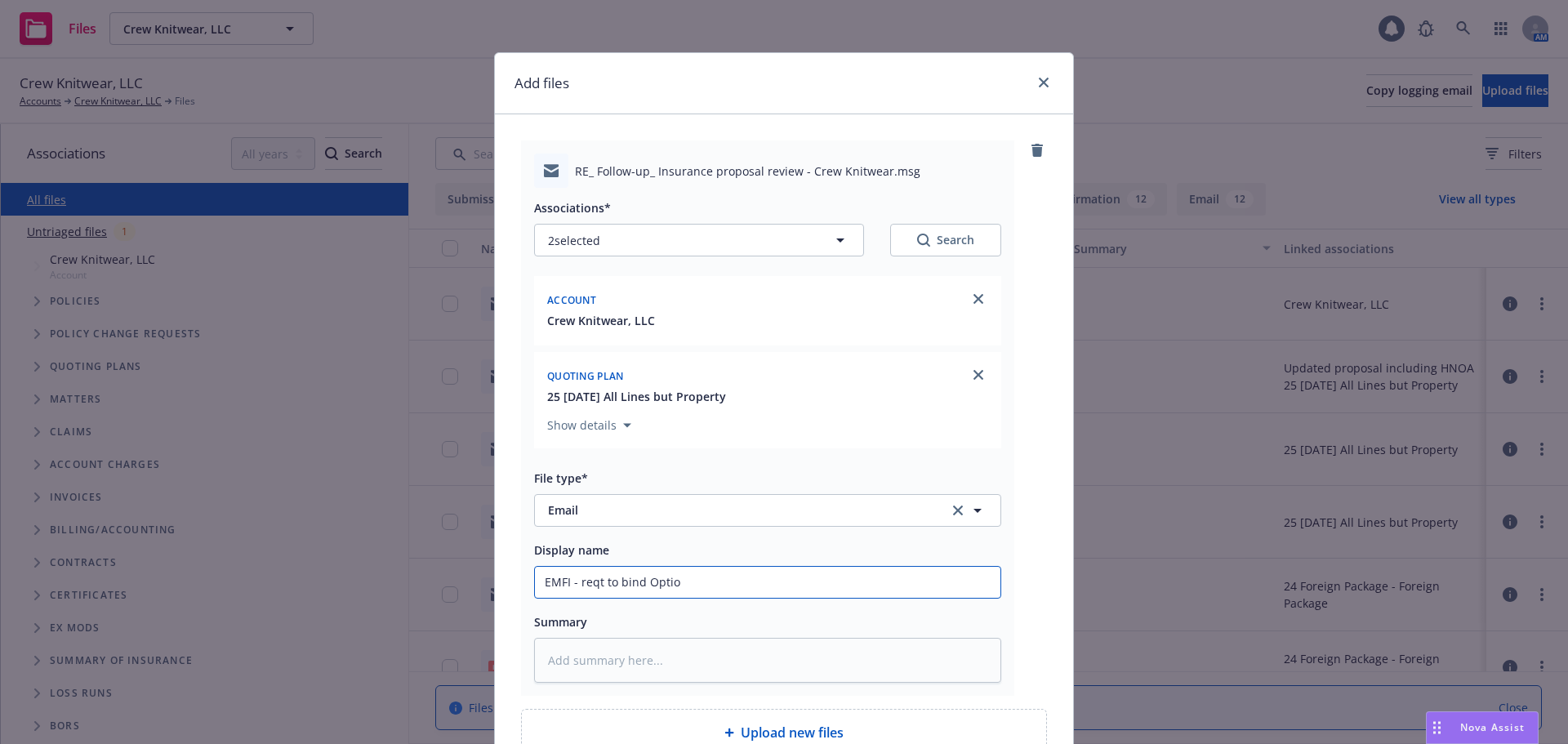
type input "EMFI - reqt to bind Option"
type textarea "x"
type input "EMFI - reqt to bind Option"
type textarea "x"
type input "EMFI - reqt to bind Option #"
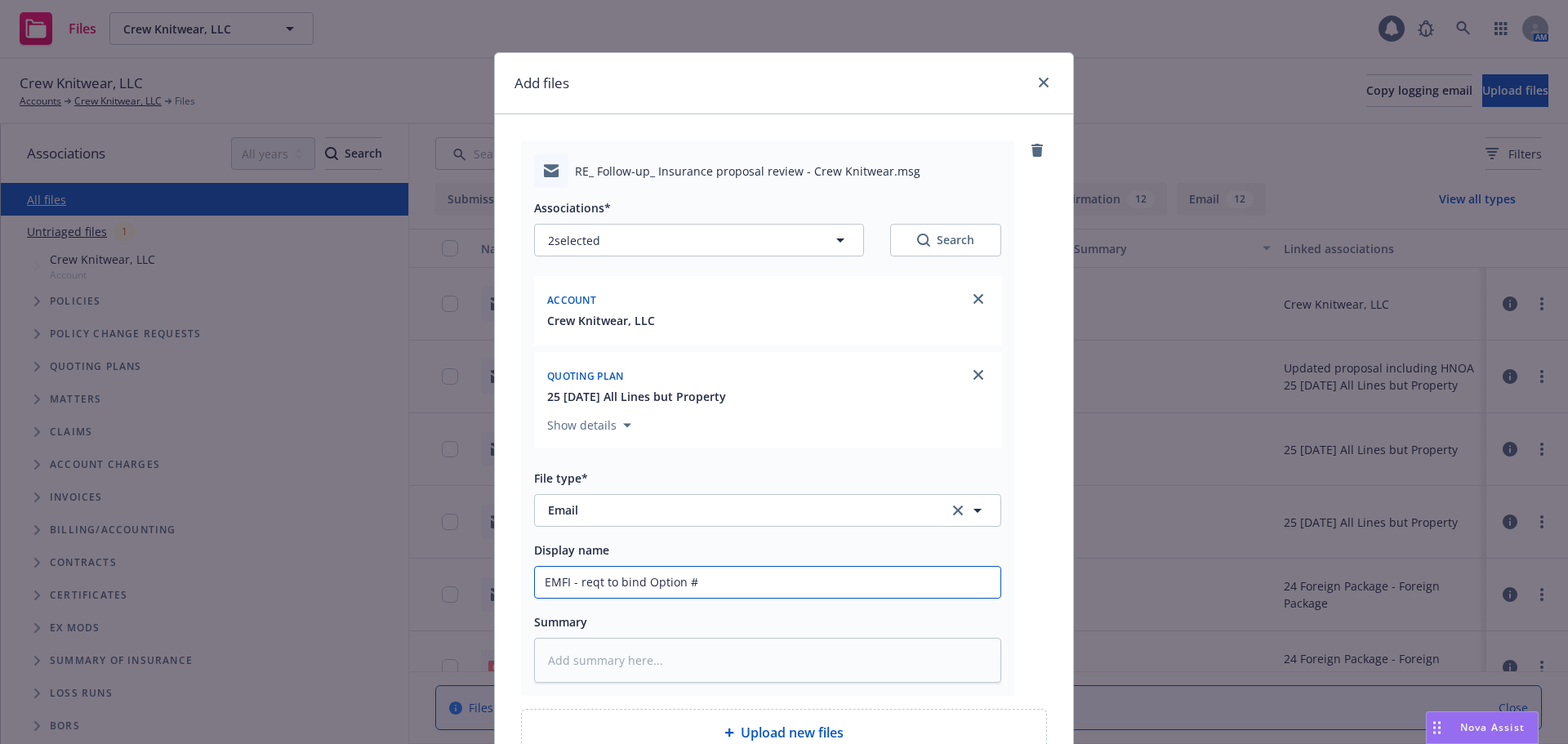
type textarea "x"
type input "EMFI - reqt to bind Option #2"
type textarea "x"
type input "EMFI - reqt to bind Option #2"
type textarea "x"
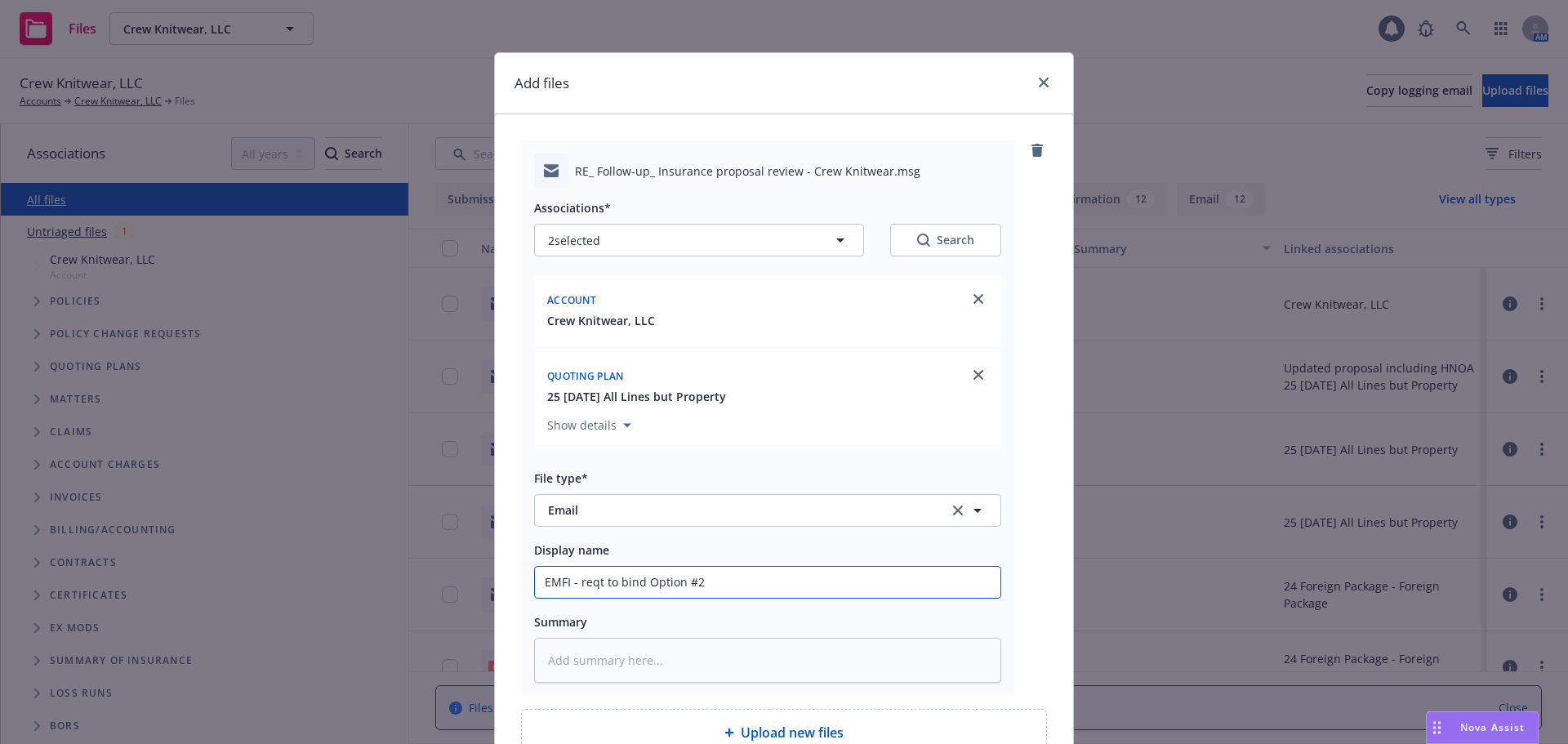
type input "EMFI - reqt to bind Option #2 f"
type textarea "x"
type input "EMFI - reqt to bind Option #2 fr"
type textarea "x"
type input "EMFI - reqt to bind Option #2 from"
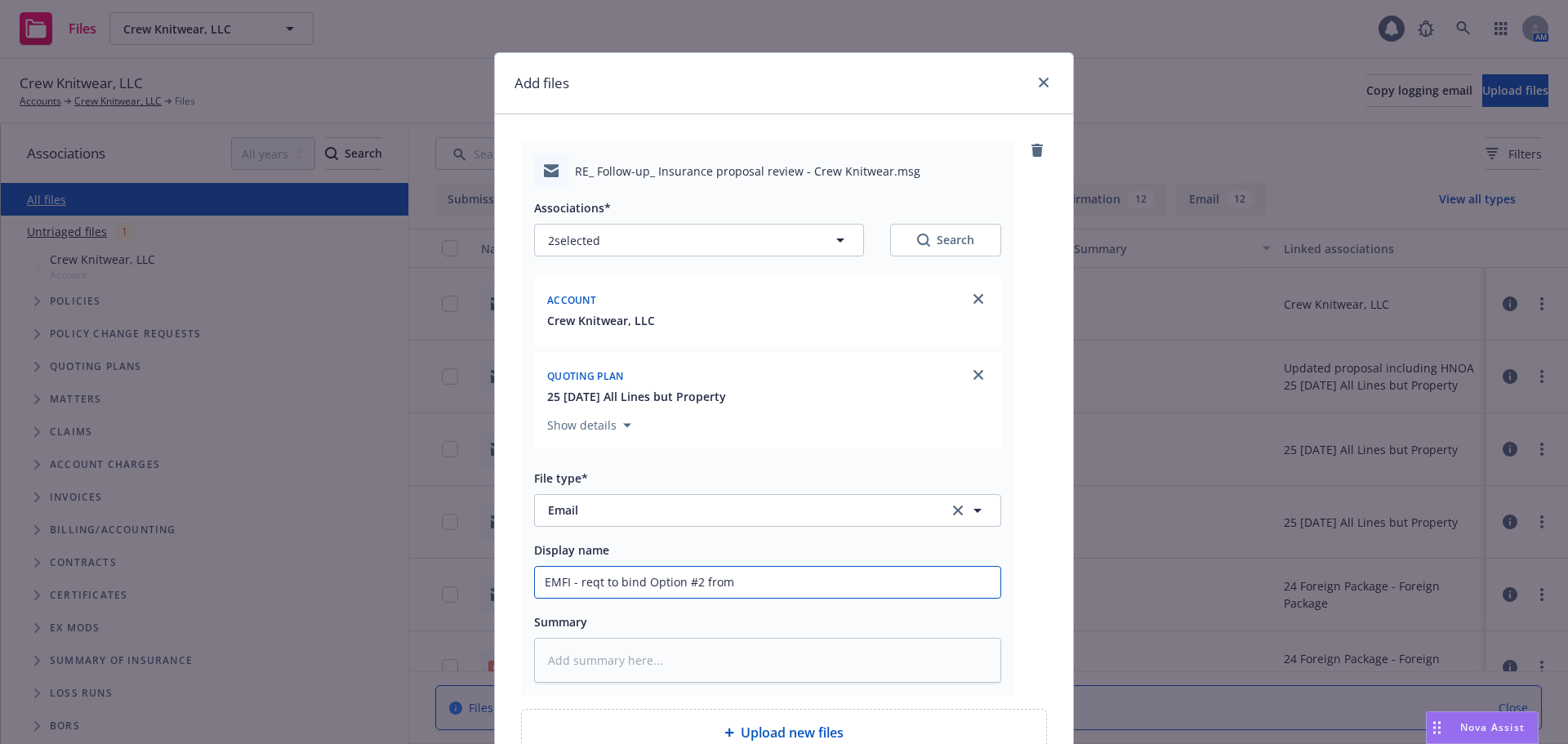
type textarea "x"
type input "EMFI - reqt to bind Option #2 from"
type textarea "x"
type input "EMFI - reqt to bind Option #2 from i"
type textarea "x"
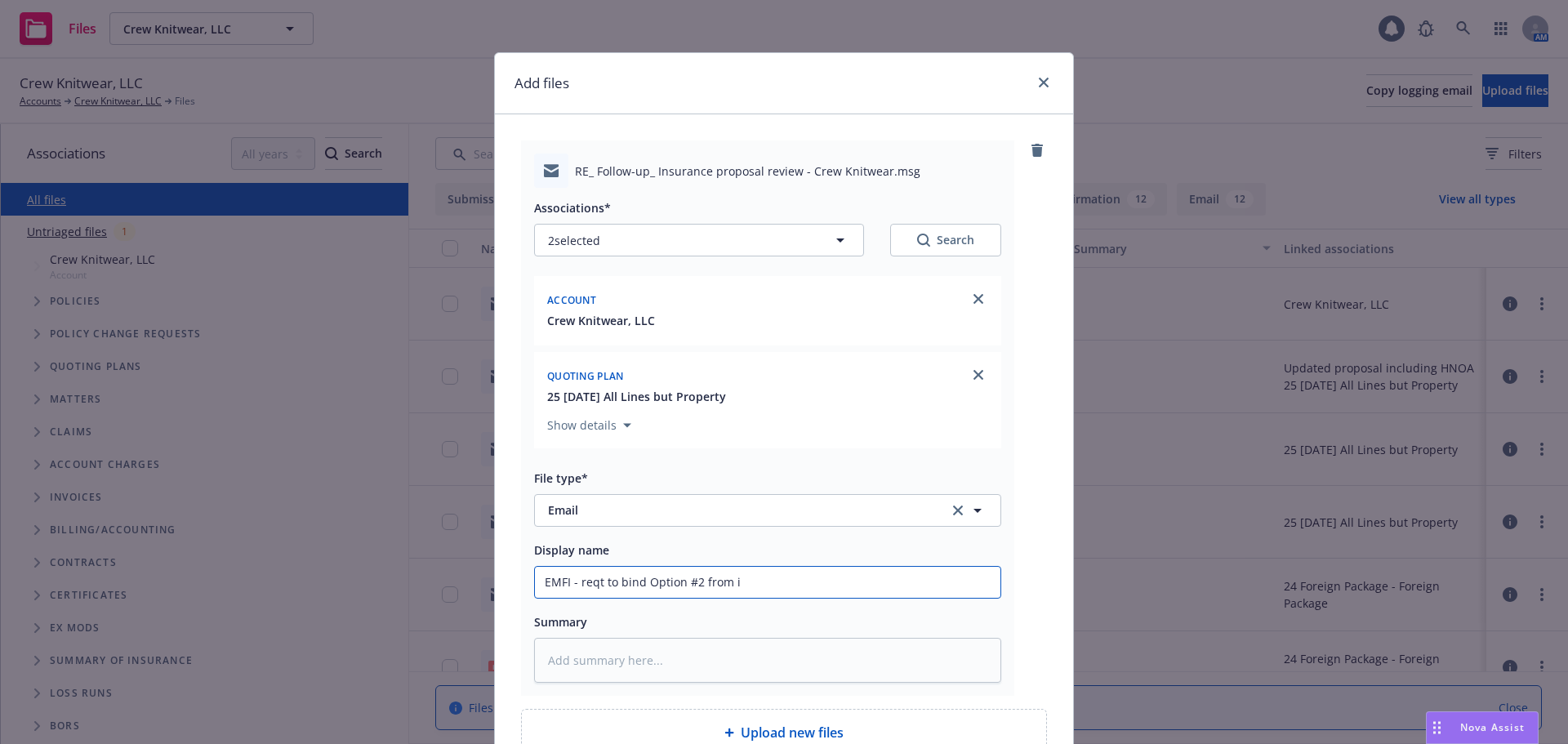
type input "EMFI - reqt to bind Option #2 from in"
type textarea "x"
type input "EMFI - reqt to bind Option #2 from ins"
type textarea "x"
type input "EMFI - reqt to bind Option #2 from insd"
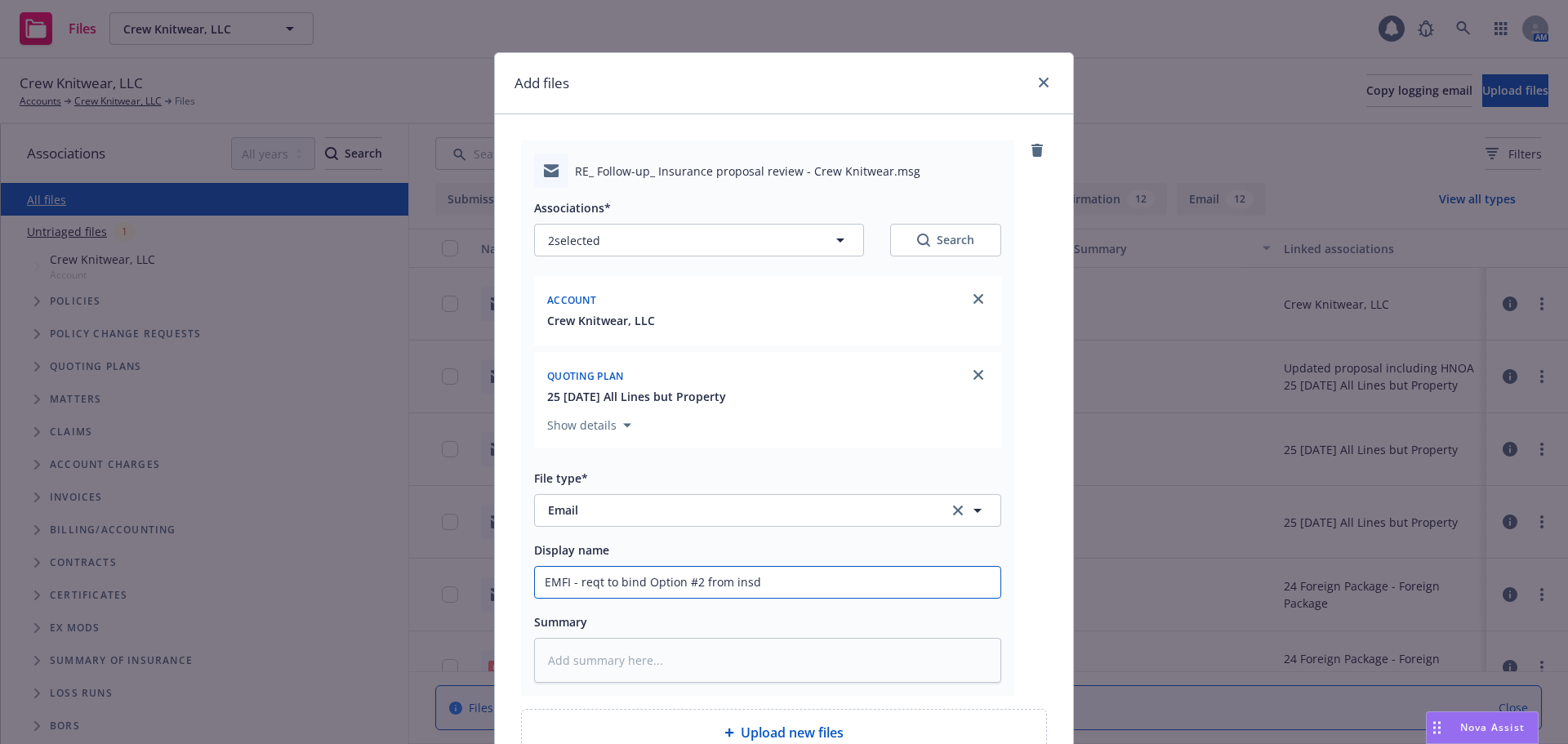
type textarea "x"
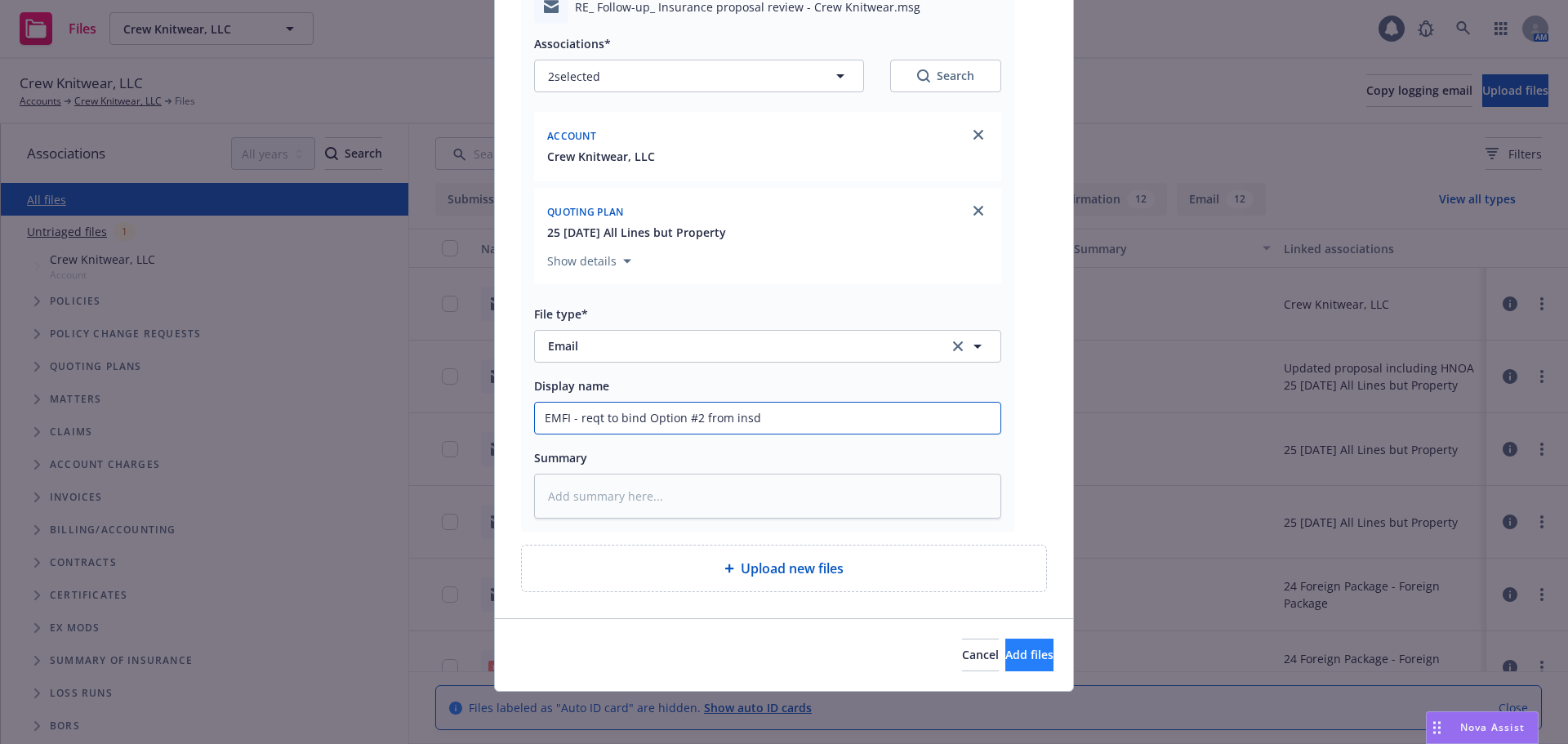
type input "EMFI - reqt to bind Option #2 from insd"
click at [1005, 654] on span "Add files" at bounding box center [1029, 655] width 48 height 15
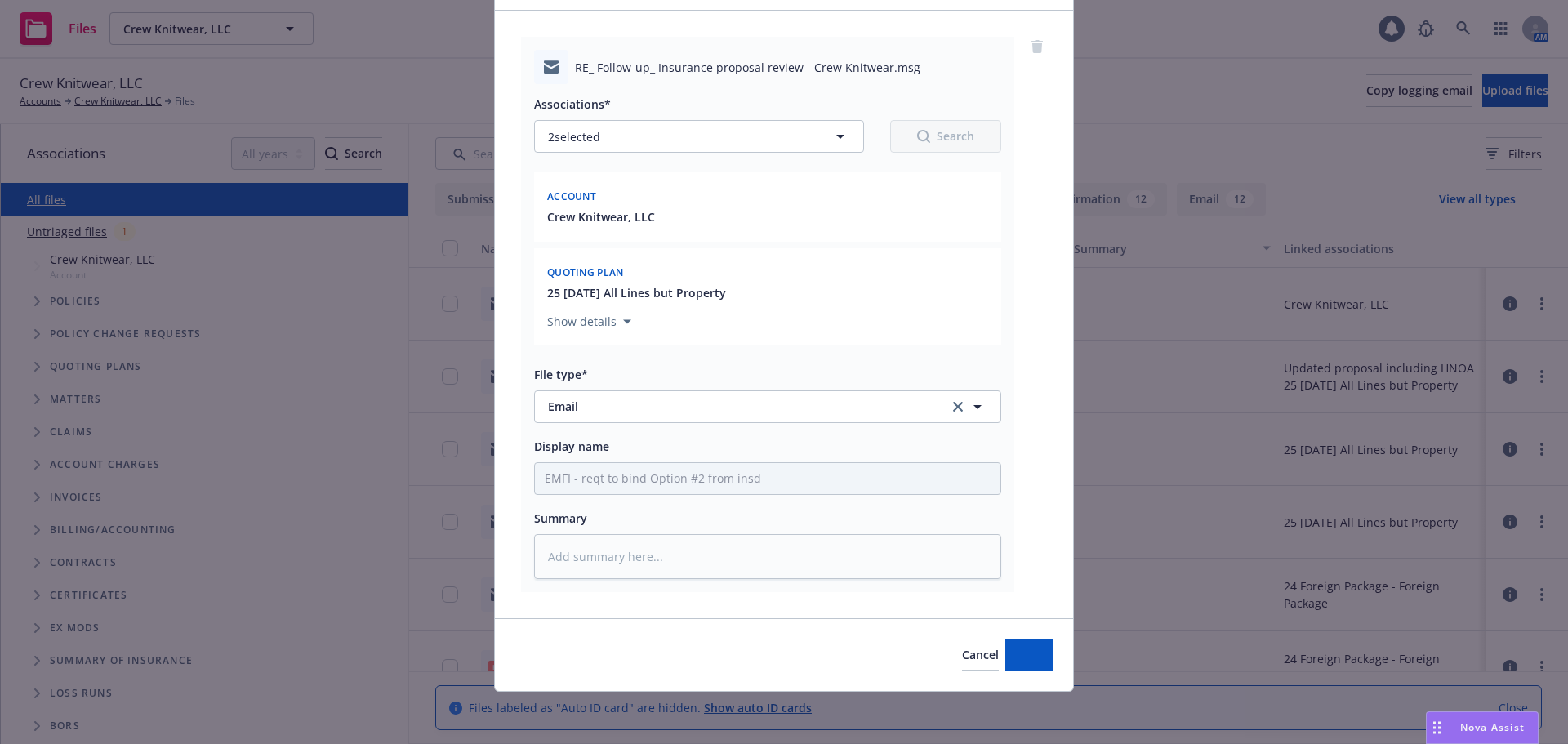
scroll to position [104, 0]
type textarea "x"
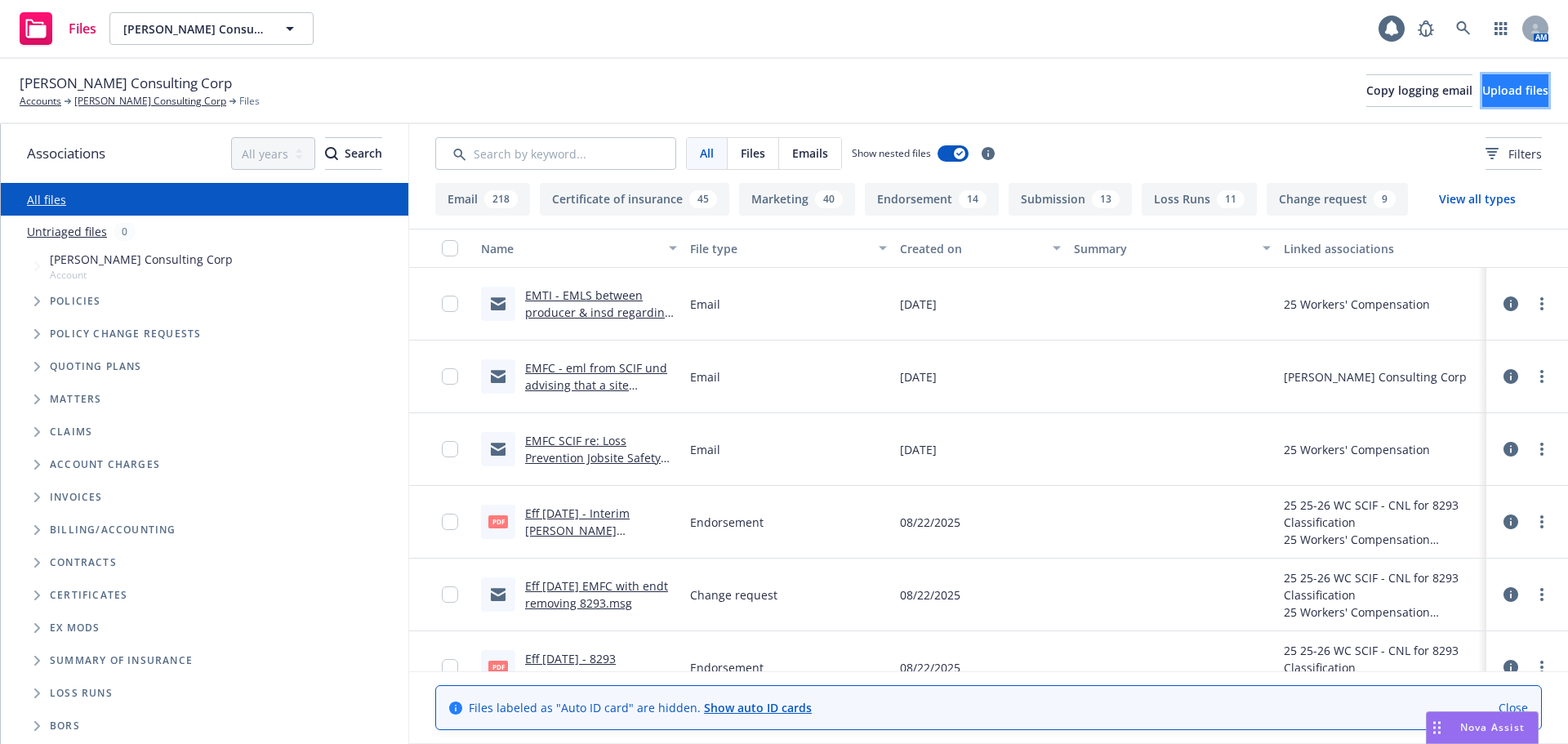
click at [1498, 95] on span "Upload files" at bounding box center [1514, 90] width 66 height 15
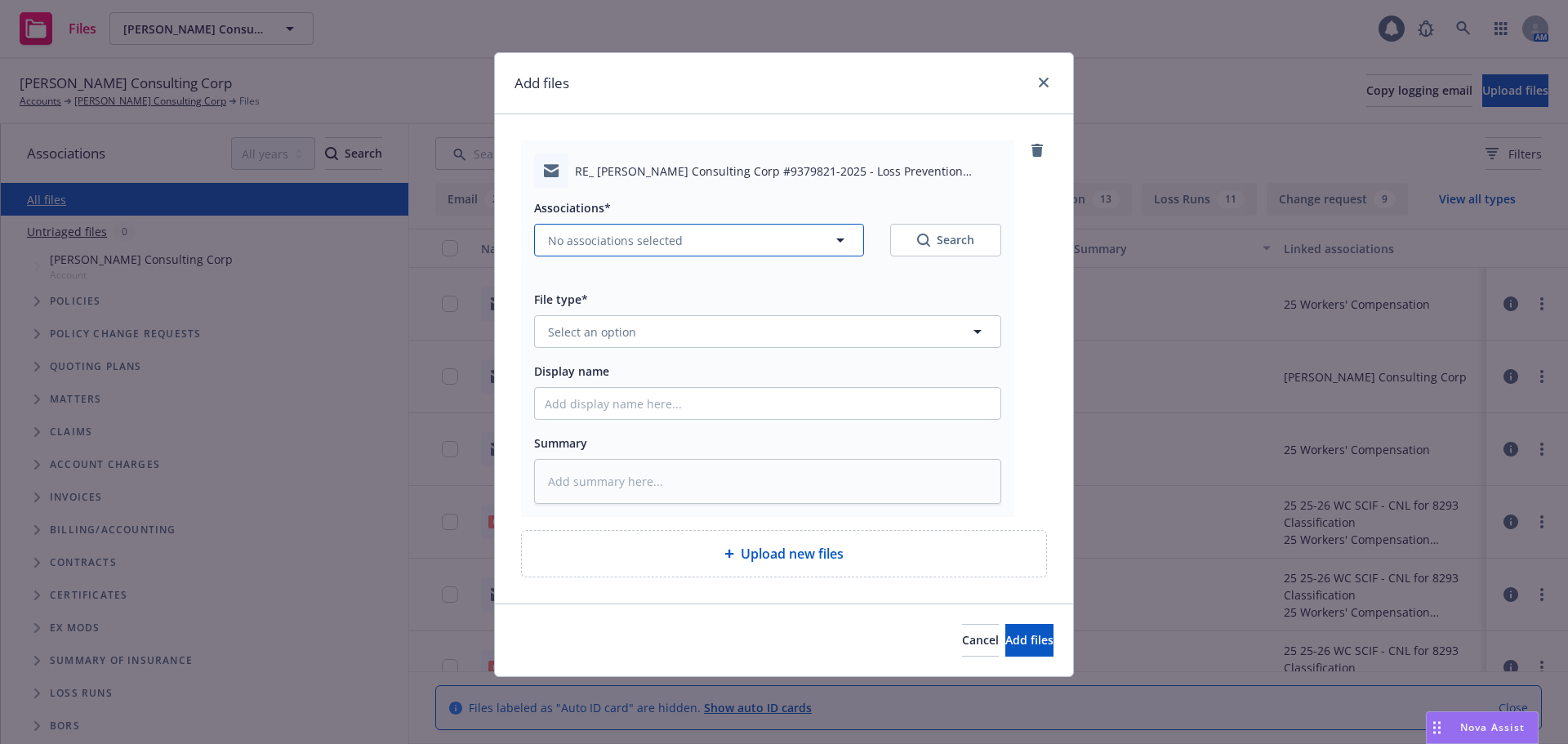
click at [673, 245] on span "No associations selected" at bounding box center [614, 241] width 135 height 17
type textarea "x"
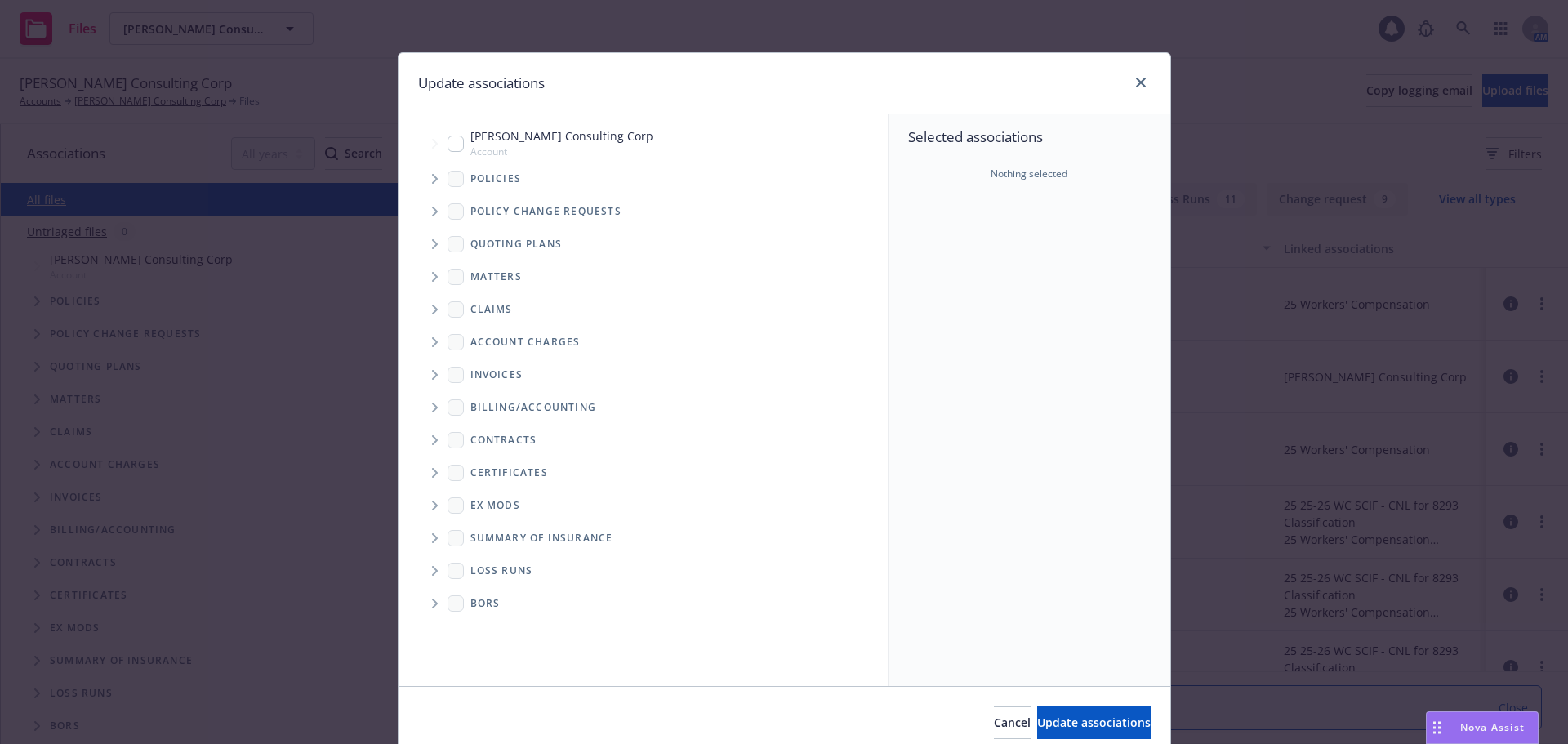
click at [456, 141] on input "Tree Example" at bounding box center [455, 143] width 16 height 16
checkbox input "true"
click at [424, 176] on span "Tree Example" at bounding box center [434, 178] width 26 height 26
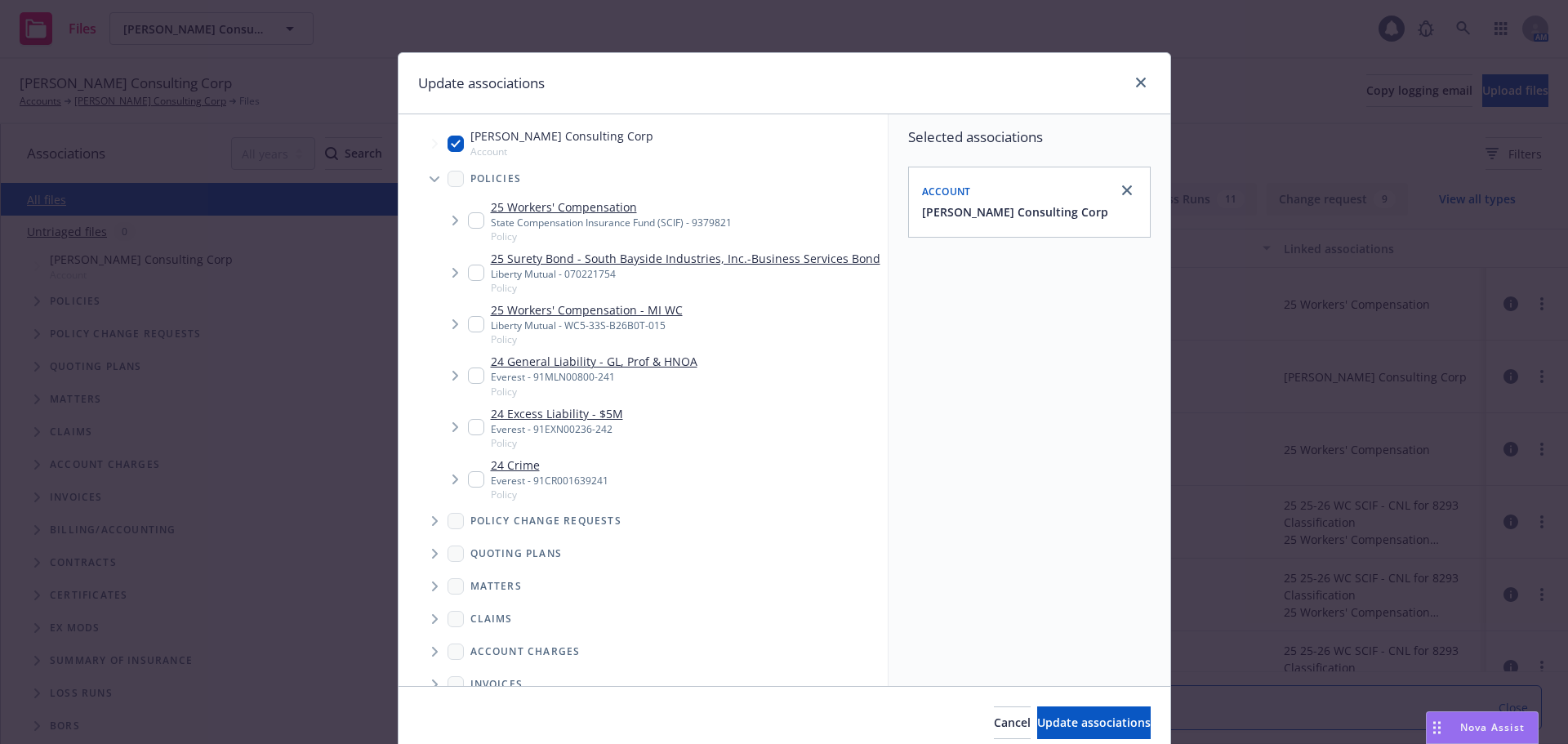
click at [455, 217] on span "Tree Example" at bounding box center [455, 220] width 26 height 26
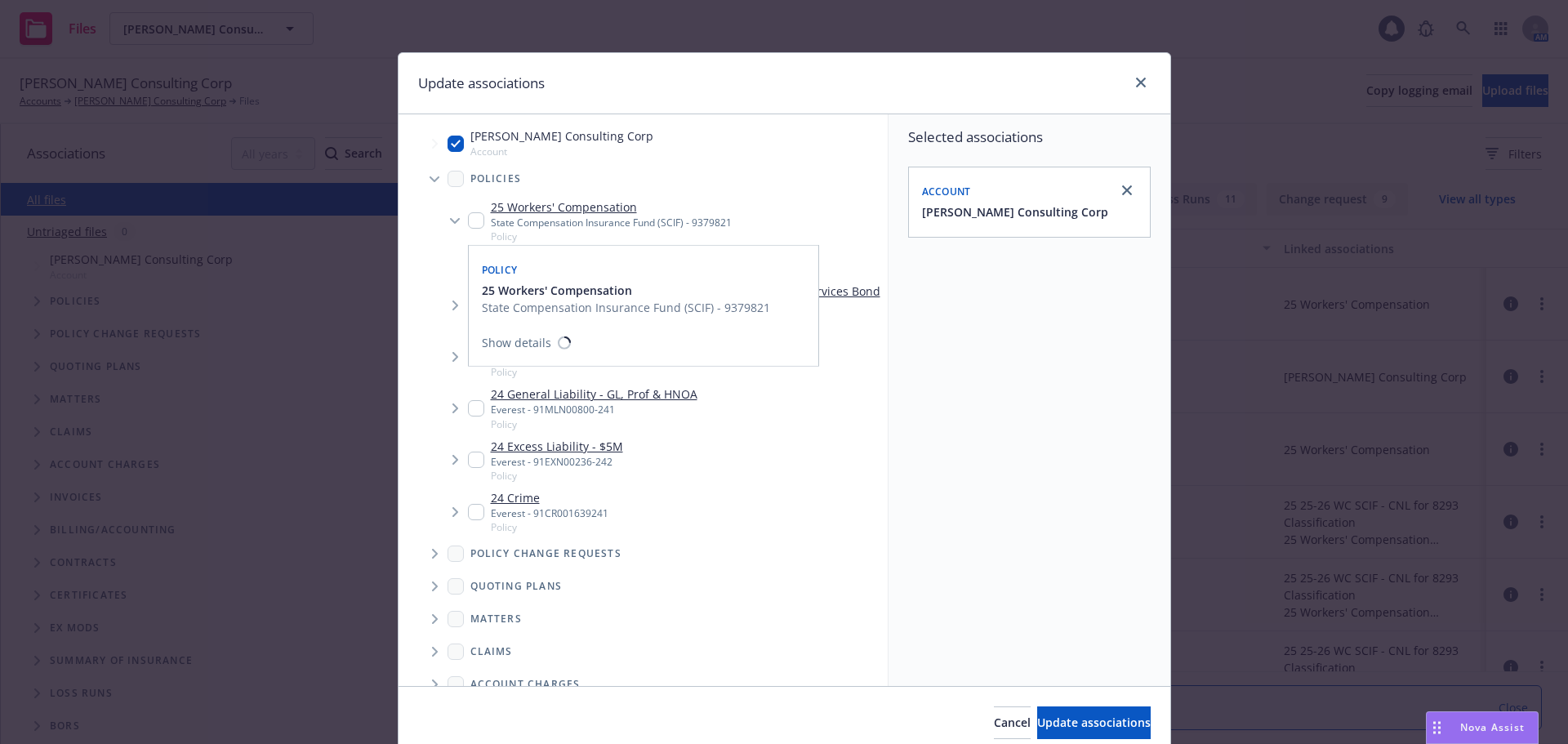
click at [470, 219] on input "Tree Example" at bounding box center [476, 220] width 16 height 16
checkbox input "true"
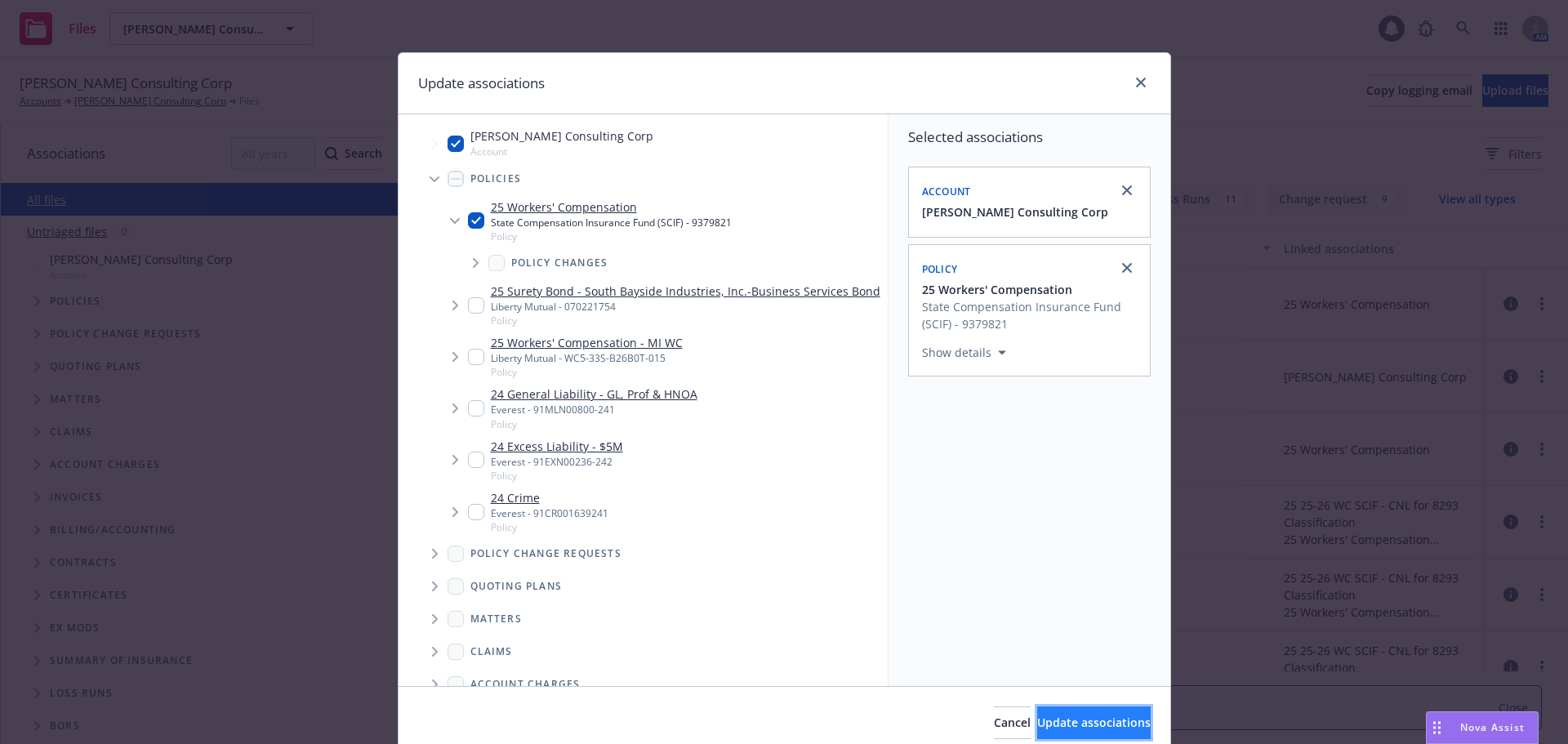
click at [1037, 719] on span "Update associations" at bounding box center [1093, 723] width 113 height 15
type textarea "x"
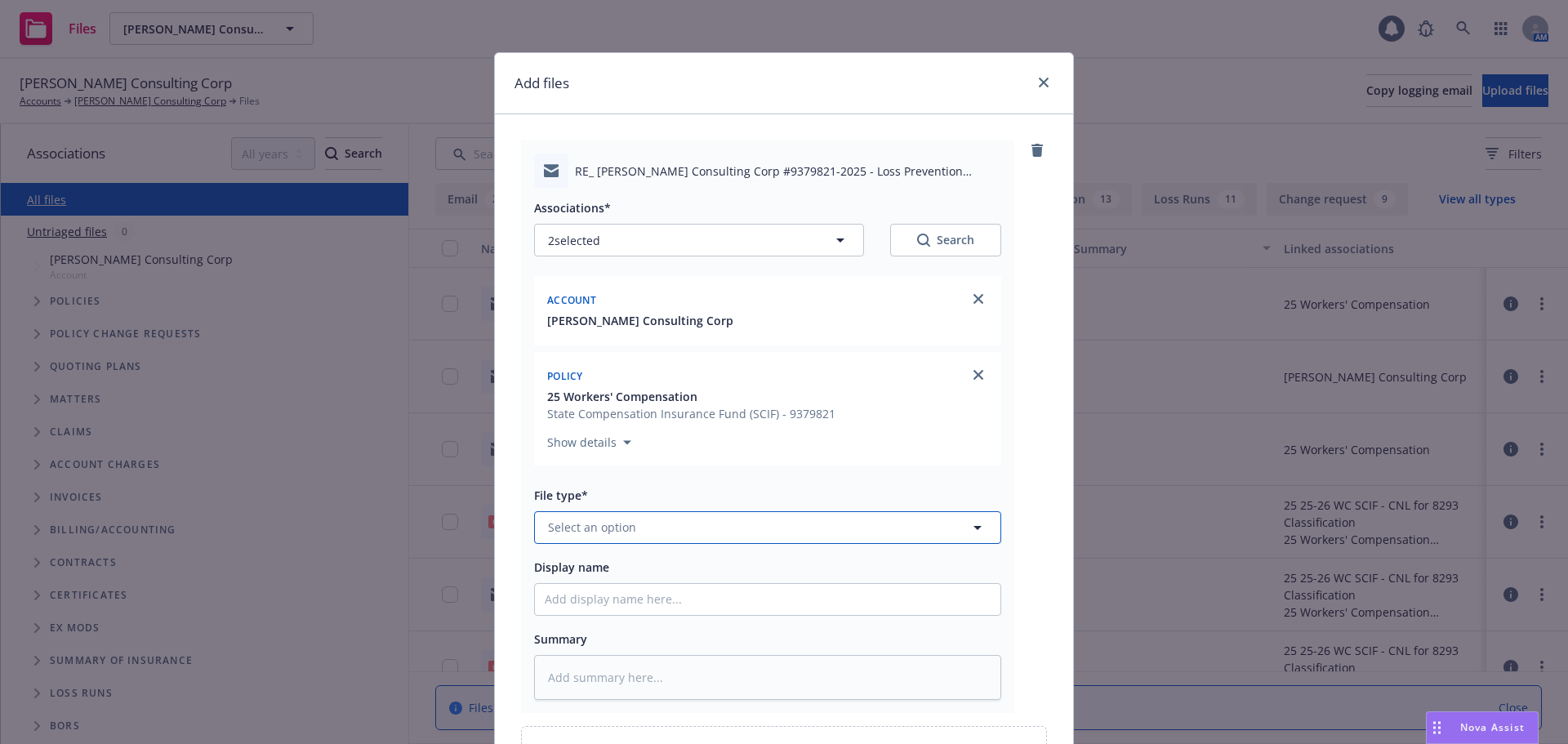
click at [589, 526] on span "Select an option" at bounding box center [591, 527] width 88 height 17
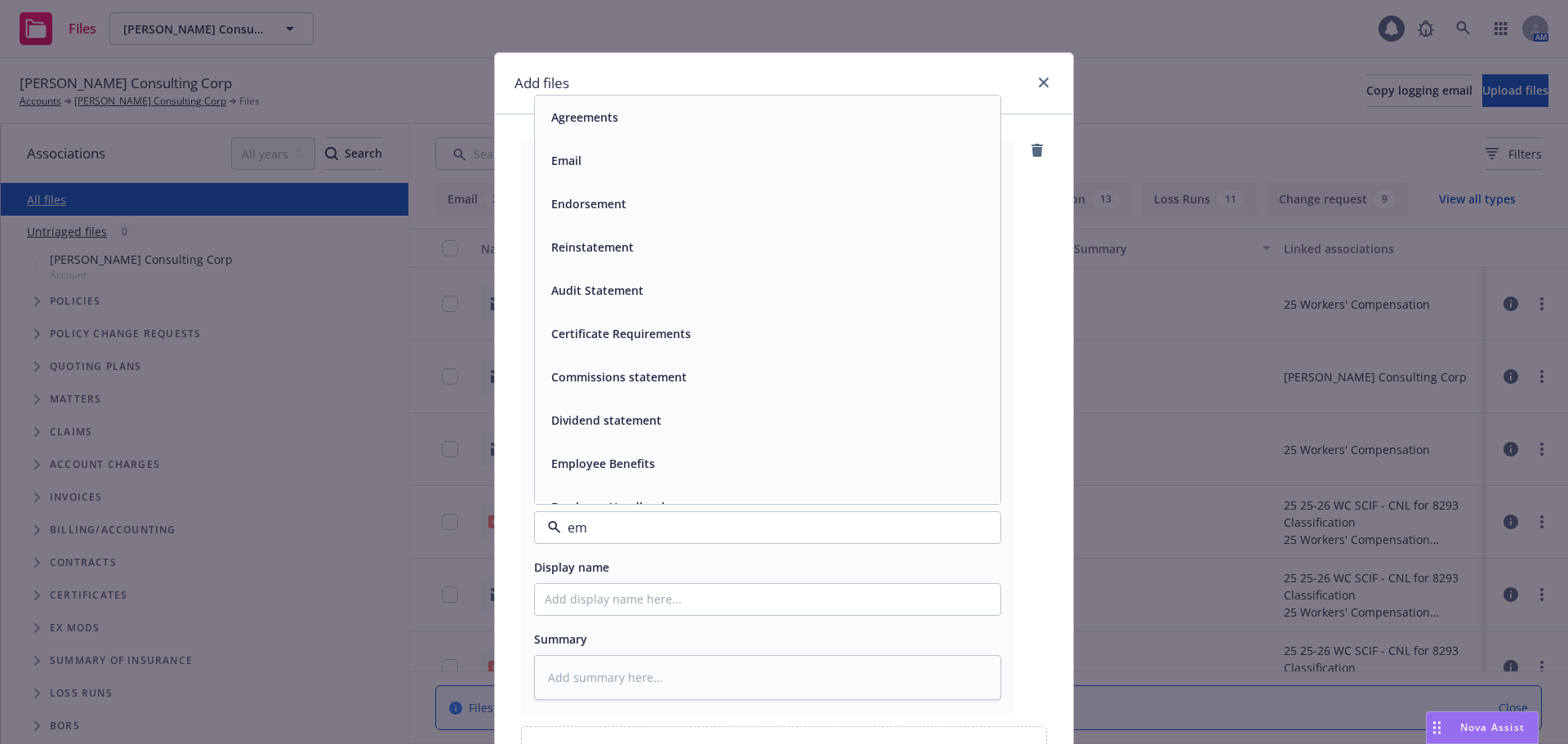
type input "ema"
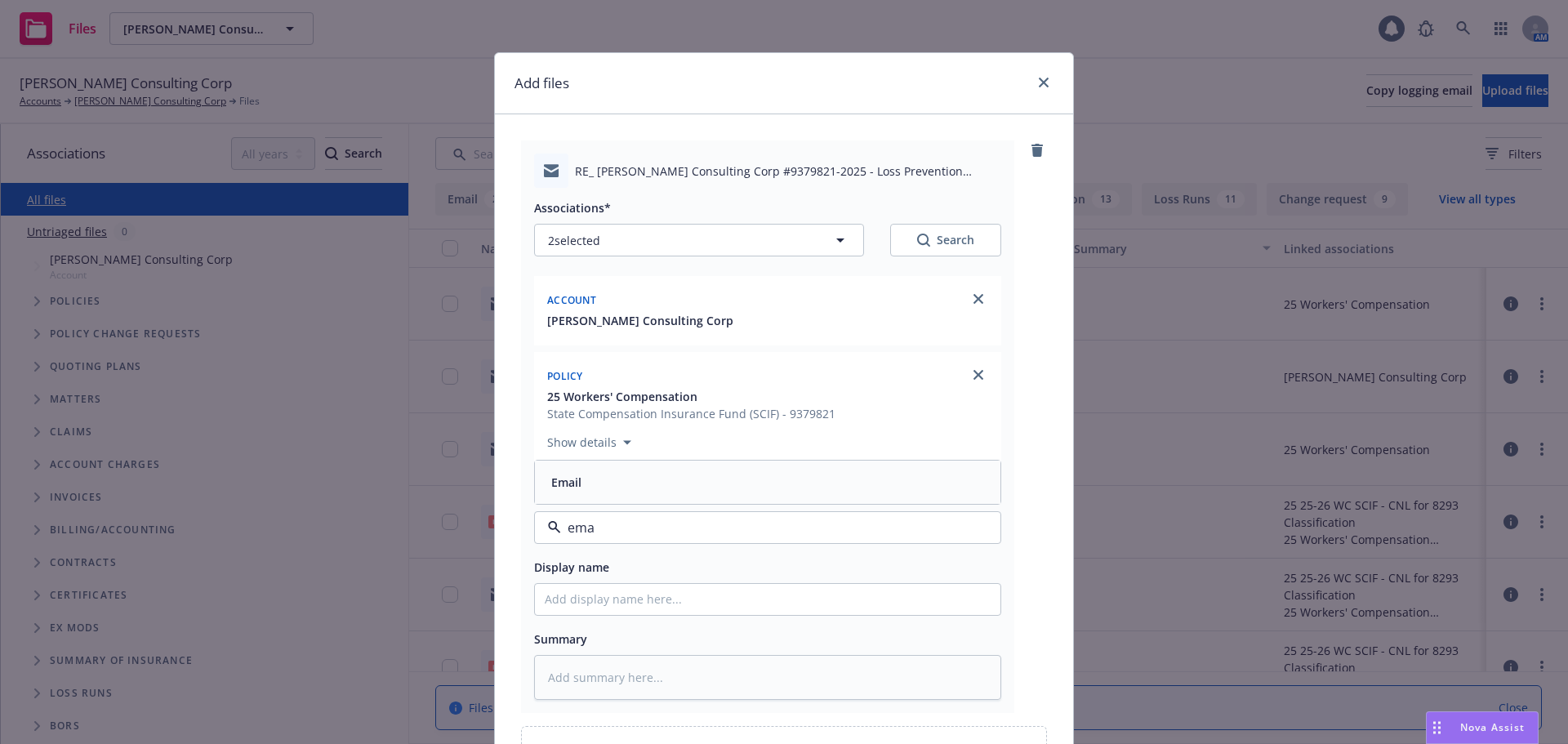
click at [653, 473] on div "Email" at bounding box center [768, 483] width 446 height 24
click at [597, 604] on input "Display name" at bounding box center [767, 599] width 465 height 31
type textarea "x"
type input "E"
type textarea "x"
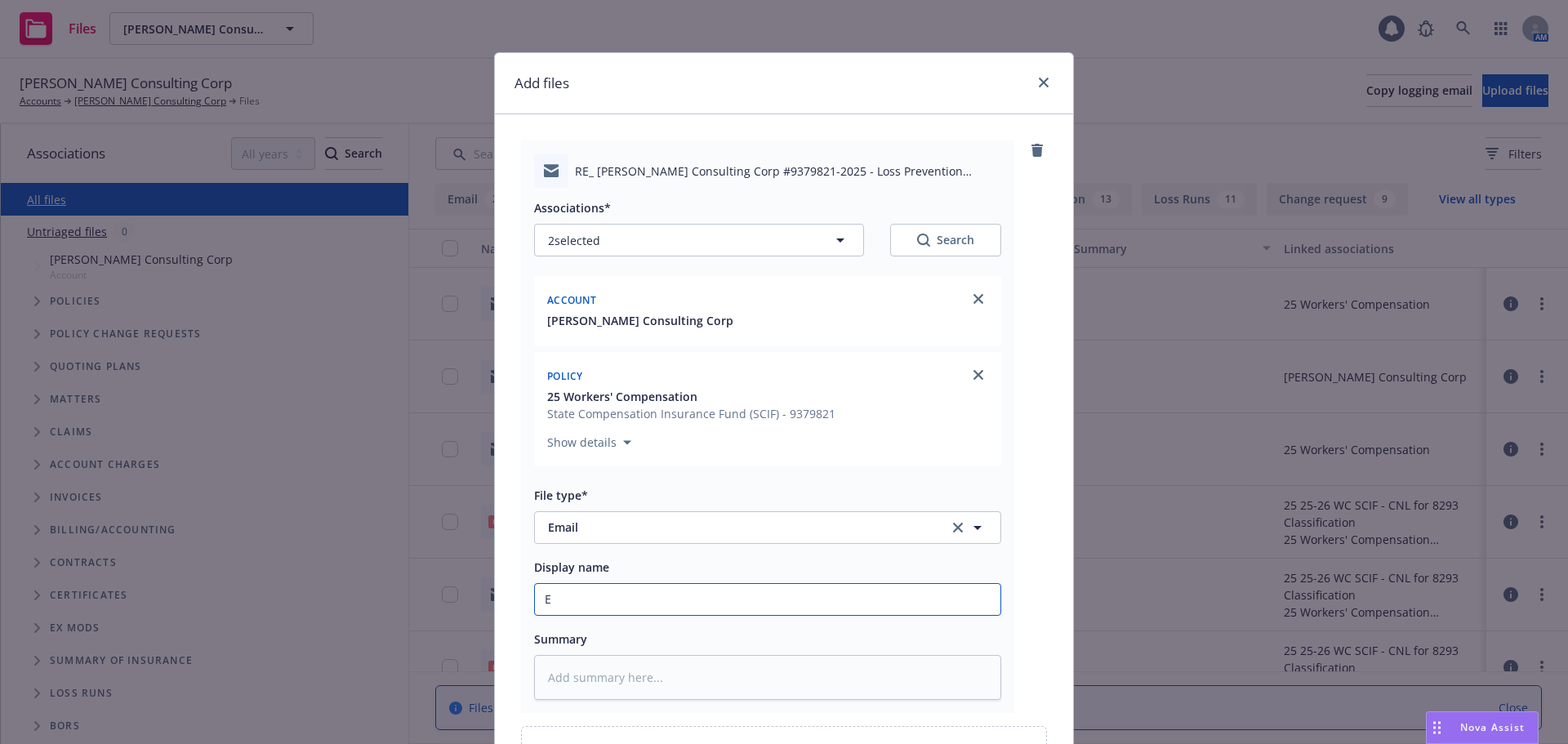
type input "EM"
type textarea "x"
type input "EMT"
type textarea "x"
type input "EMTC"
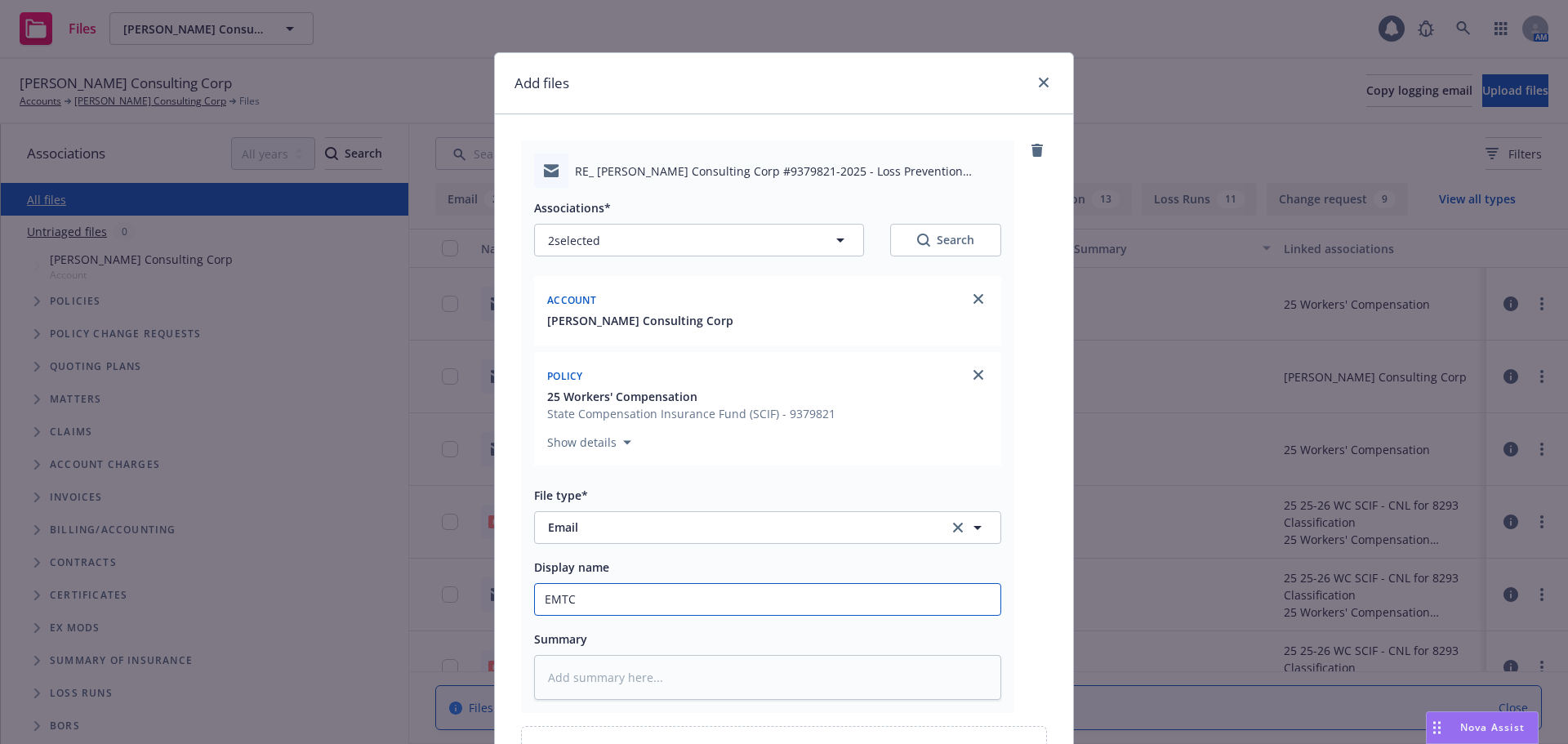
type textarea "x"
type input "EMTC"
type textarea "x"
type input "EMTC -"
type textarea "x"
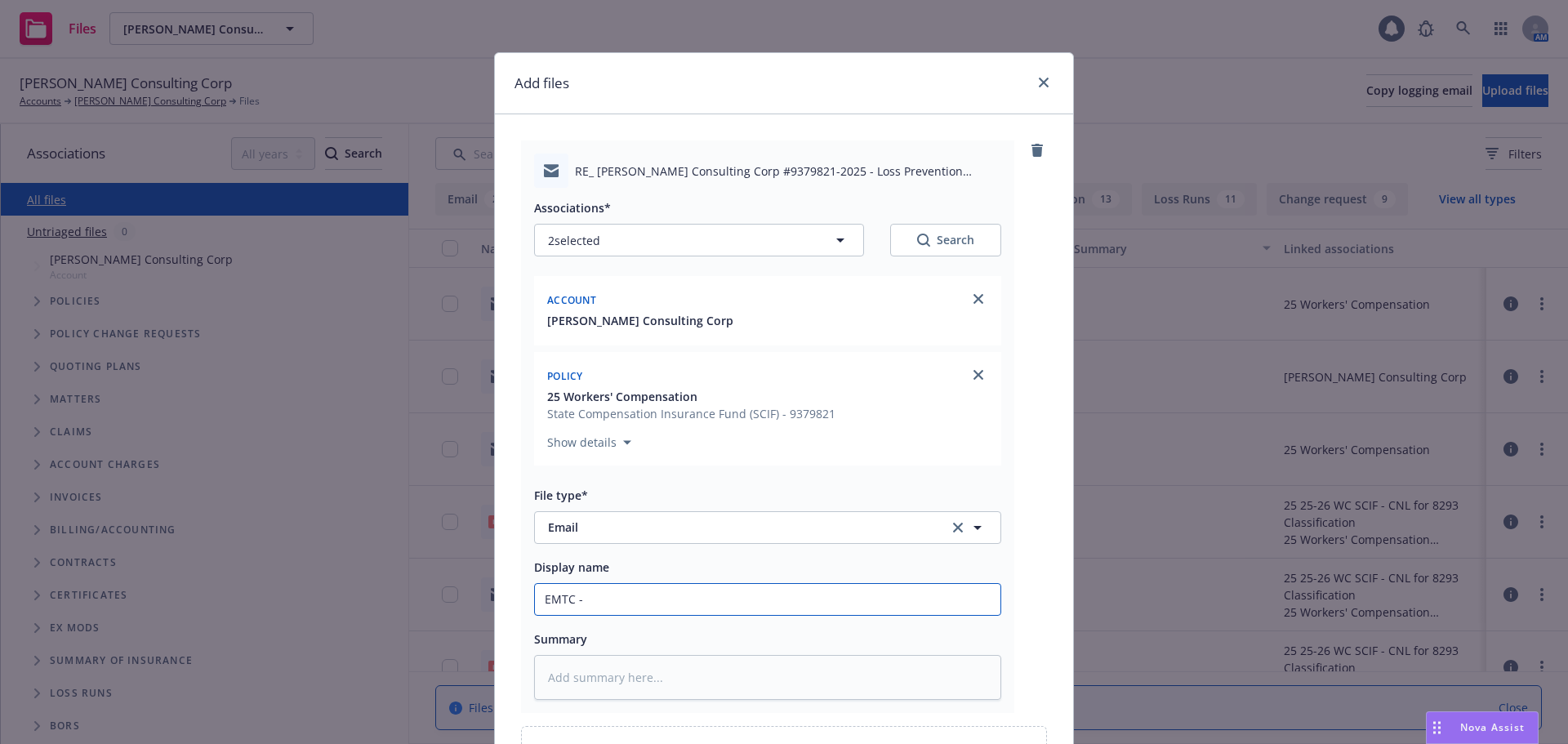
type input "EMTC -"
type textarea "x"
type input "EMTC - E"
type textarea "x"
type input "EMTC - EM"
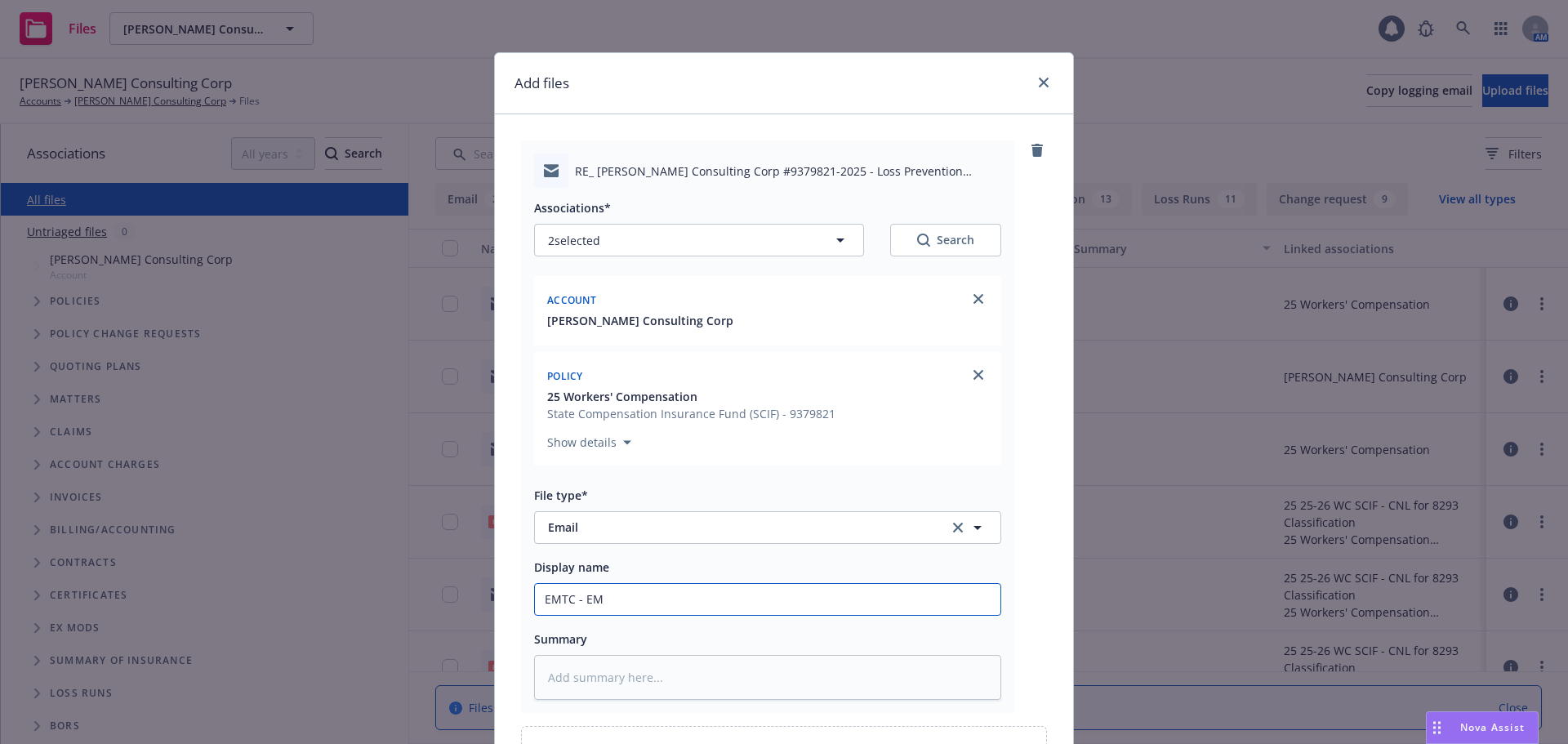
type textarea "x"
type input "EMTC - EML"
type textarea "x"
type input "EMTC - EML"
type textarea "x"
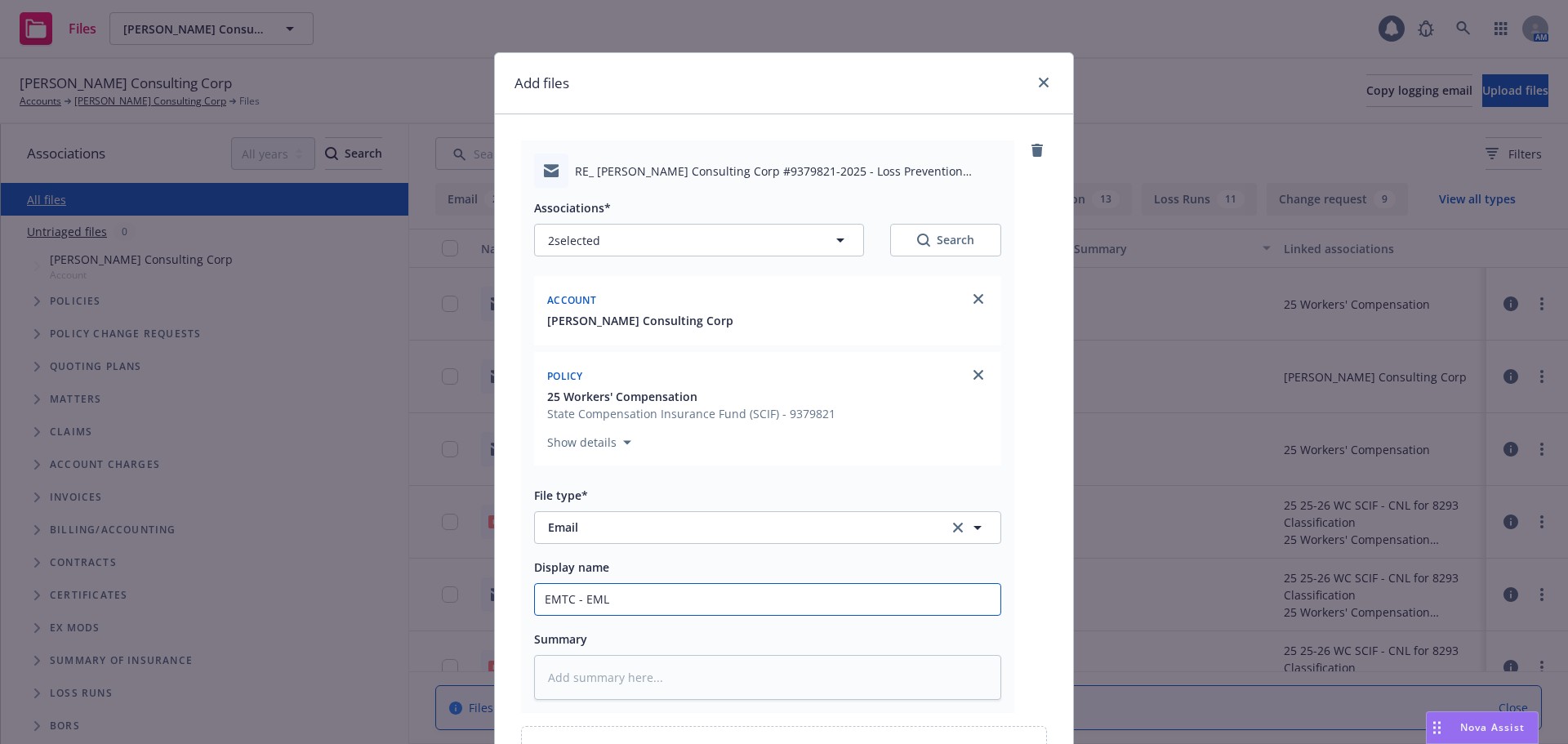
type input "EMTC - EML t"
type textarea "x"
type input "EMTC - EML to"
type textarea "x"
type input "EMTC - EML to"
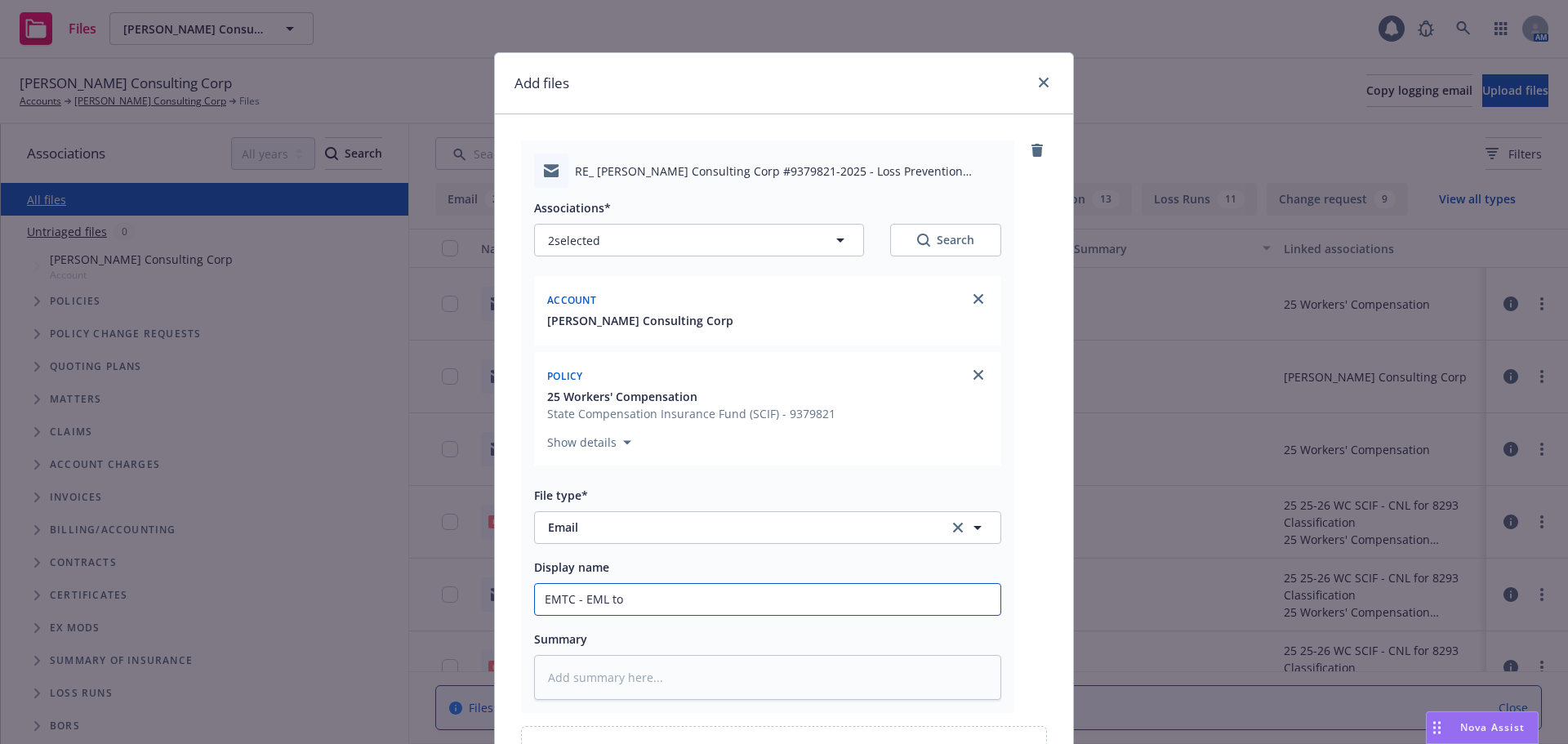
type textarea "x"
type input "EMTC - EML to"
type textarea "x"
type input "EMTC - EML t"
type textarea "x"
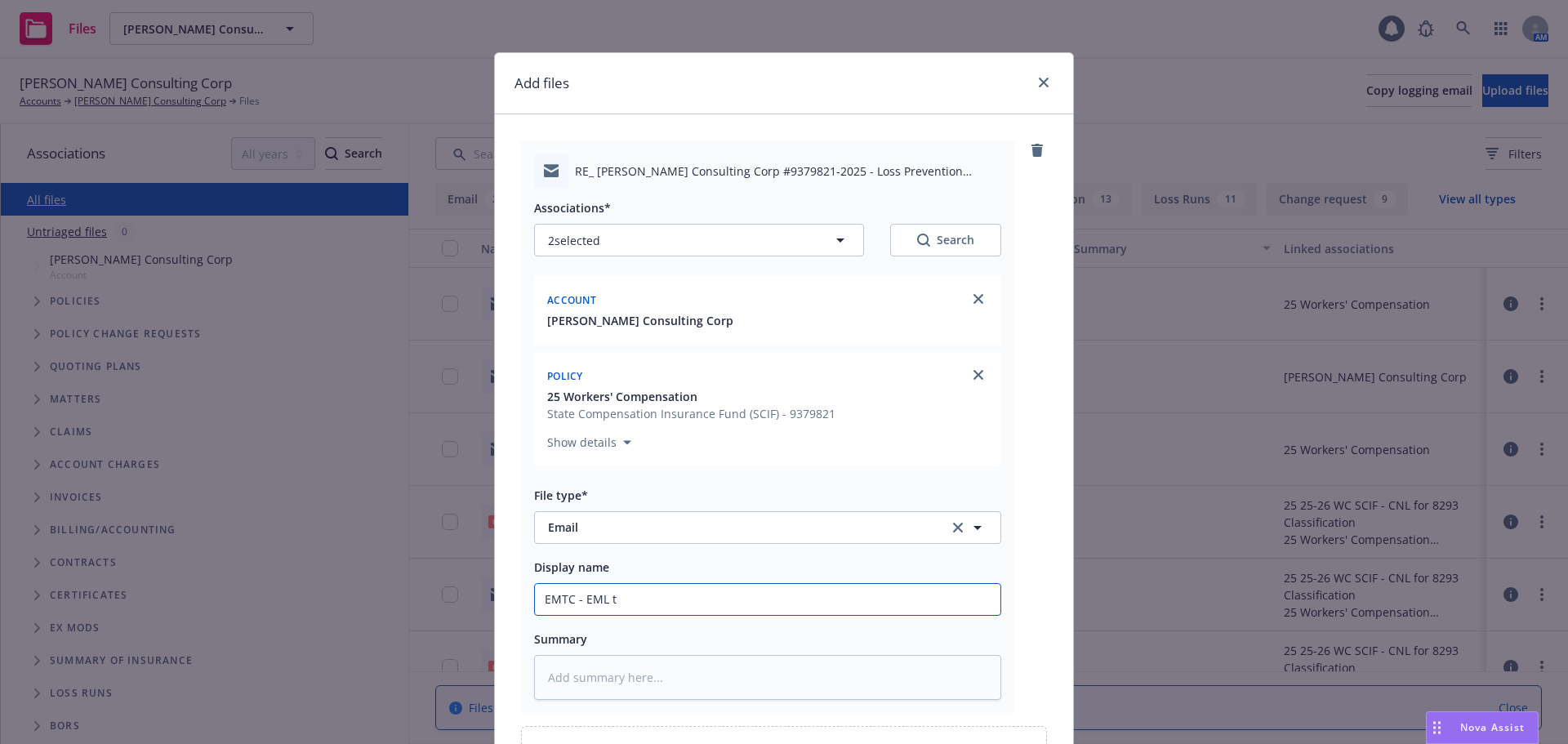
type input "EMTC - EML"
type textarea "x"
type input "EMTC - EML f"
type textarea "x"
type input "EMTC - EML fro"
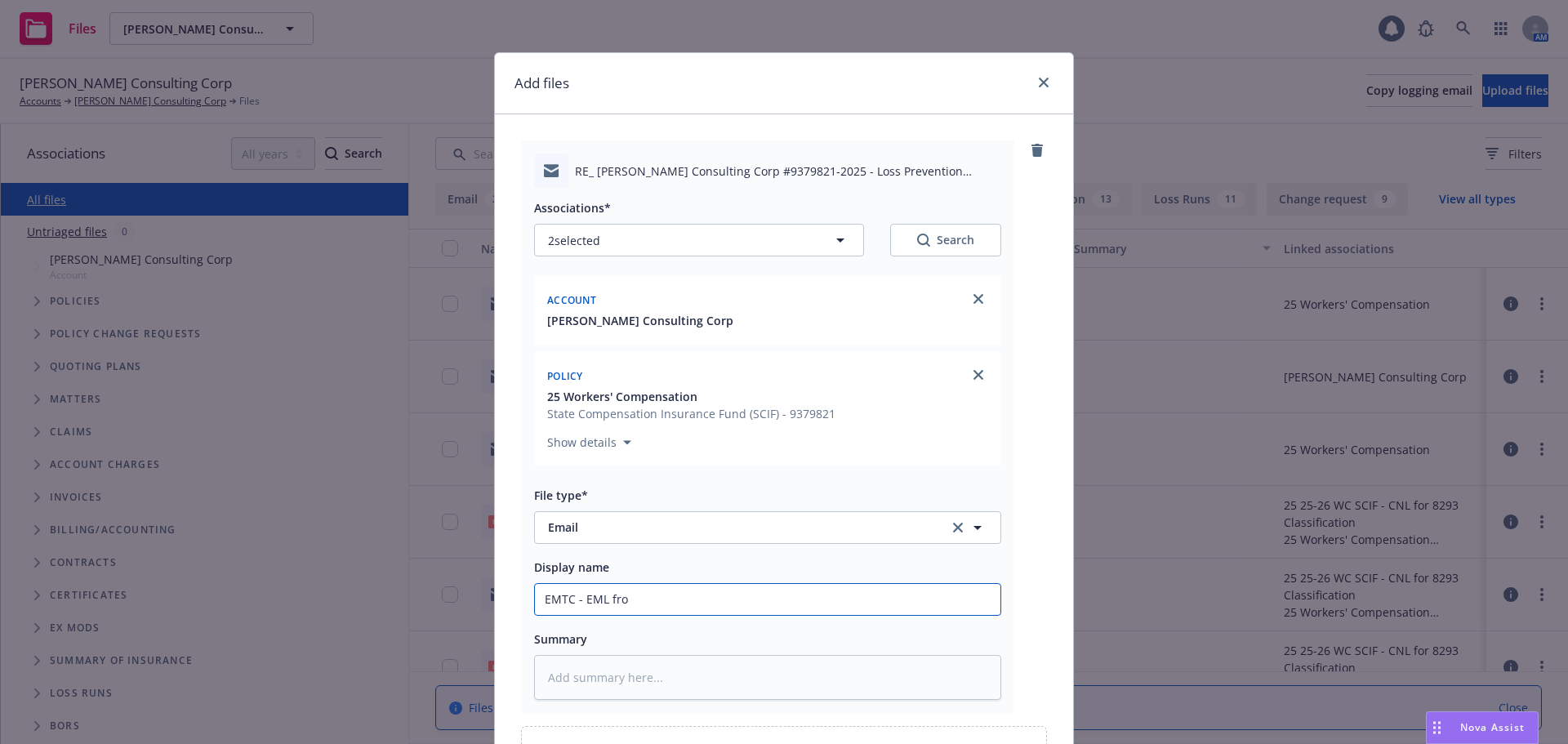
type textarea "x"
type input "EMTC - EML from"
type textarea "x"
type input "EMTC - EML from"
type textarea "x"
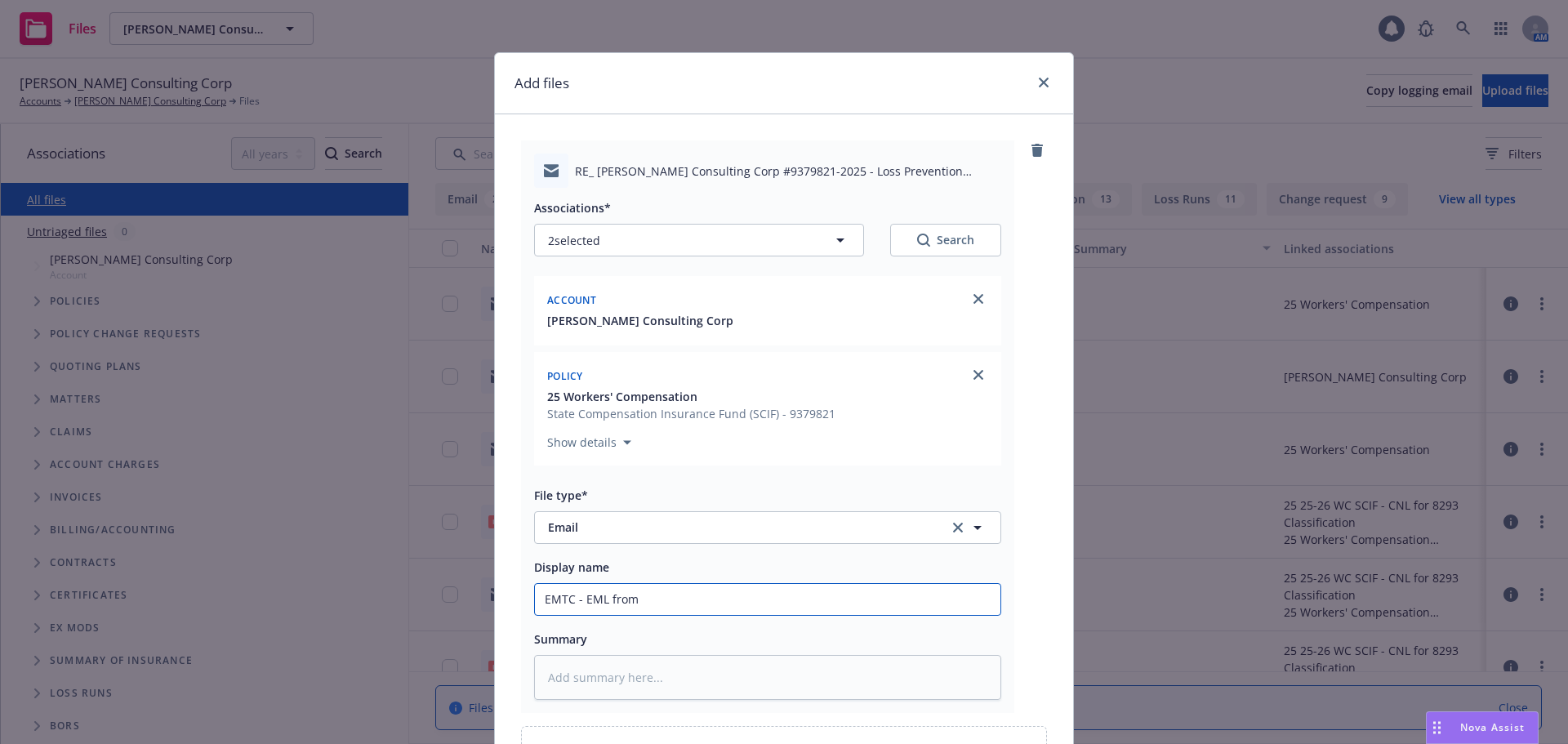
type input "EMTC - EML from p"
type textarea "x"
type input "EMTC - EML from pr"
type textarea "x"
type input "EMTC - EML from pro"
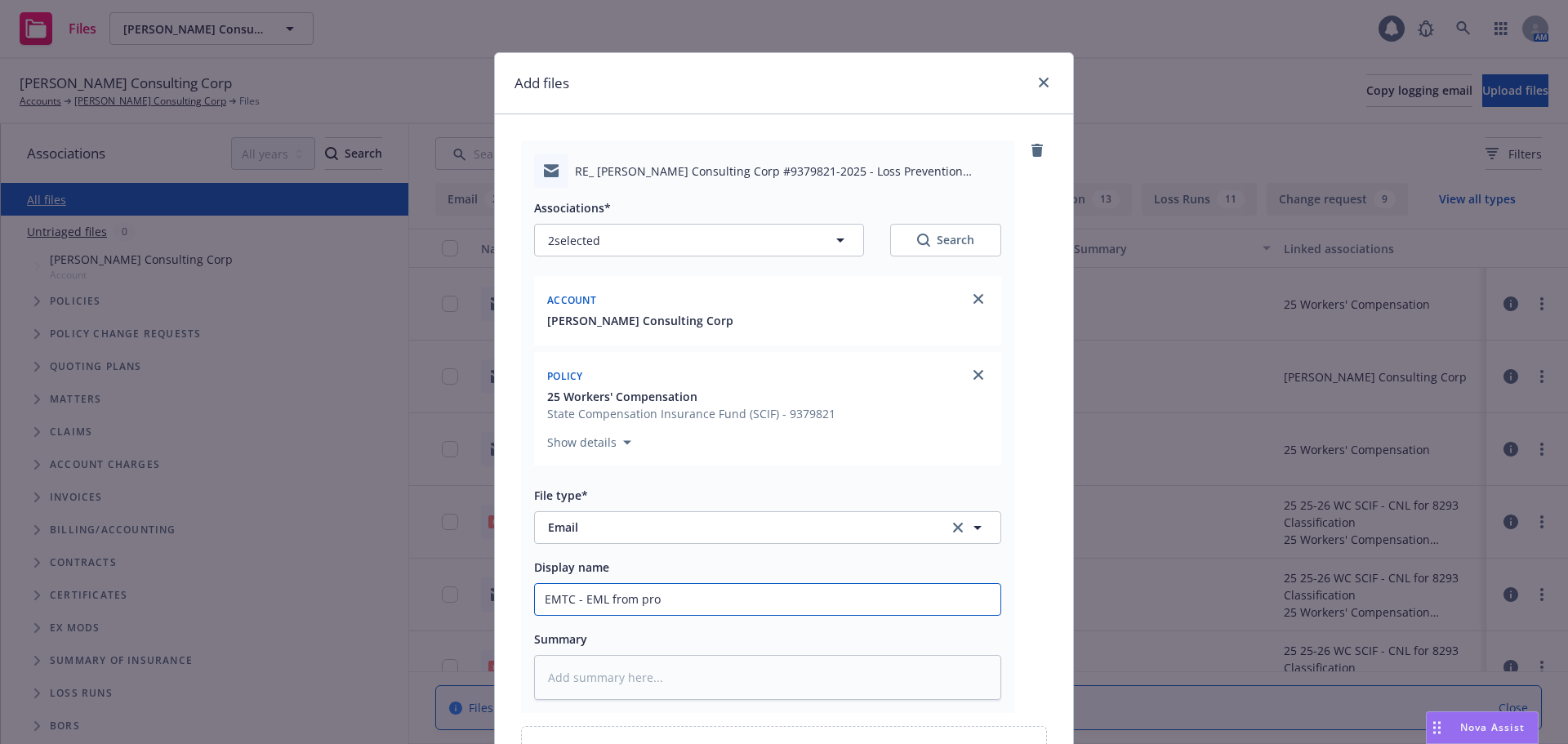
type textarea "x"
type input "EMTC - EML from prod"
type textarea "x"
type input "EMTC - EML from produ"
type textarea "x"
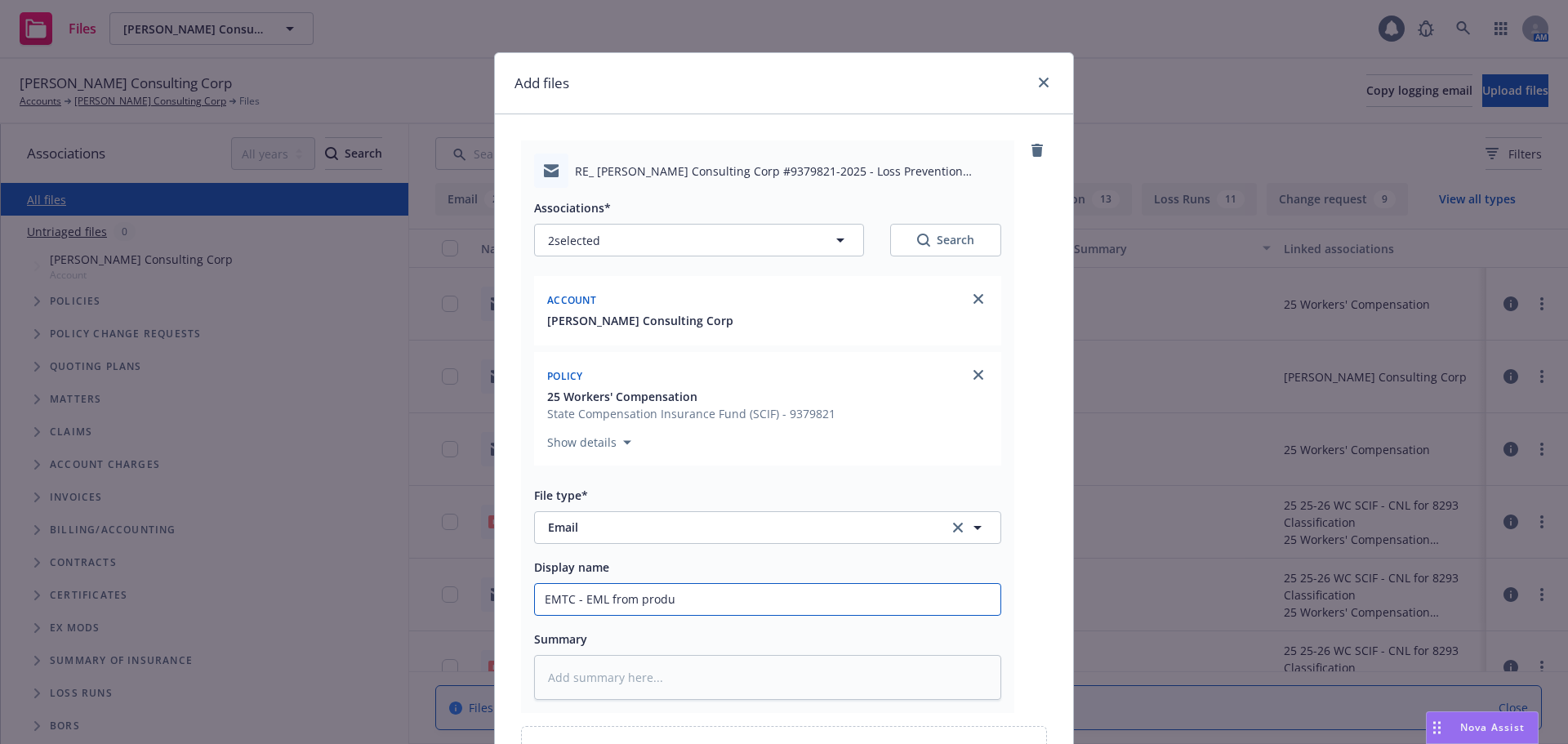
type input "EMTC - EML from produc"
type textarea "x"
type input "EMTC - EML from produce"
type textarea "x"
type input "EMTC - EML from producer"
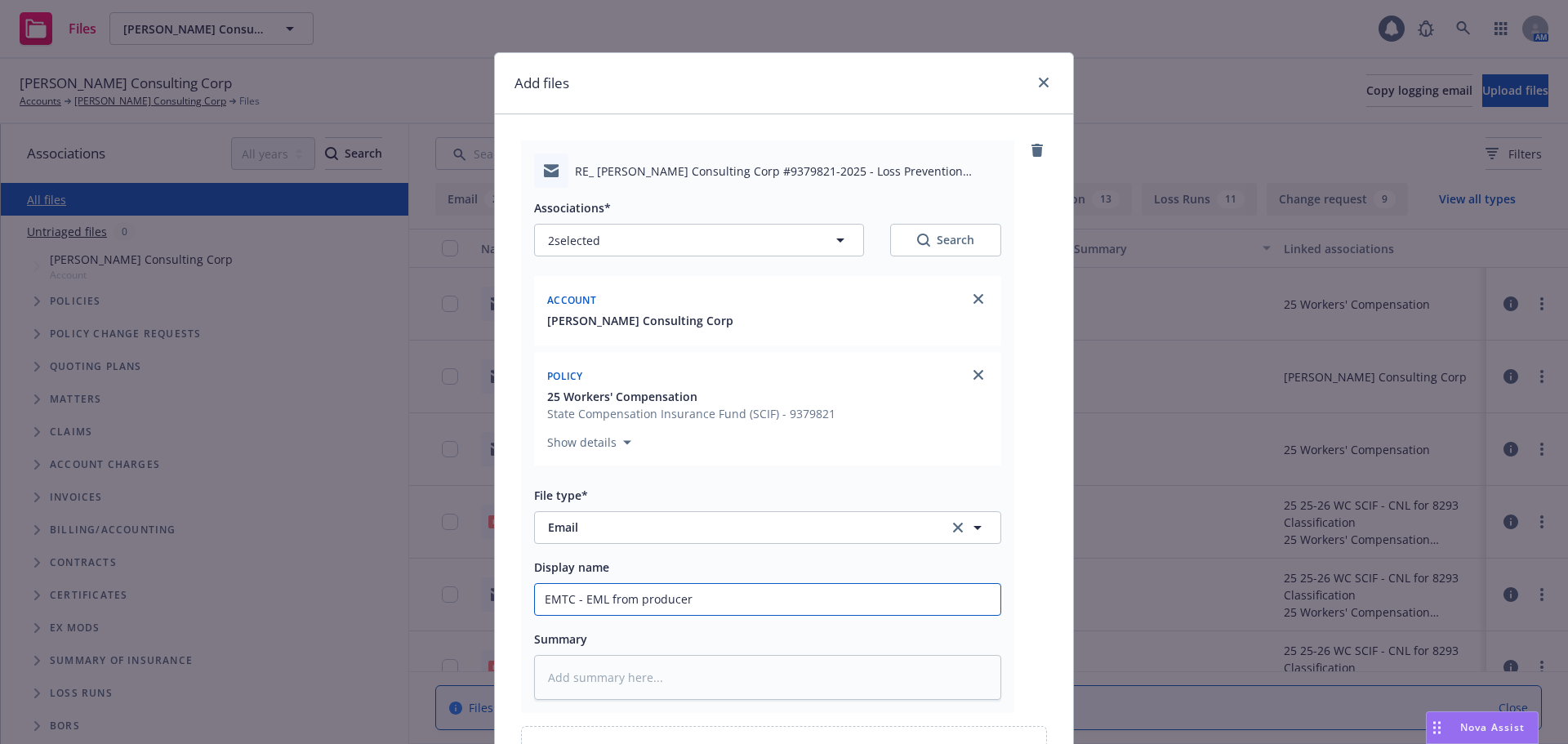
type textarea "x"
type input "EMTC - EML from producer"
type textarea "x"
type input "EMTC - EML from producer t"
type textarea "x"
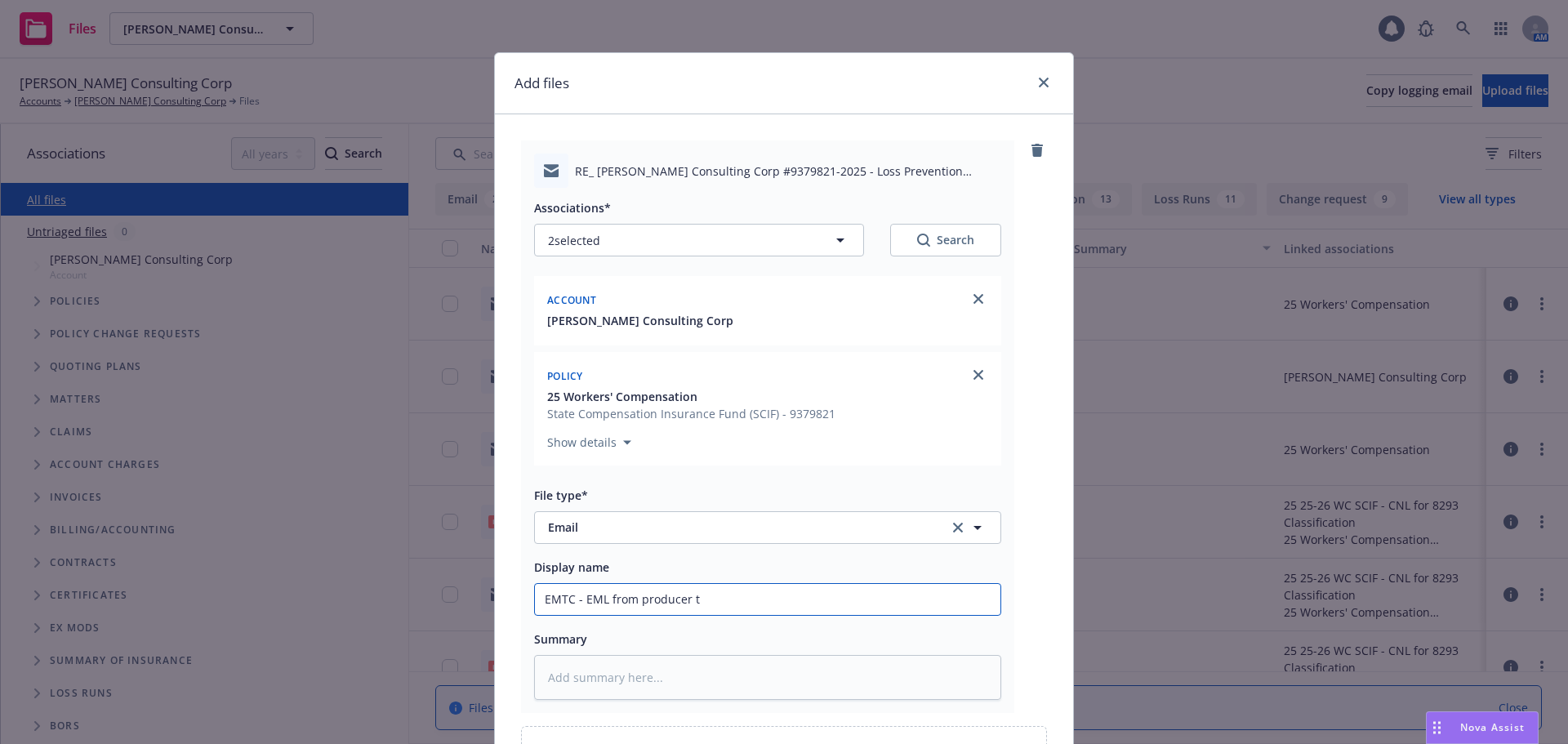
type input "EMTC - EML from producer to"
type textarea "x"
type input "EMTC - EML from producer to"
type textarea "x"
type input "EMTC - EML from producer to S"
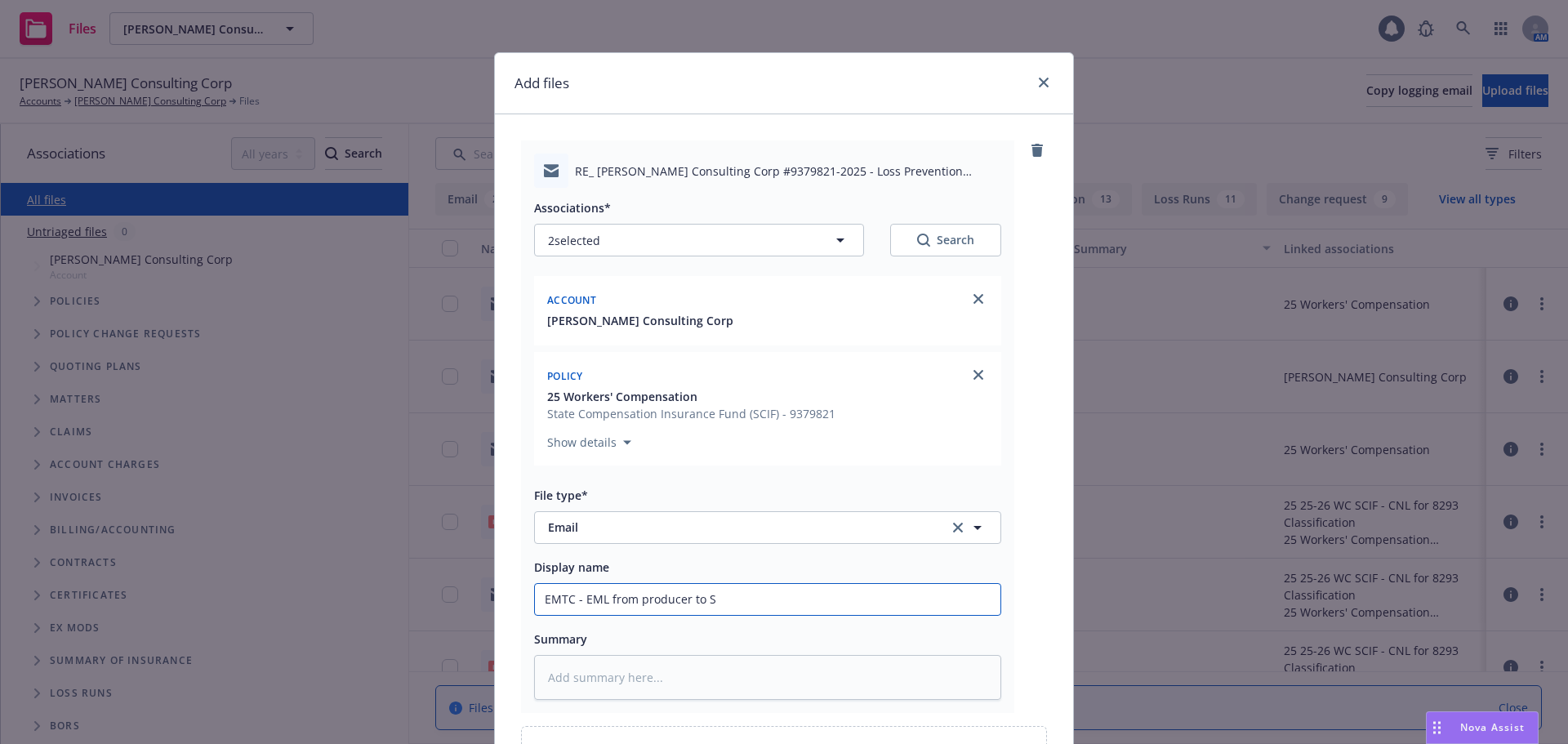
type textarea "x"
type input "EMTC - EML from producer to SC"
type textarea "x"
type input "EMTC - EML from producer to SCI"
type textarea "x"
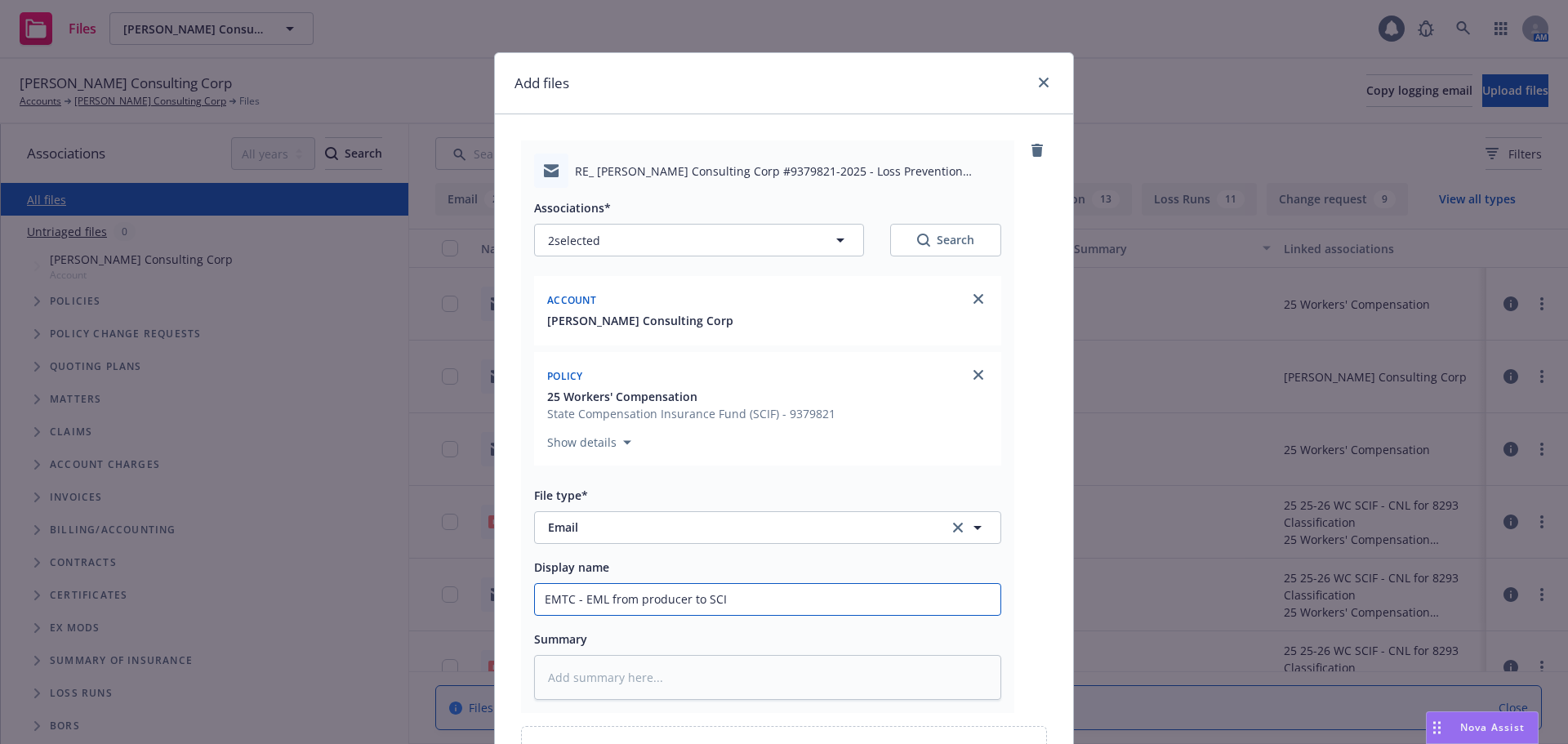
type input "EMTC - EML from producer to SCIF"
type textarea "x"
type input "EMTC - EML from producer to SCIF"
type textarea "x"
type input "EMTC - EML from producer to SCIF w"
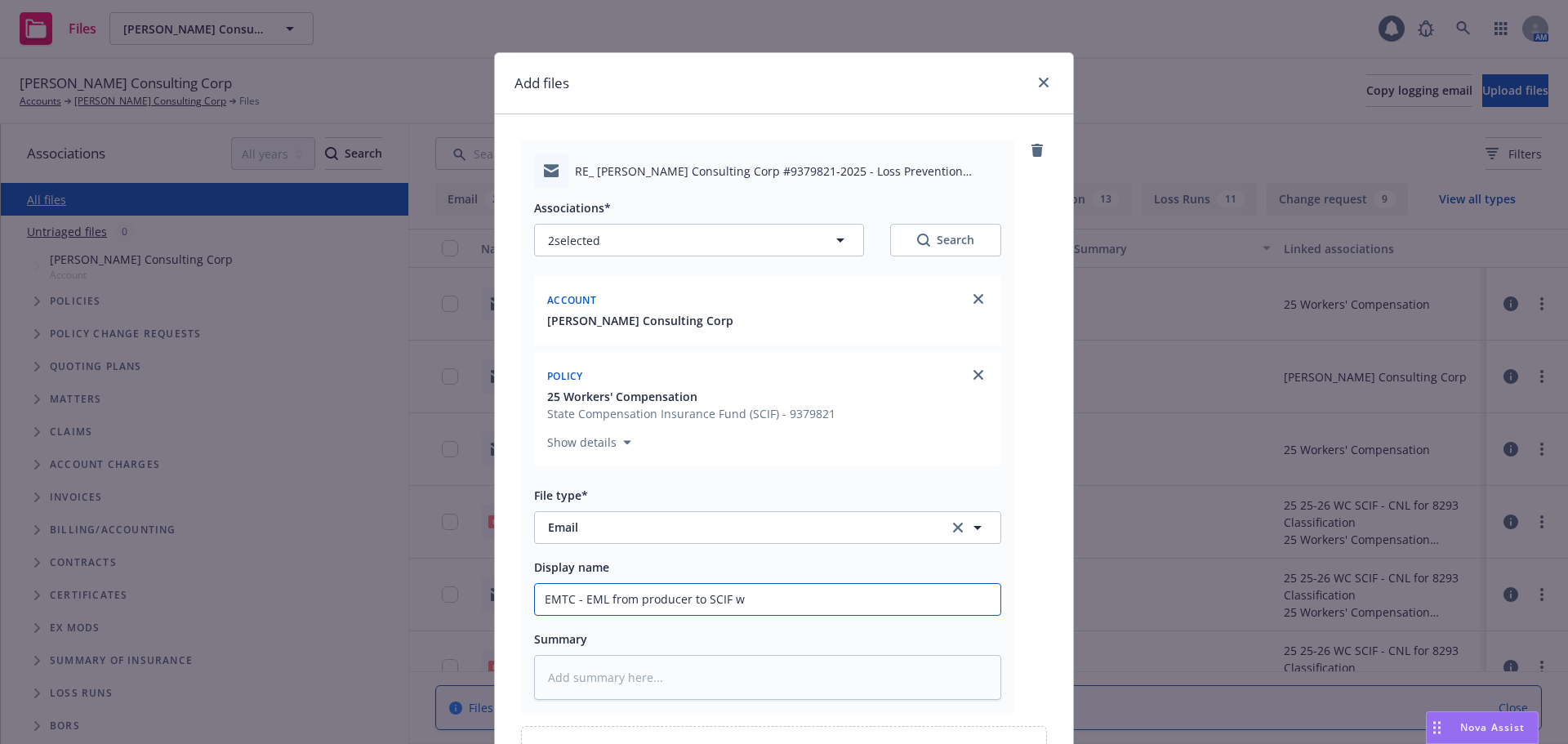
type textarea "x"
type input "EMTC - EML from producer to SCIF w/"
type textarea "x"
type input "EMTC - EML from producer to SCIF w/a"
type textarea "x"
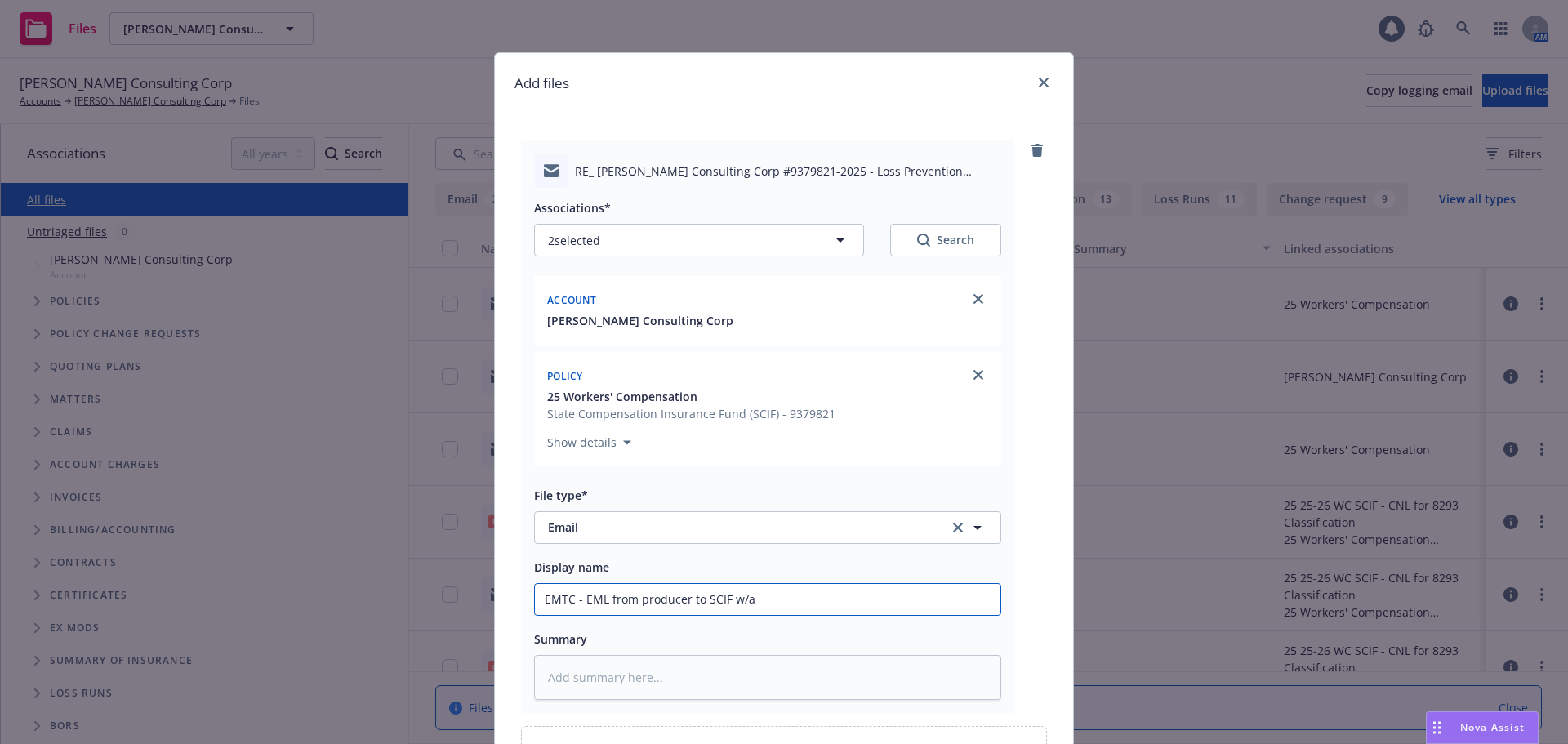
type input "EMTC - EML from producer to SCIF w/ad"
type textarea "x"
type input "EMTC - EML from producer to SCIF w/add"
type textarea "x"
type input "EMTC - EML from producer to SCIF w/addl"
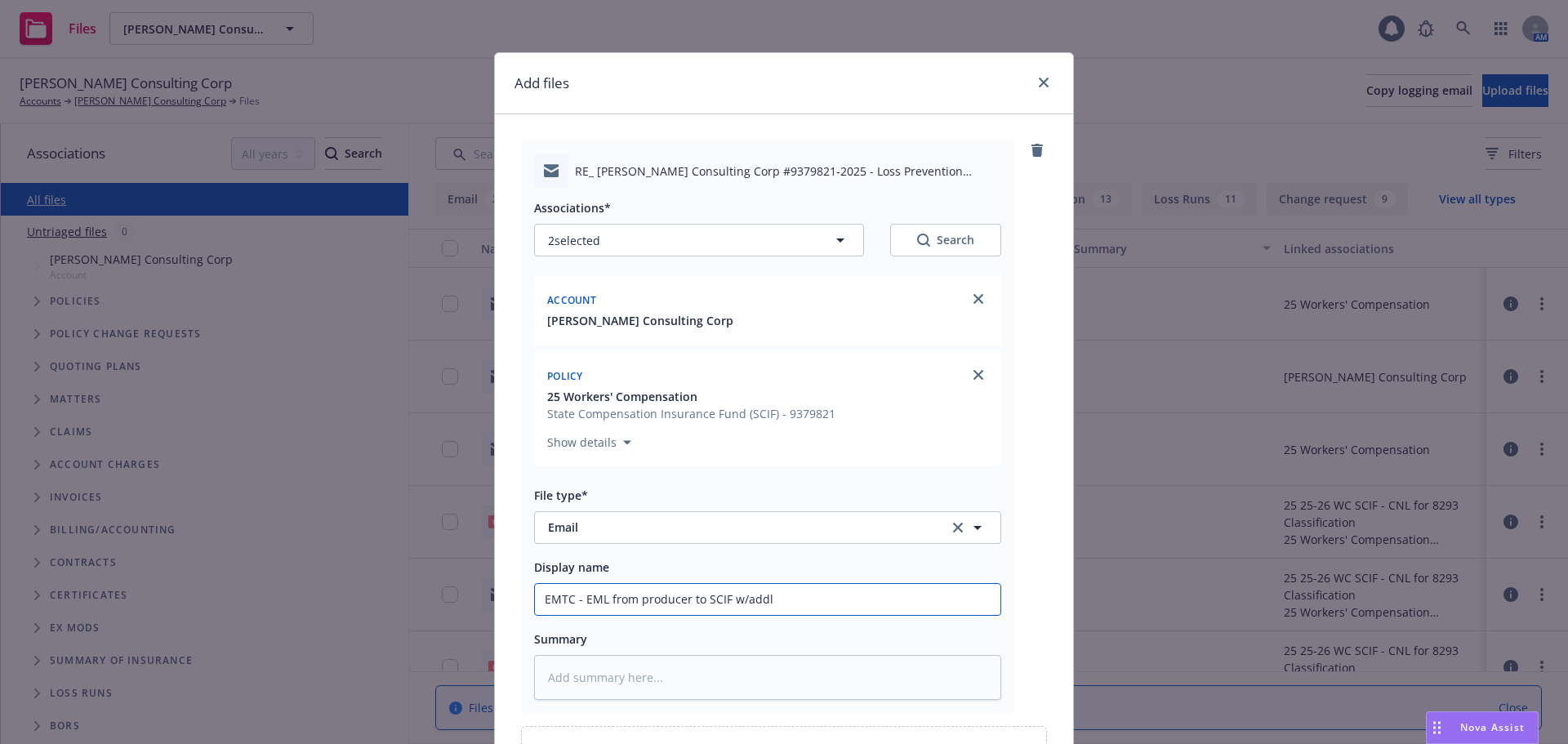
type textarea "x"
type input "EMTC - EML from producer to SCIF w/addl i"
type textarea "x"
type input "EMTC - EML from producer to SCIF w/addl in"
type textarea "x"
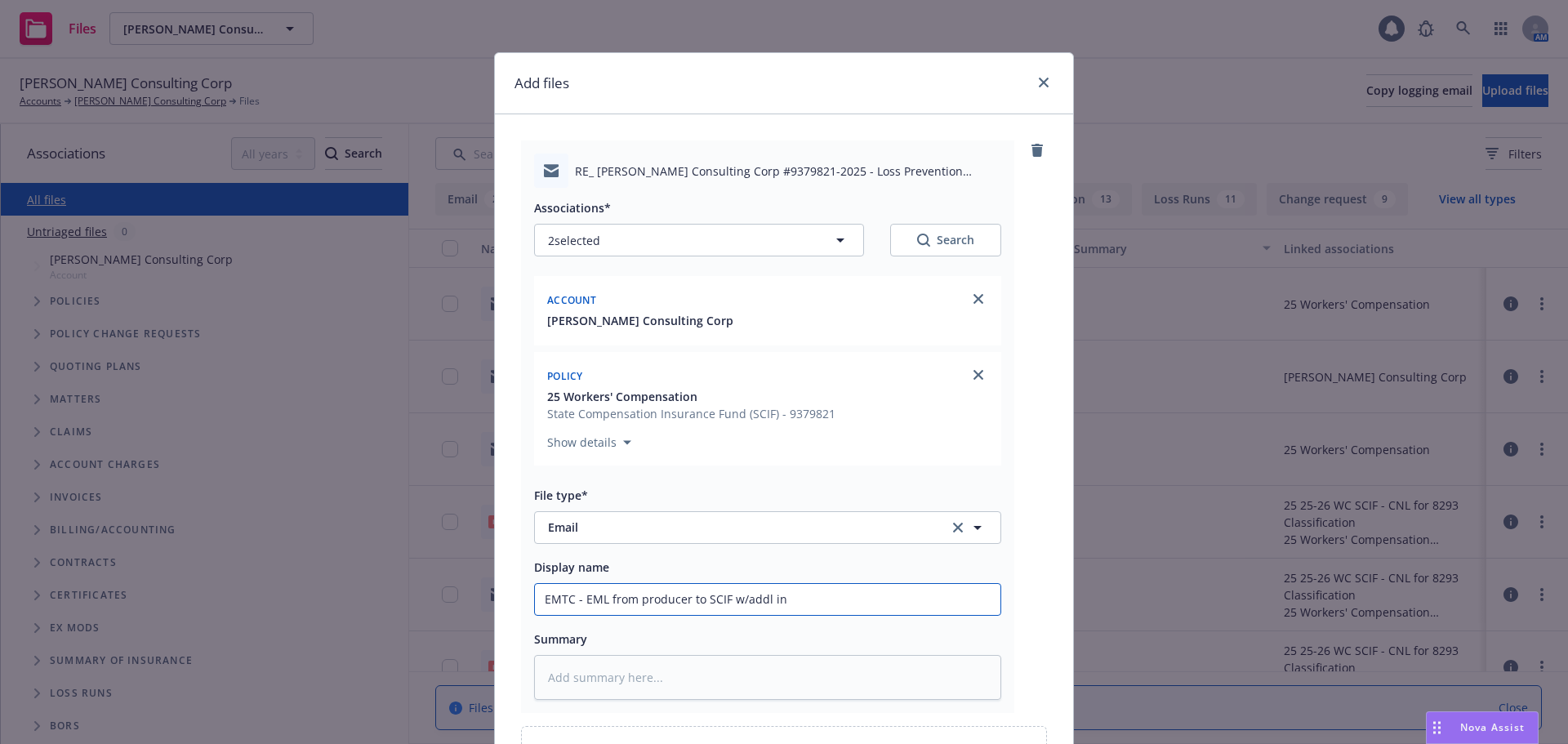
type input "EMTC - EML from producer to SCIF w/addl inf"
type textarea "x"
type input "EMTC - EML from producer to SCIF w/addl info"
type textarea "x"
type input "EMTC - EML from producer to SCIF w/addl info"
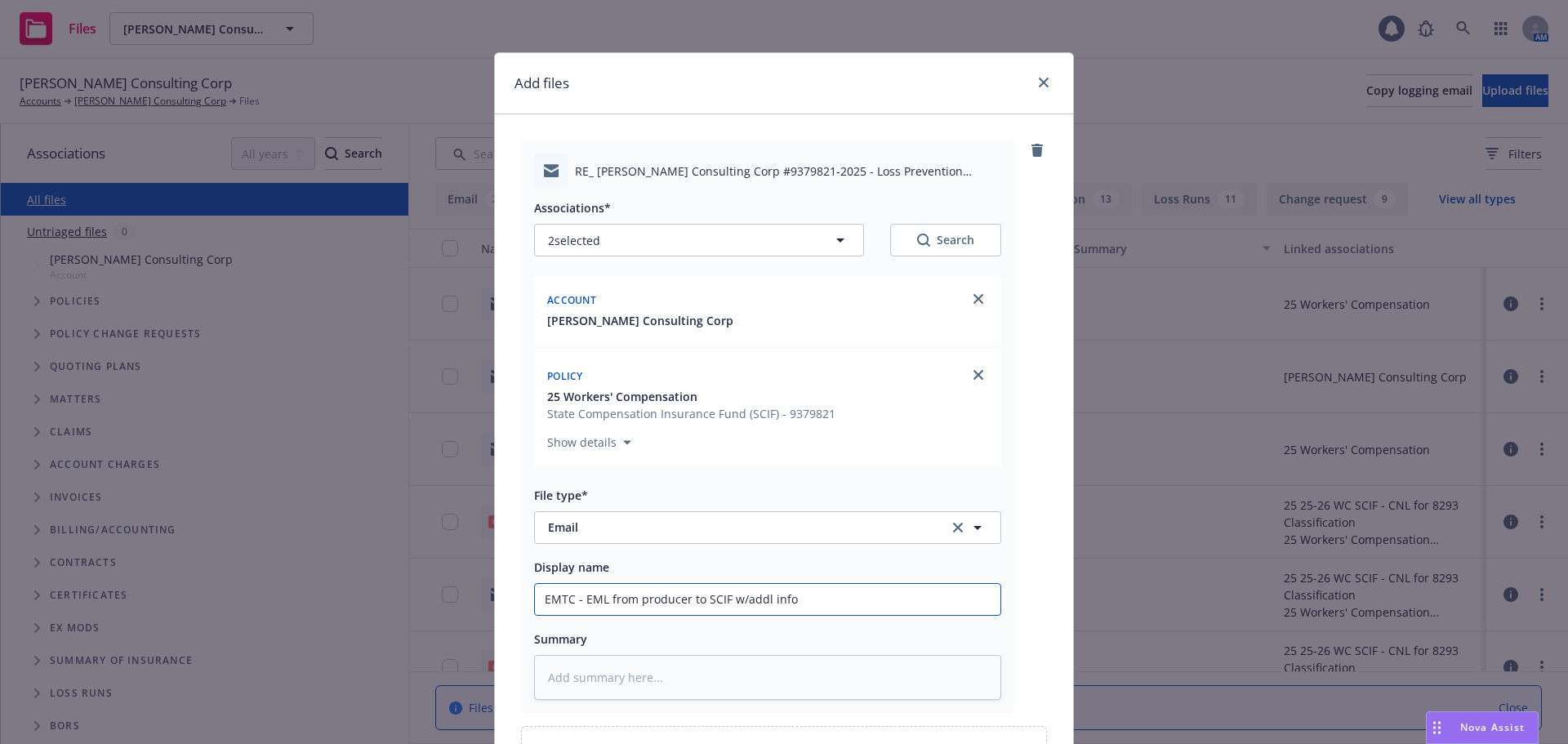
type textarea "x"
type input "EMTC - EML from producer to SCIF w/addl info p"
type textarea "x"
type input "EMTC - EML from producer to SCIF w/addl info pu"
type textarea "x"
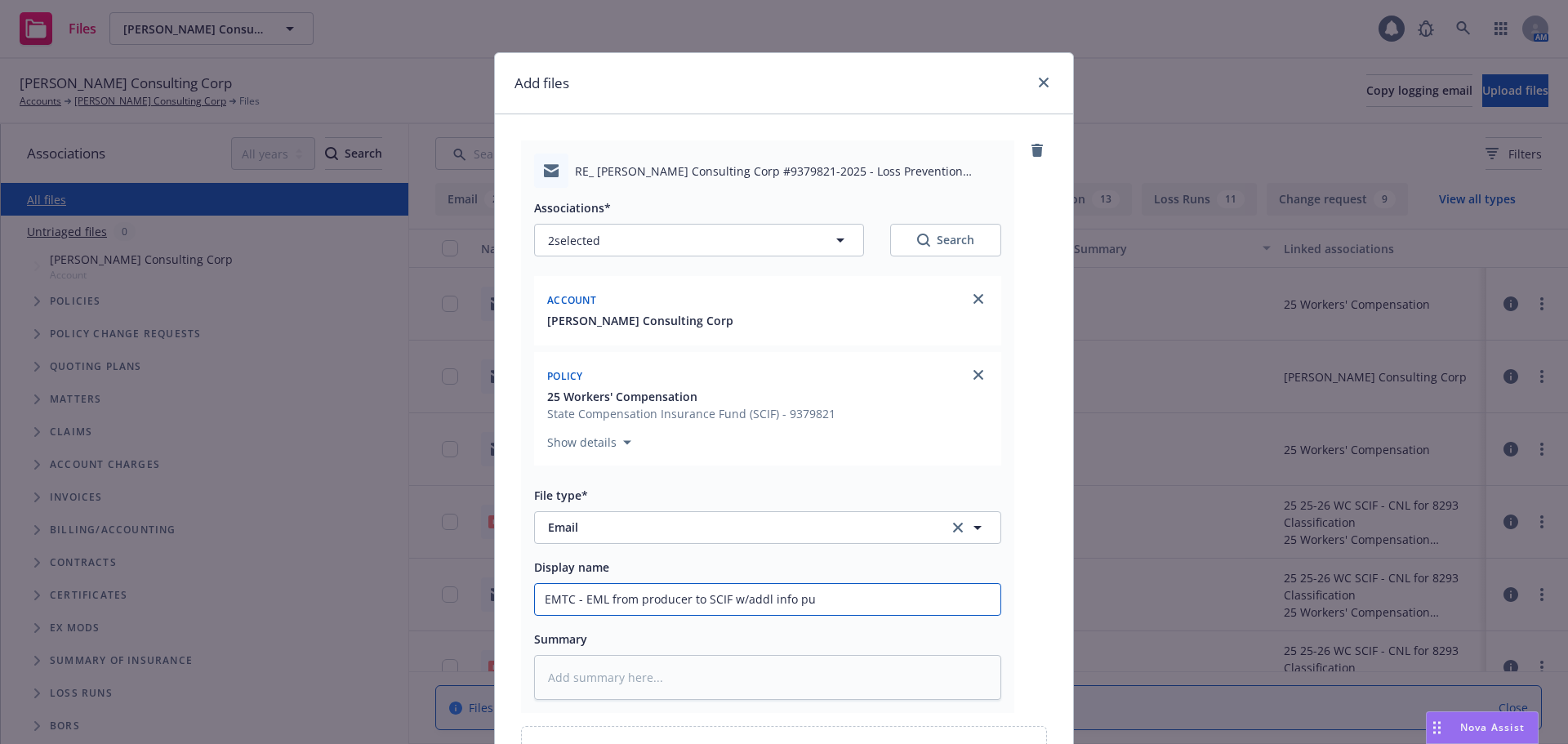
type input "EMTC - EML from producer to SCIF w/addl info pur"
type textarea "x"
type input "EMTC - EML from producer to SCIF w/addl info pu"
type textarea "x"
type input "EMTC - EML from producer to SCIF w/addl info p"
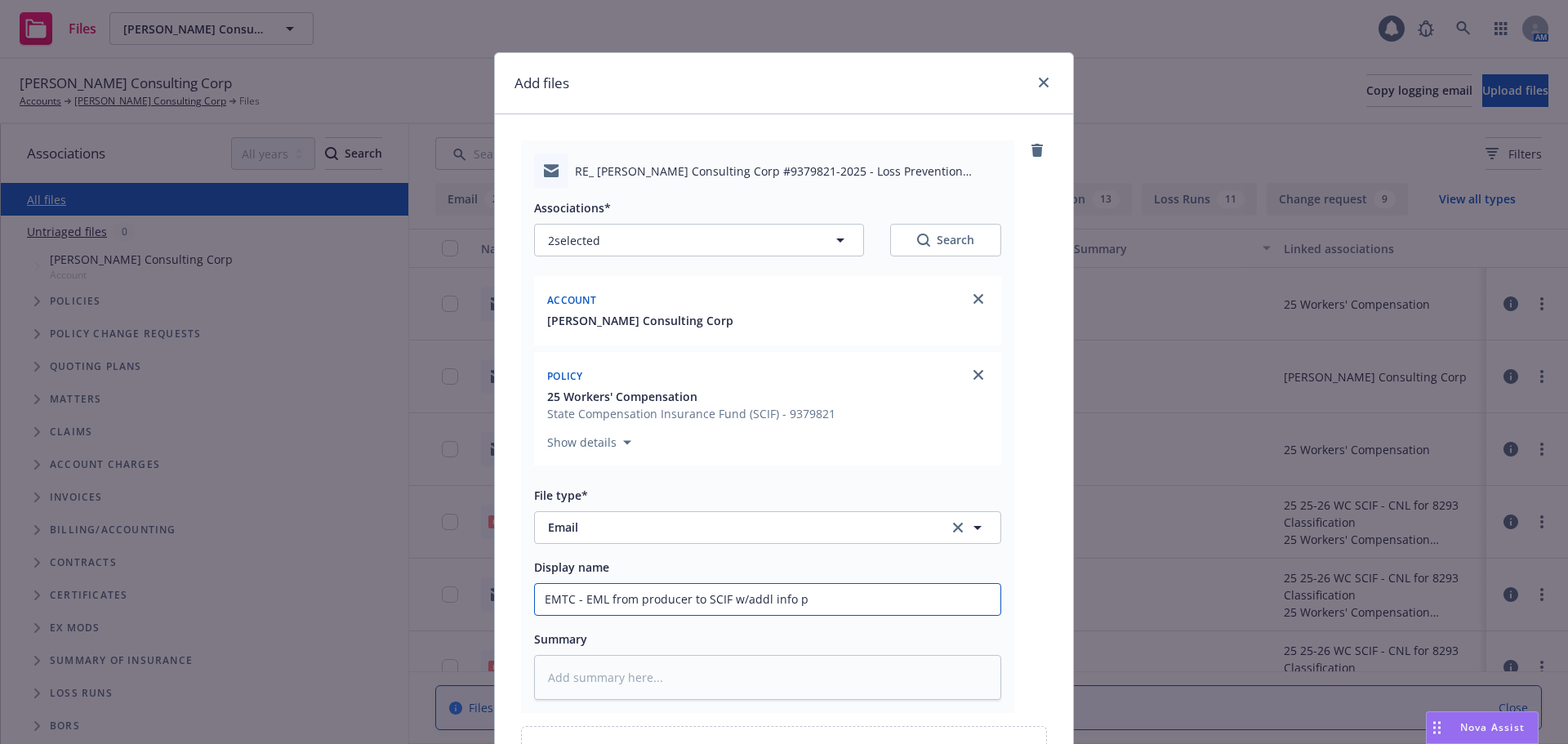
type textarea "x"
type input "EMTC - EML from producer to SCIF w/addl info"
type textarea "x"
type input "EMTC - EML from producer to SCIF w/addl info f"
type textarea "x"
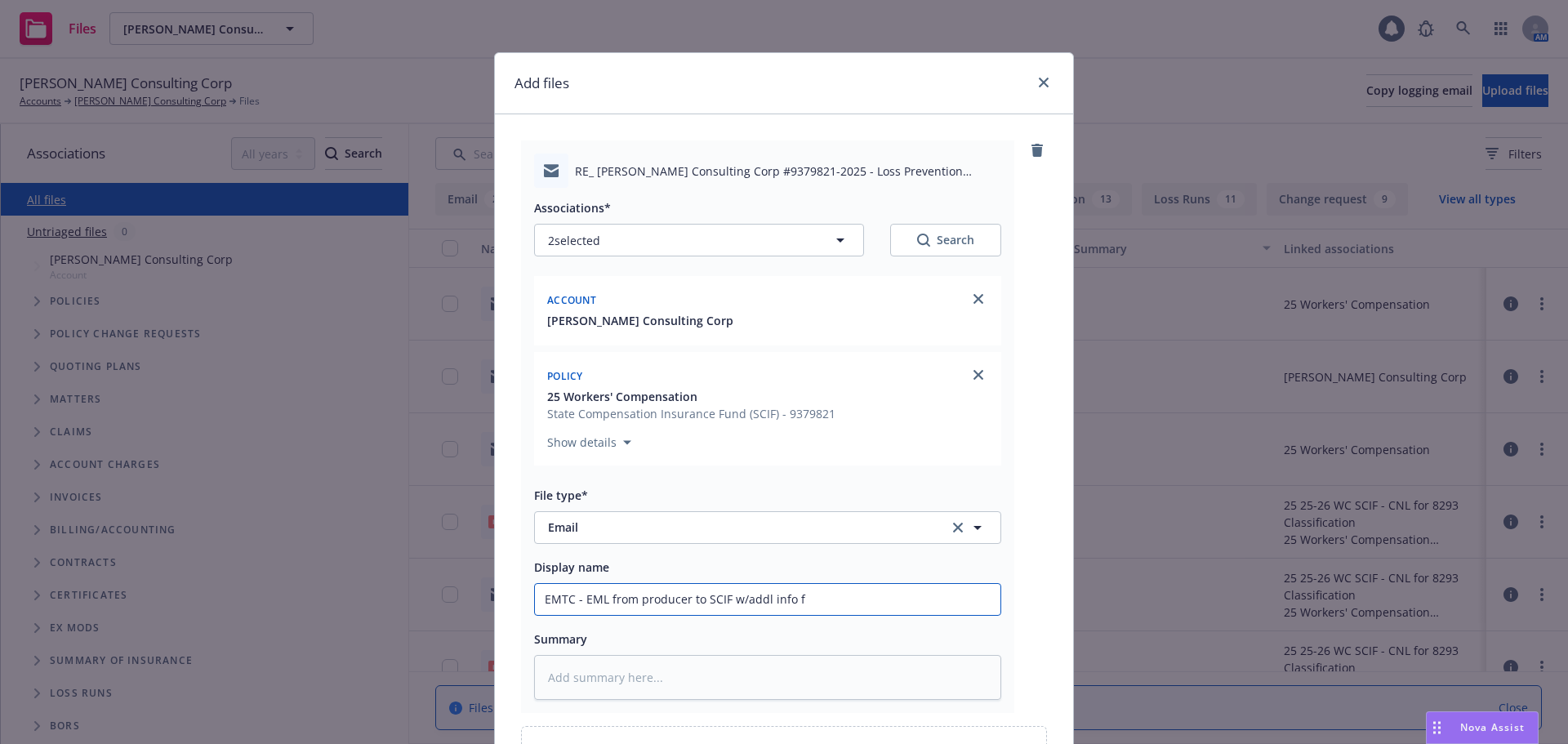
type input "EMTC - EML from producer to SCIF w/addl info fo"
type textarea "x"
type input "EMTC - EML from producer to SCIF w/addl info for"
type textarea "x"
type input "EMTC - EML from producer to SCIF w/addl info for"
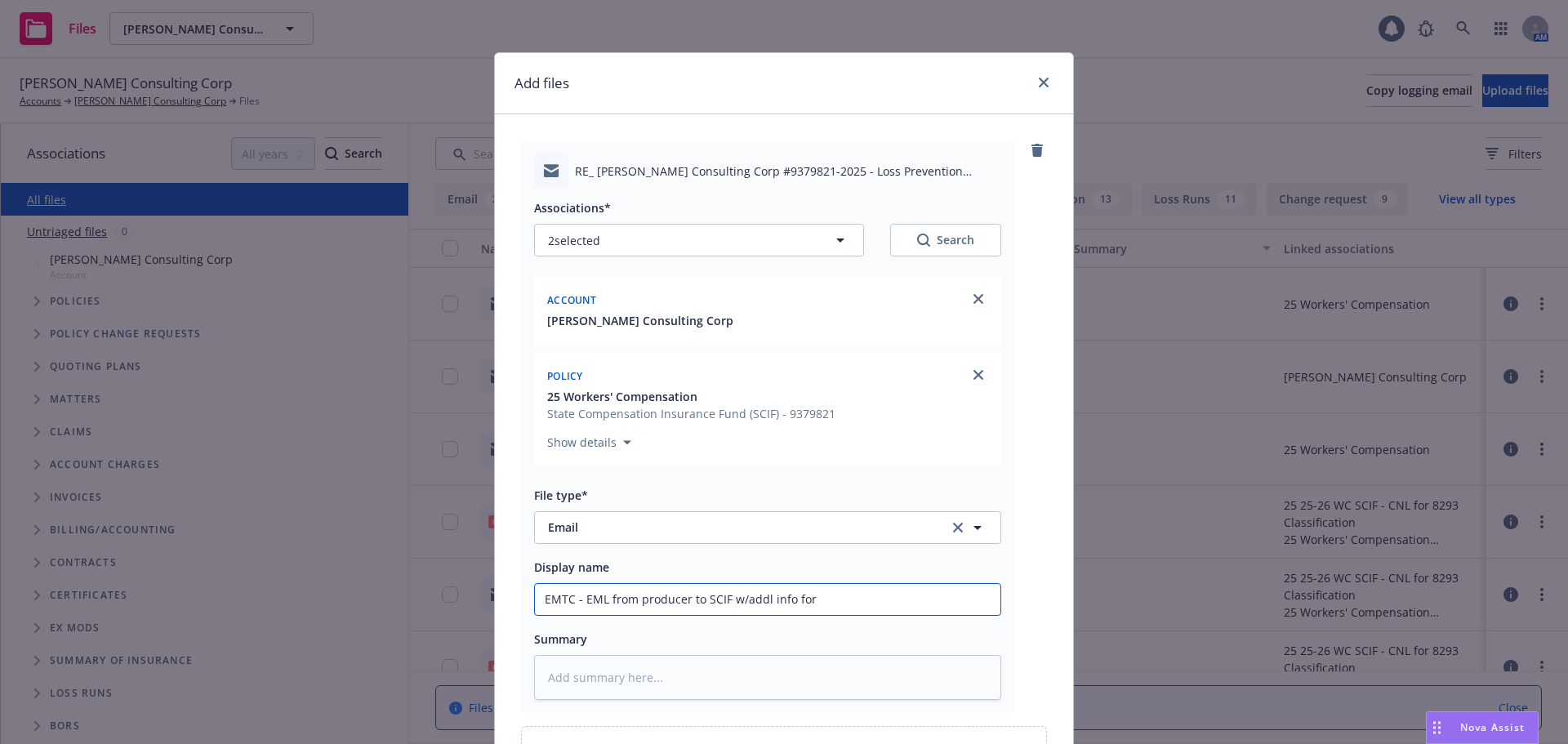
type textarea "x"
type input "EMTC - EML from producer to SCIF w/addl info for l"
type textarea "x"
type input "EMTC - EML from producer to SCIF w/addl info for lo"
drag, startPoint x: 800, startPoint y: 78, endPoint x: 224, endPoint y: 47, distance: 576.8
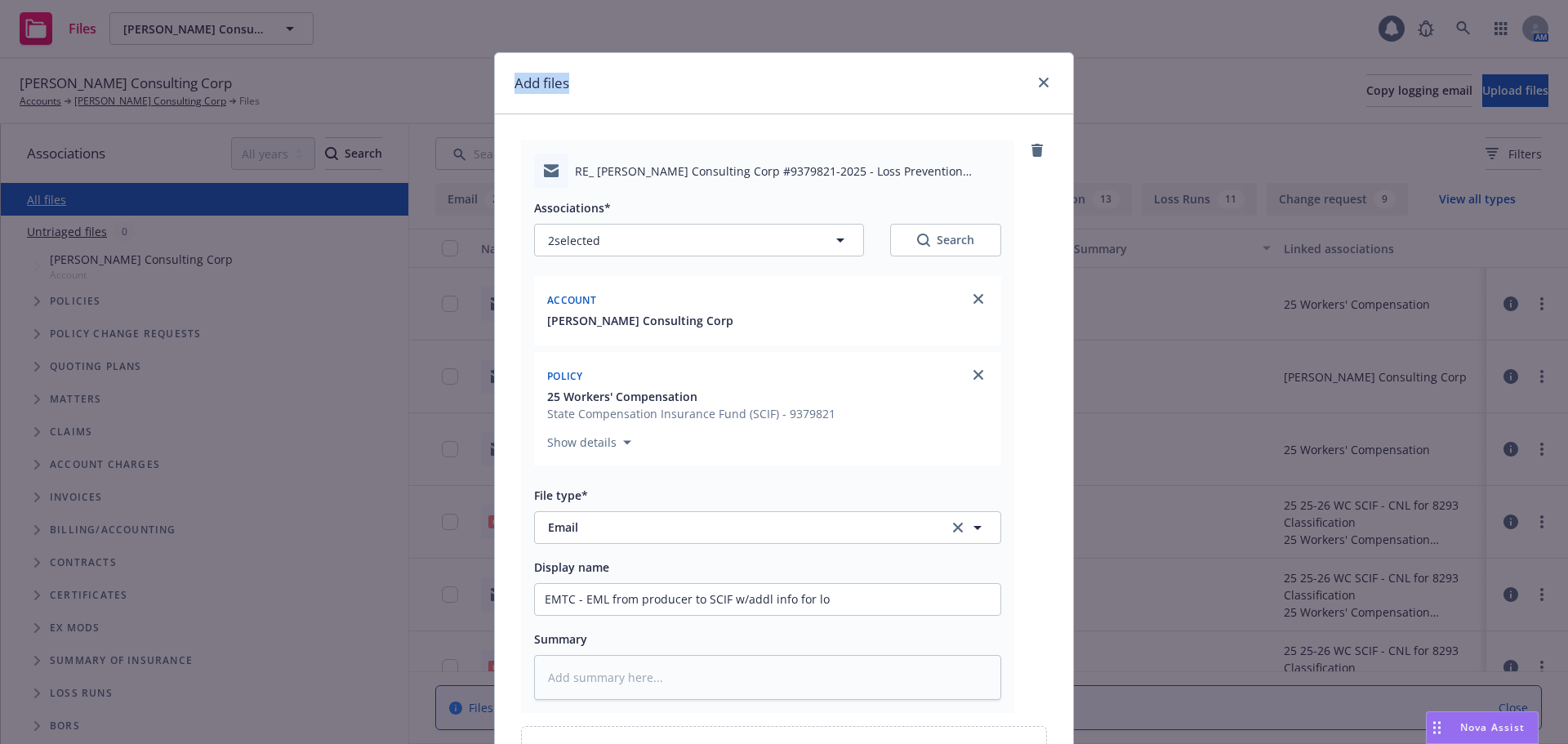
click at [105, 36] on div "Add files RE_ Carson Consulting Corp #9379821-2025 - Loss Prevention Jobsite Sa…" at bounding box center [784, 372] width 1568 height 744
click at [858, 600] on input "EMTC - EML from producer to SCIF w/addl info for lo" at bounding box center [767, 599] width 465 height 31
type textarea "x"
type input "EMTC - EML from producer to SCIF w/addl info for l"
type textarea "x"
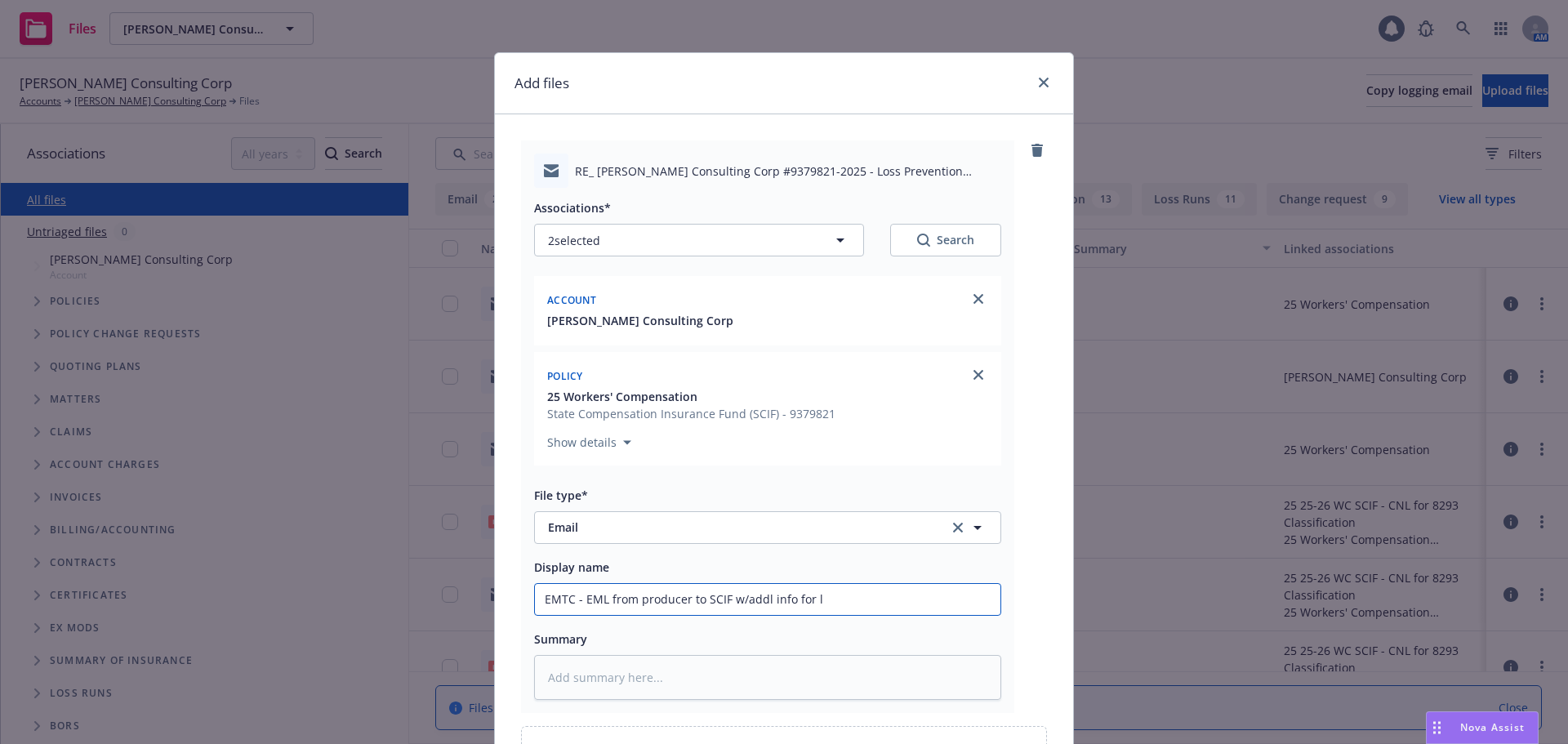
type input "EMTC - EML from producer to SCIF w/addl info for"
type textarea "x"
type input "EMTC - EML from producer to SCIF w/addl info for"
type textarea "x"
type input "EMTC - EML from producer to SCIF w/addl info fo"
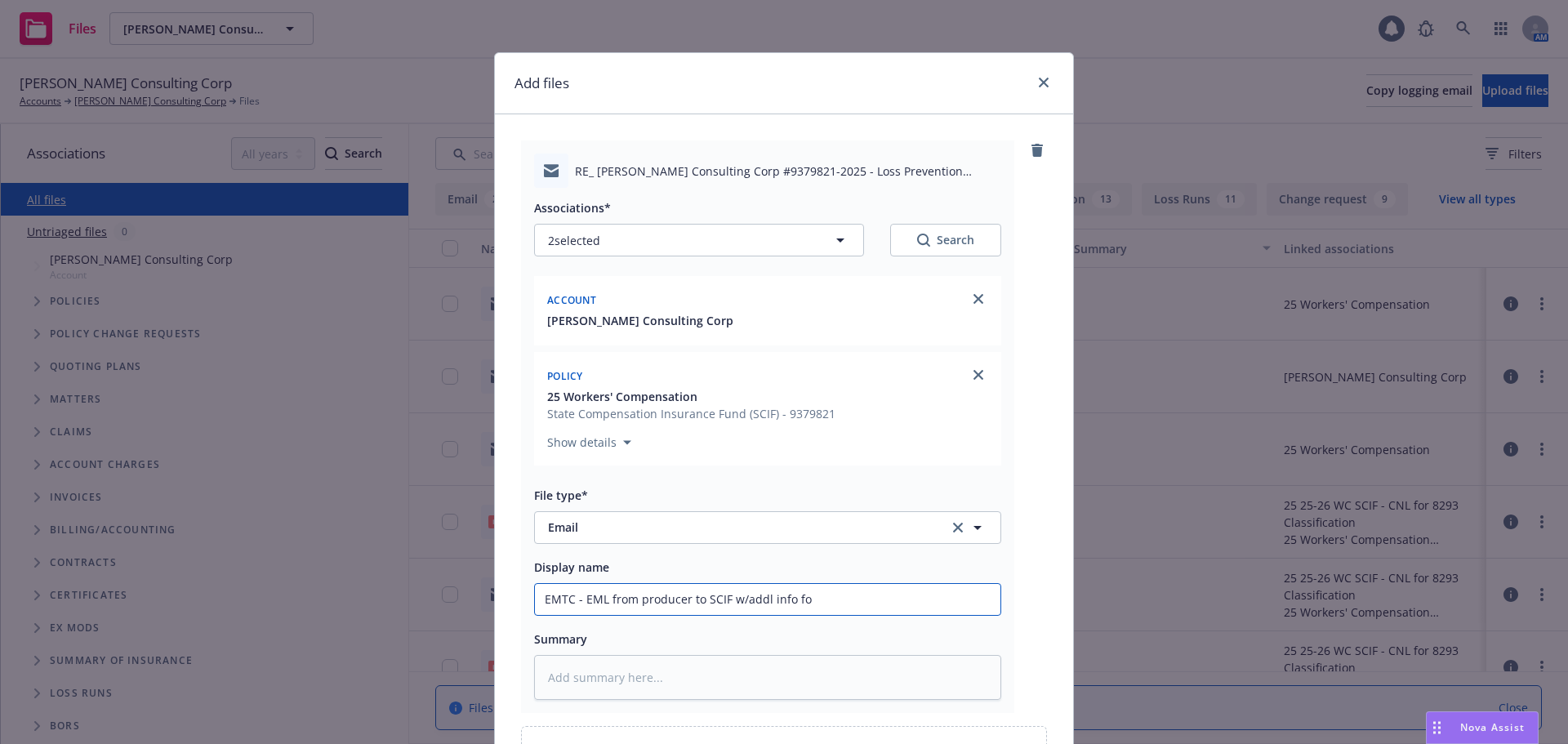
type textarea "x"
type input "EMTC - EML from producer to SCIF w/addl info f"
type textarea "x"
type input "EMTC - EML from producer to SCIF w/addl info"
type textarea "x"
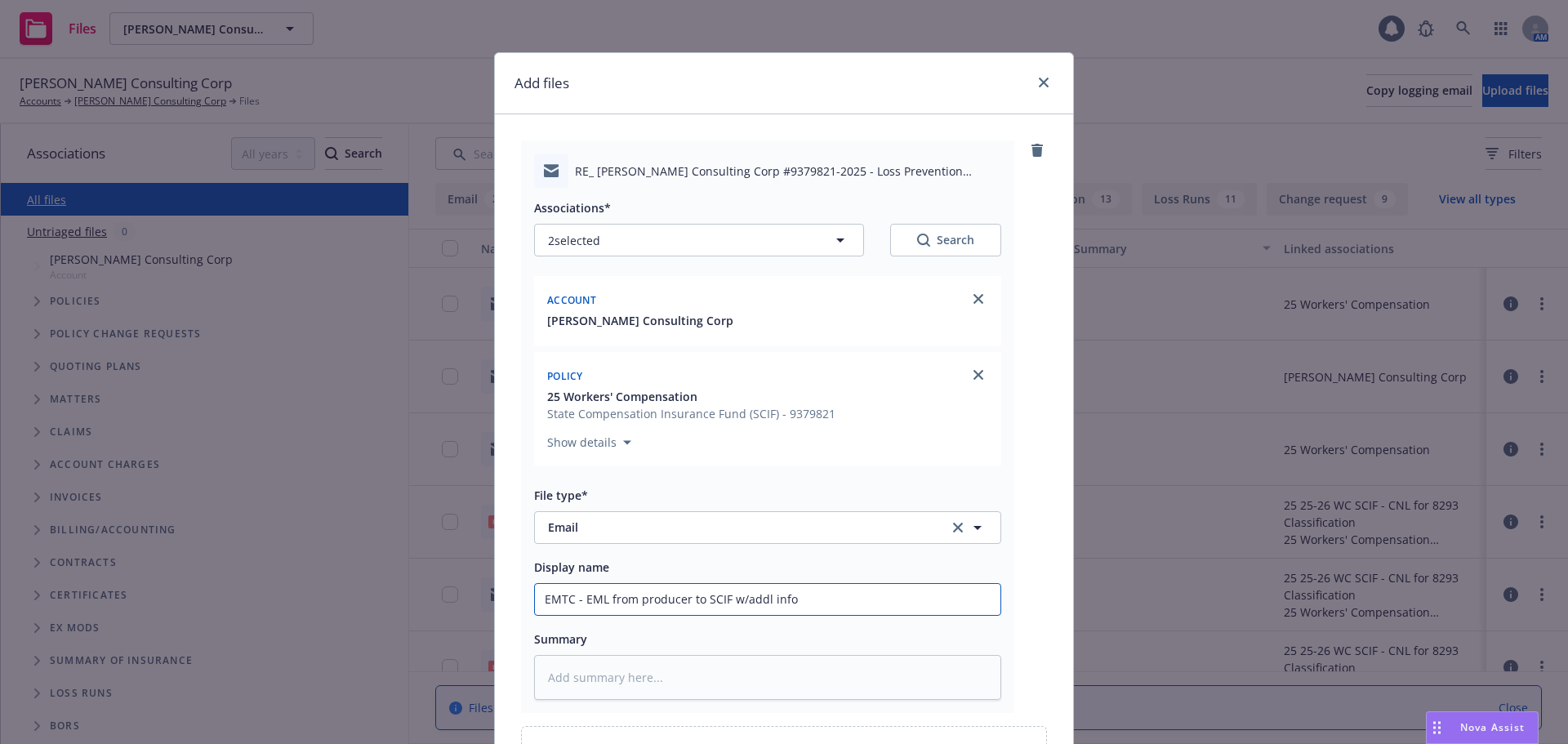
type input "EMTC - EML from producer to SCIF w/addl info o"
type textarea "x"
type input "EMTC - EML from producer to SCIF w/addl info on"
type textarea "x"
type input "EMTC - EML from producer to SCIF w/addl info on"
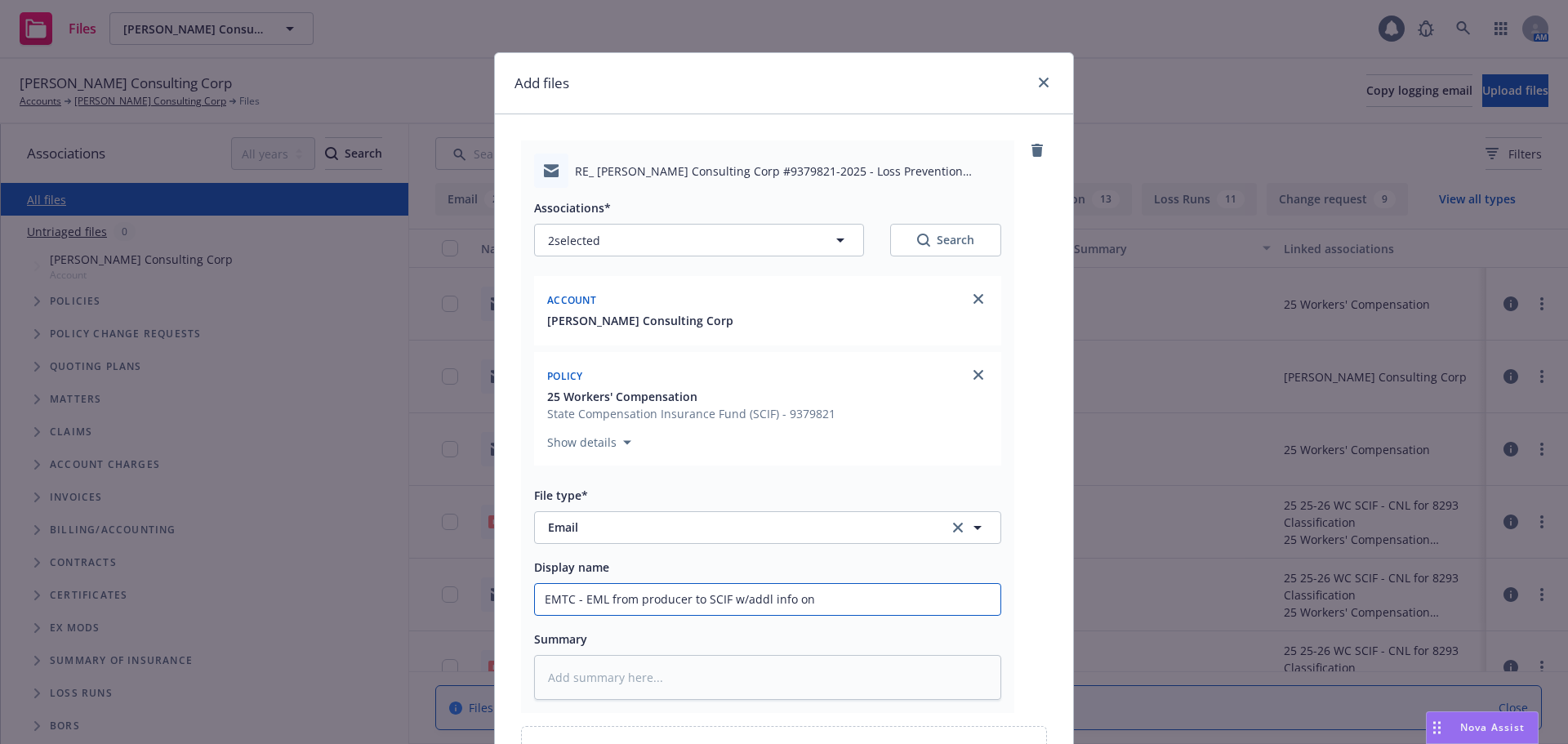
type textarea "x"
type input "EMTC - EML from producer to SCIF w/addl info on t"
type textarea "x"
type input "EMTC - EML from producer to SCIF w/addl info on th"
type textarea "x"
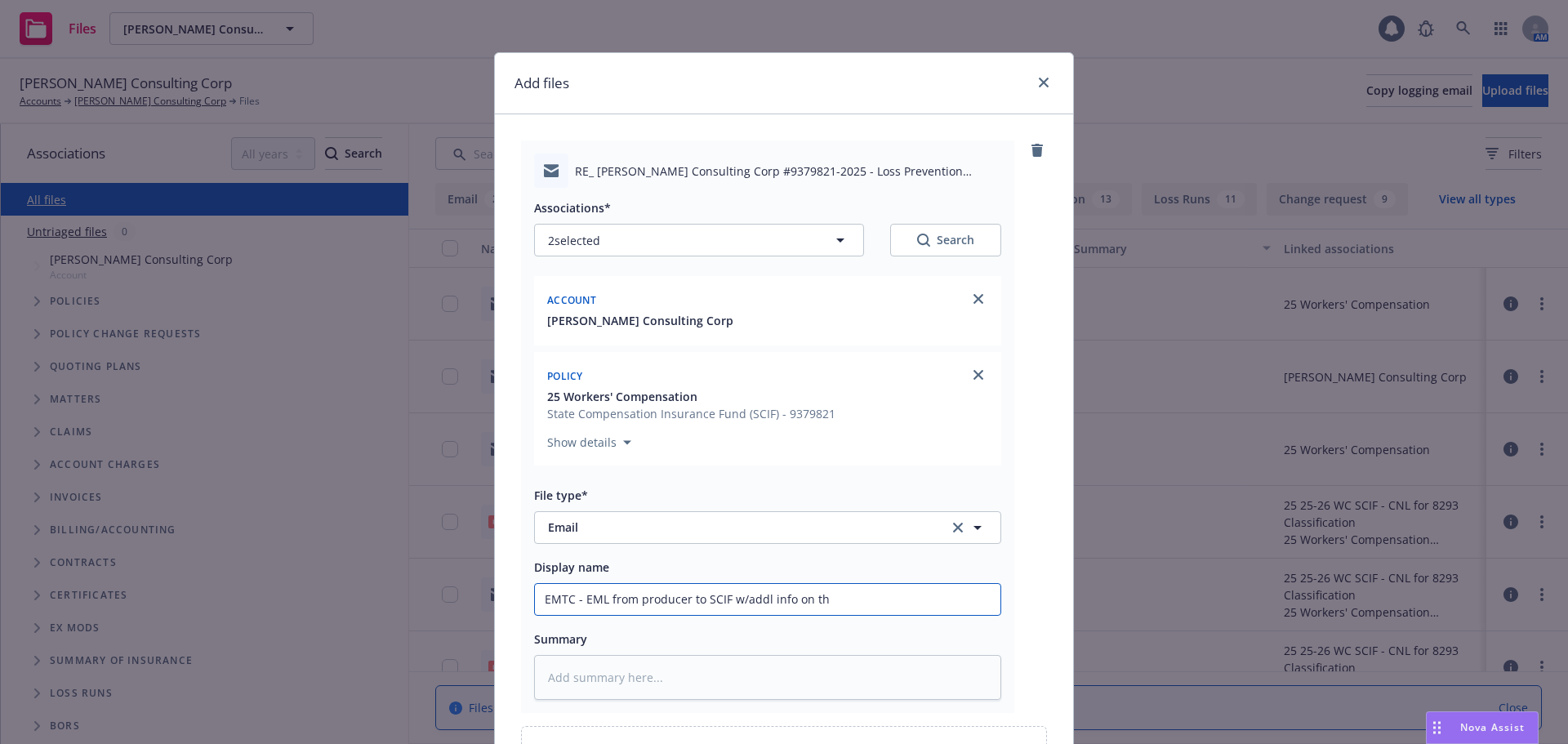
type input "EMTC - EML from producer to SCIF w/addl info on the"
type textarea "x"
type input "EMTC - EML from producer to SCIF w/addl info on thei"
type textarea "x"
type input "EMTC - EML from producer to SCIF w/addl info on their"
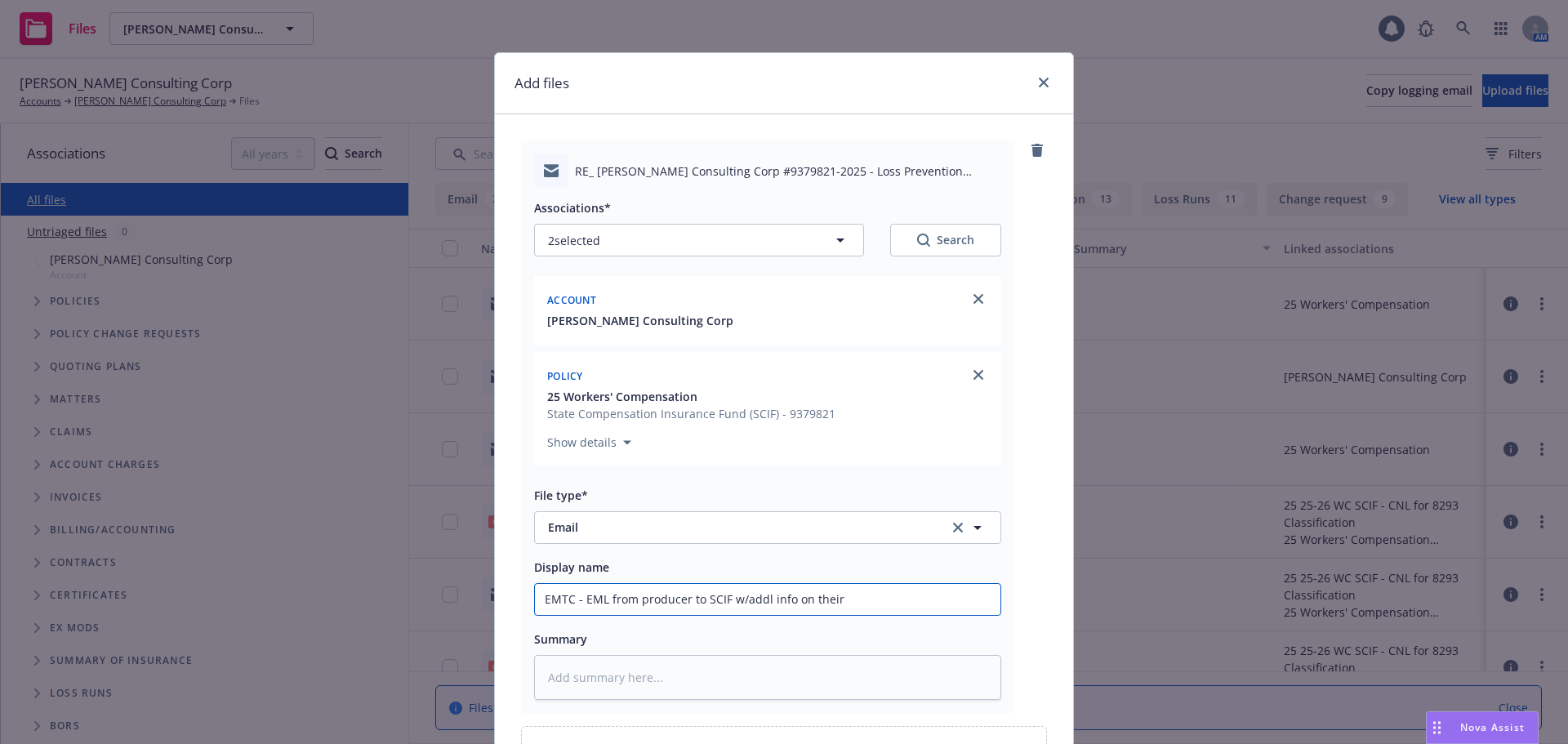
type textarea "x"
type input "EMTC - EML from producer to SCIF w/addl info on their"
type textarea "x"
type input "EMTC - EML from producer to SCIF w/addl info on their r"
type textarea "x"
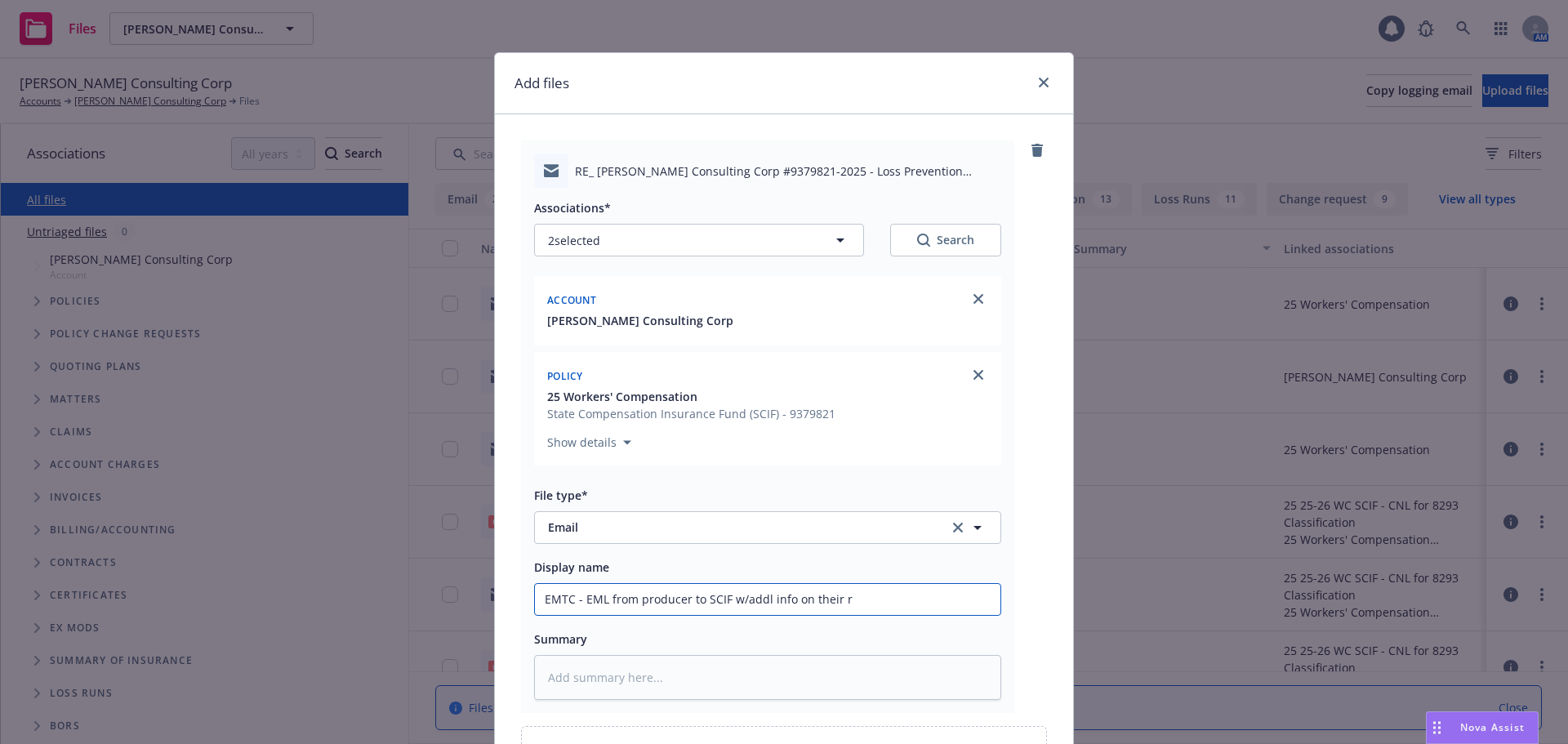
type input "EMTC - EML from producer to SCIF w/addl info on their re"
type textarea "x"
type input "EMTC - EML from producer to SCIF w/addl info on their req"
type textarea "x"
type input "EMTC - EML from producer to SCIF w/addl info on their reqt"
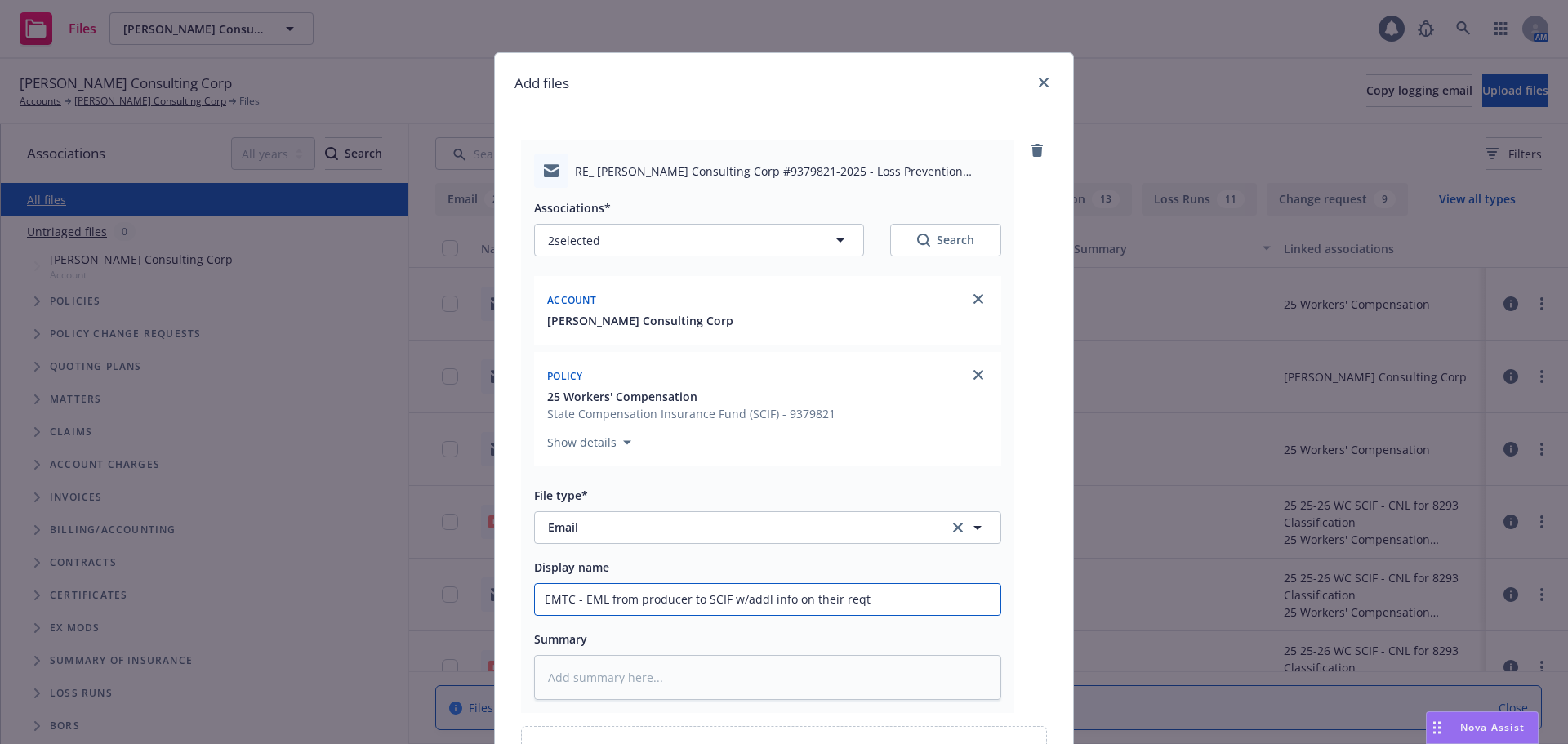
type textarea "x"
type input "EMTC - EML from producer to SCIF w/addl info on their reqt"
type textarea "x"
type input "EMTC - EML from producer to SCIF w/addl info on their reqt fo"
type textarea "x"
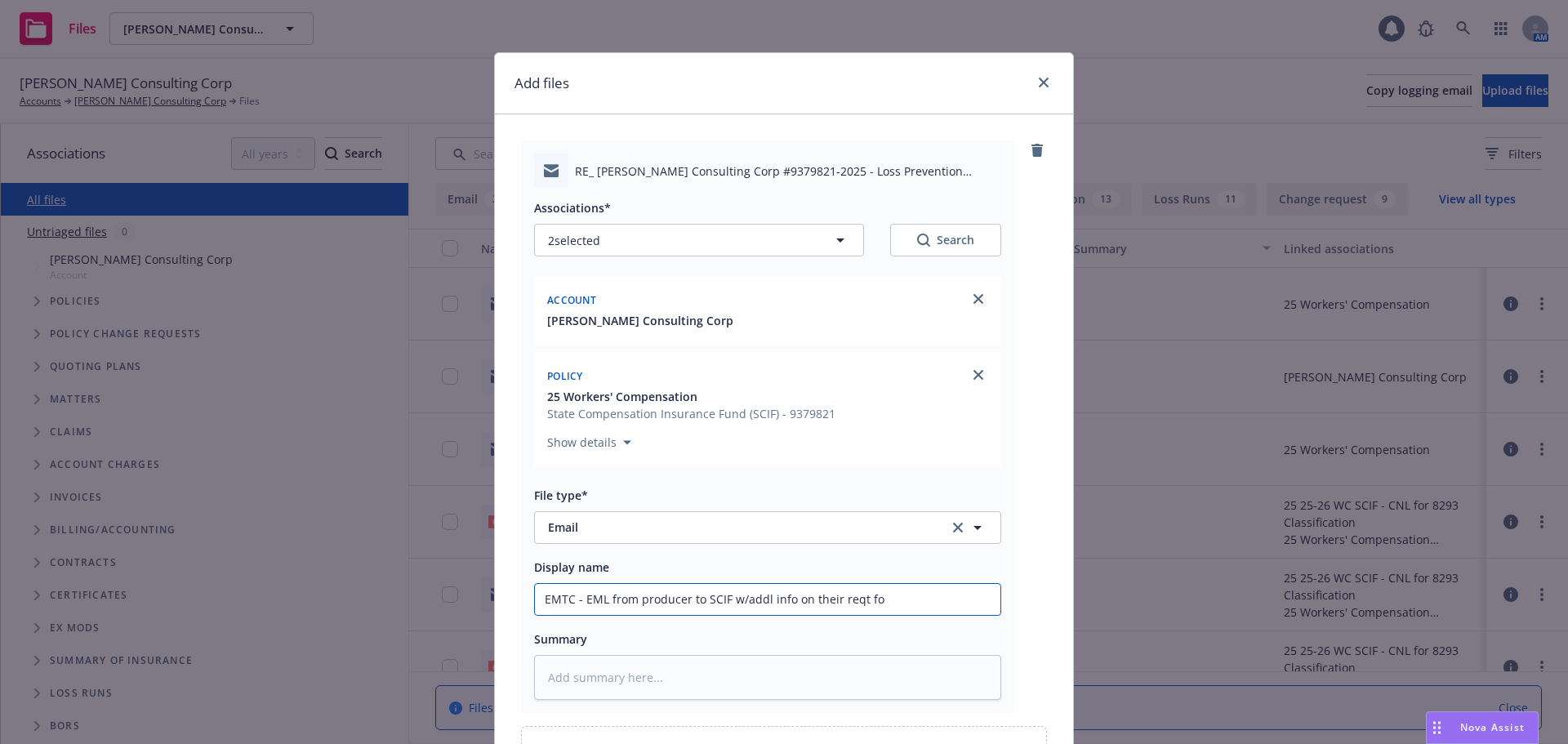
type input "EMTC - EML from producer to SCIF w/addl info on their reqt for"
type textarea "x"
type input "EMTC - EML from producer to SCIF w/addl info on their reqt for"
type textarea "x"
type input "EMTC - EML from producer to SCIF w/addl info on their reqt for l"
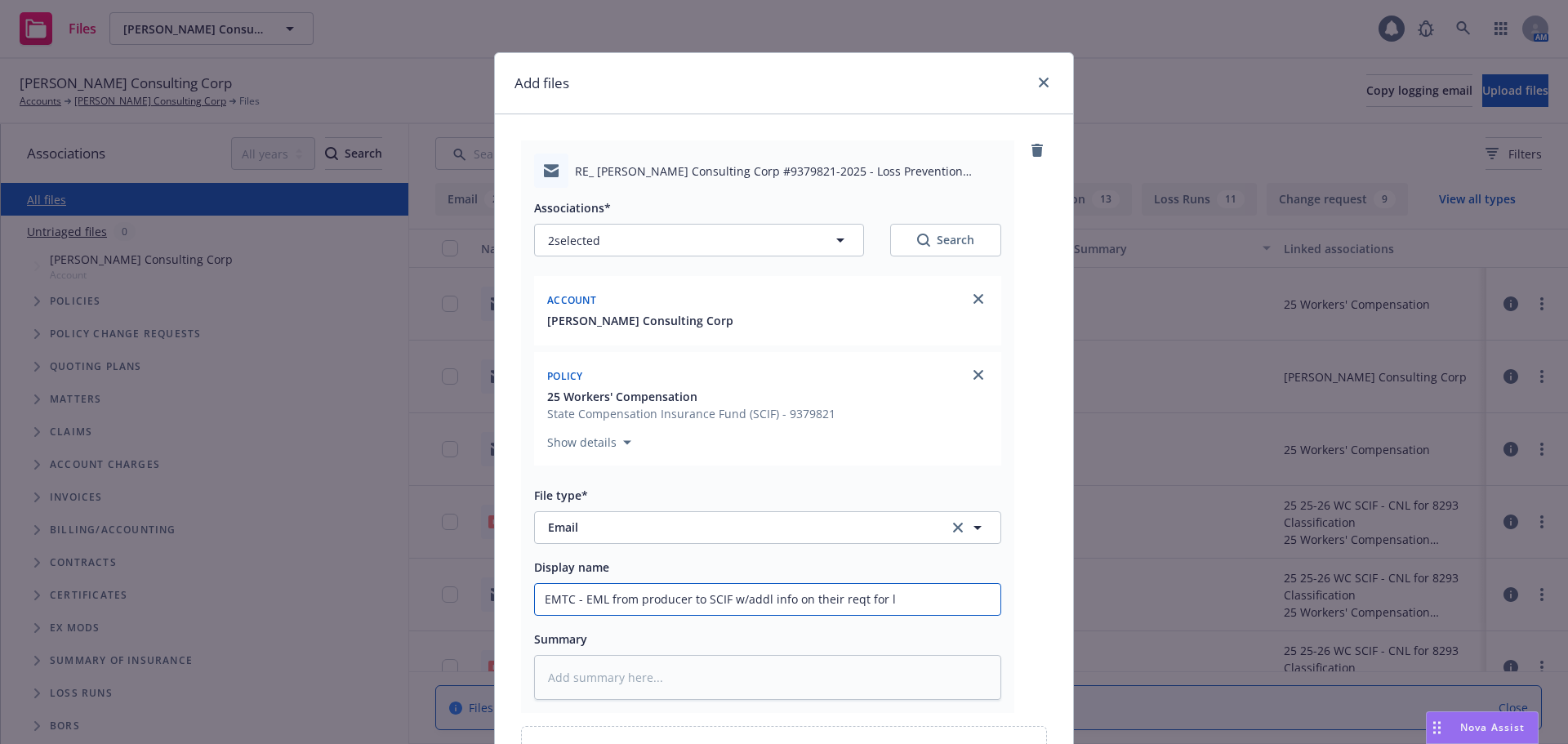
type textarea "x"
type input "EMTC - EML from producer to SCIF w/addl info on their reqt for lo"
type textarea "x"
type input "EMTC - EML from producer to SCIF w/addl info on their reqt for los"
type textarea "x"
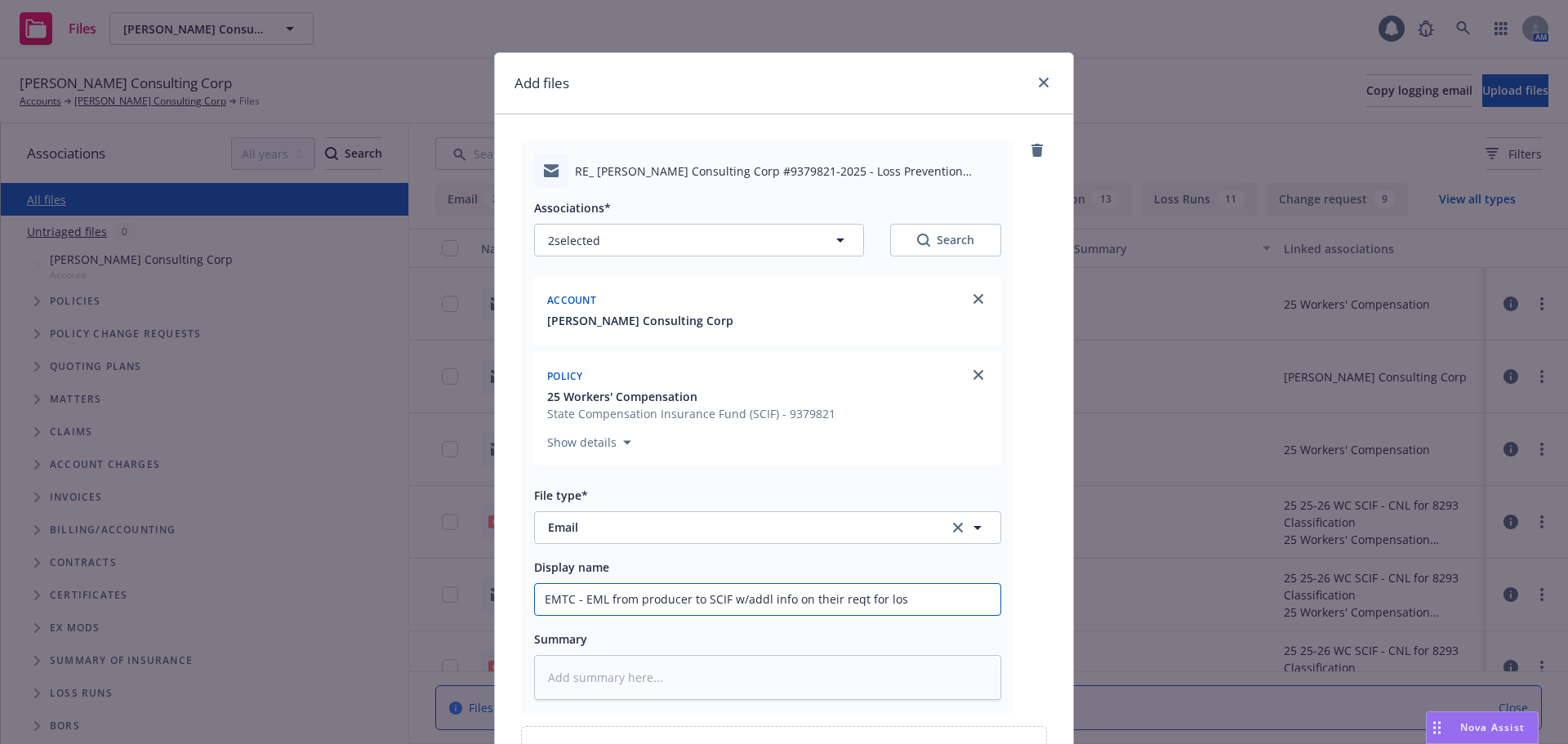
type input "EMTC - EML from producer to SCIF w/addl info on their reqt for loss"
type textarea "x"
type input "EMTC - EML from producer to SCIF w/addl info on their reqt for loss"
type textarea "x"
type input "EMTC - EML from producer to SCIF w/addl info on their reqt for loss c"
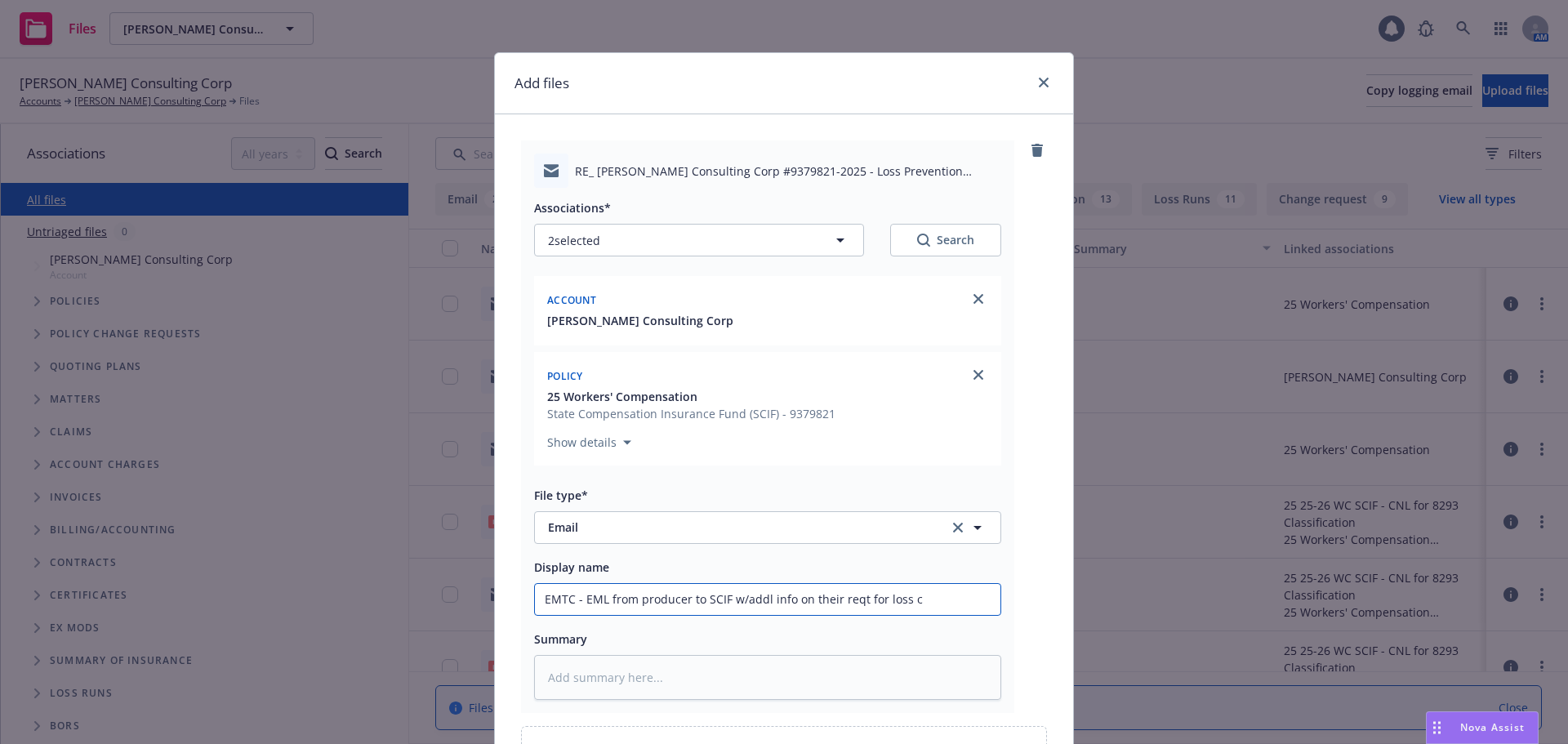
type textarea "x"
type input "EMTC - EML from producer to SCIF w/addl info on their reqt for loss co"
type textarea "x"
type input "EMTC - EML from producer to SCIF w/addl info on their reqt for loss cont"
type textarea "x"
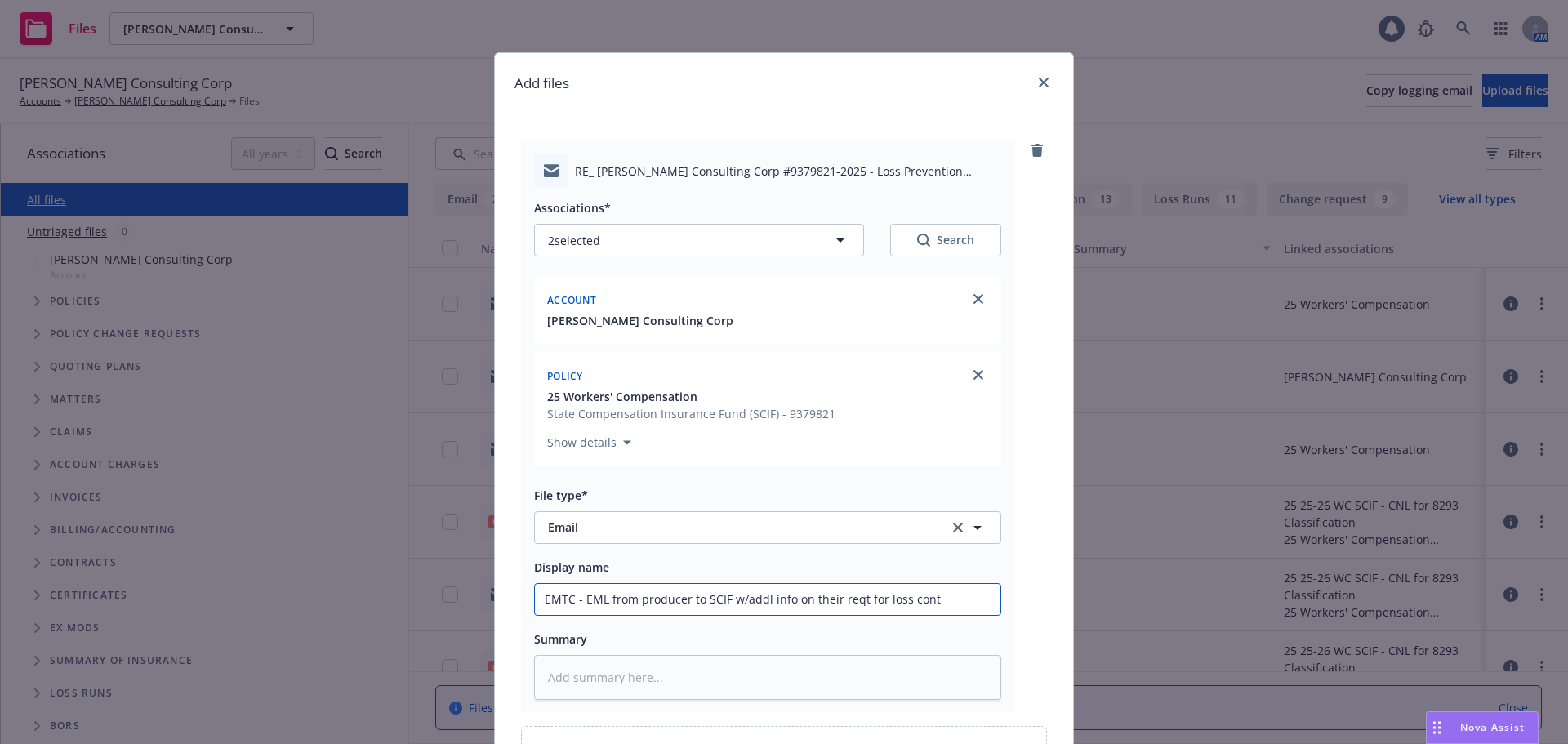
type input "EMTC - EML from producer to SCIF w/addl info on their reqt for loss contr"
type textarea "x"
type input "EMTC - EML from producer to SCIF w/addl info on their reqt for loss contro"
type textarea "x"
type input "EMTC - EML from producer to SCIF w/addl info on their reqt for loss control"
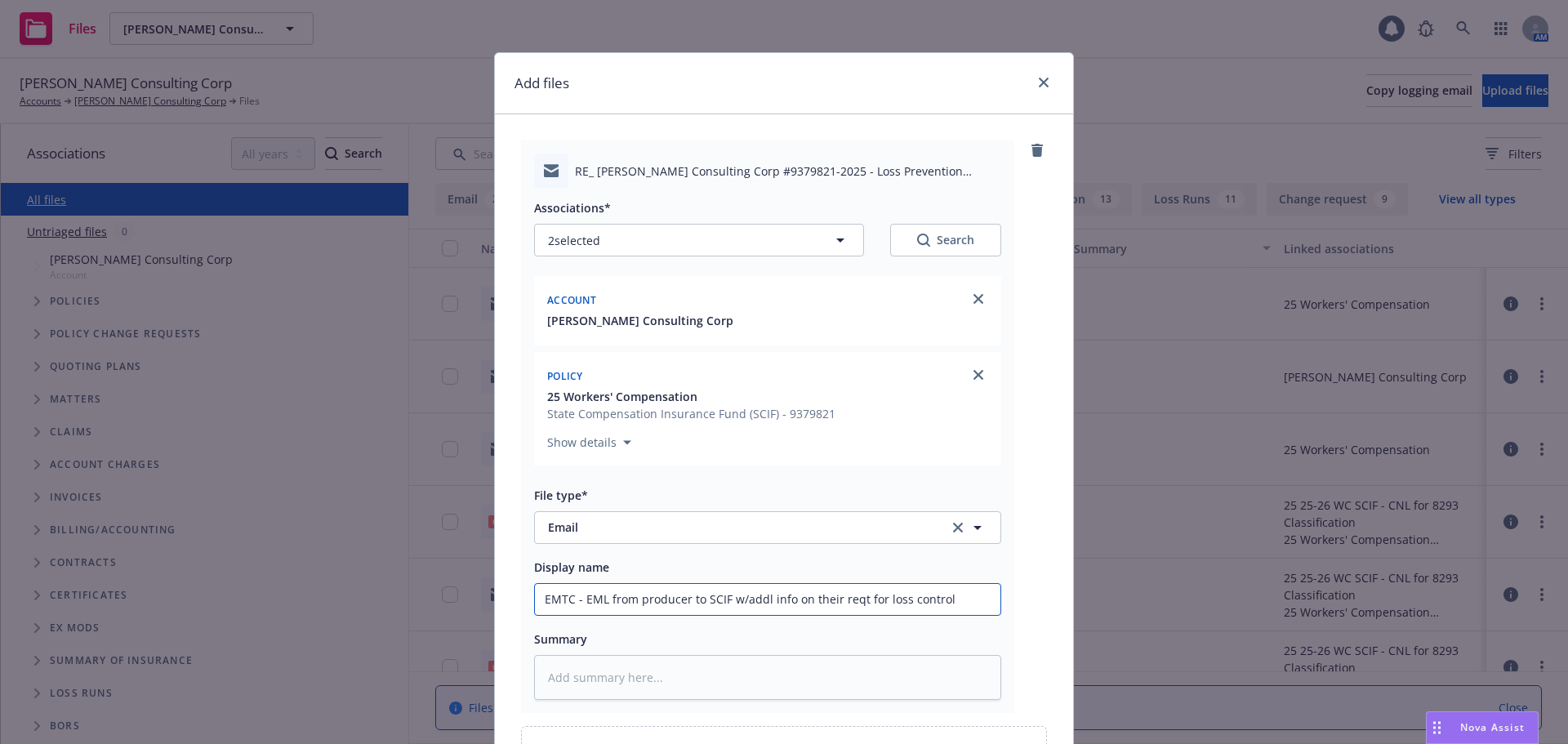
type textarea "x"
type input "EMTC - EML from producer to SCIF w/addl info on their reqt for loss control"
type textarea "x"
type input "EMTC - EML from producer to SCIF w/addl info on their reqt for loss control s"
type textarea "x"
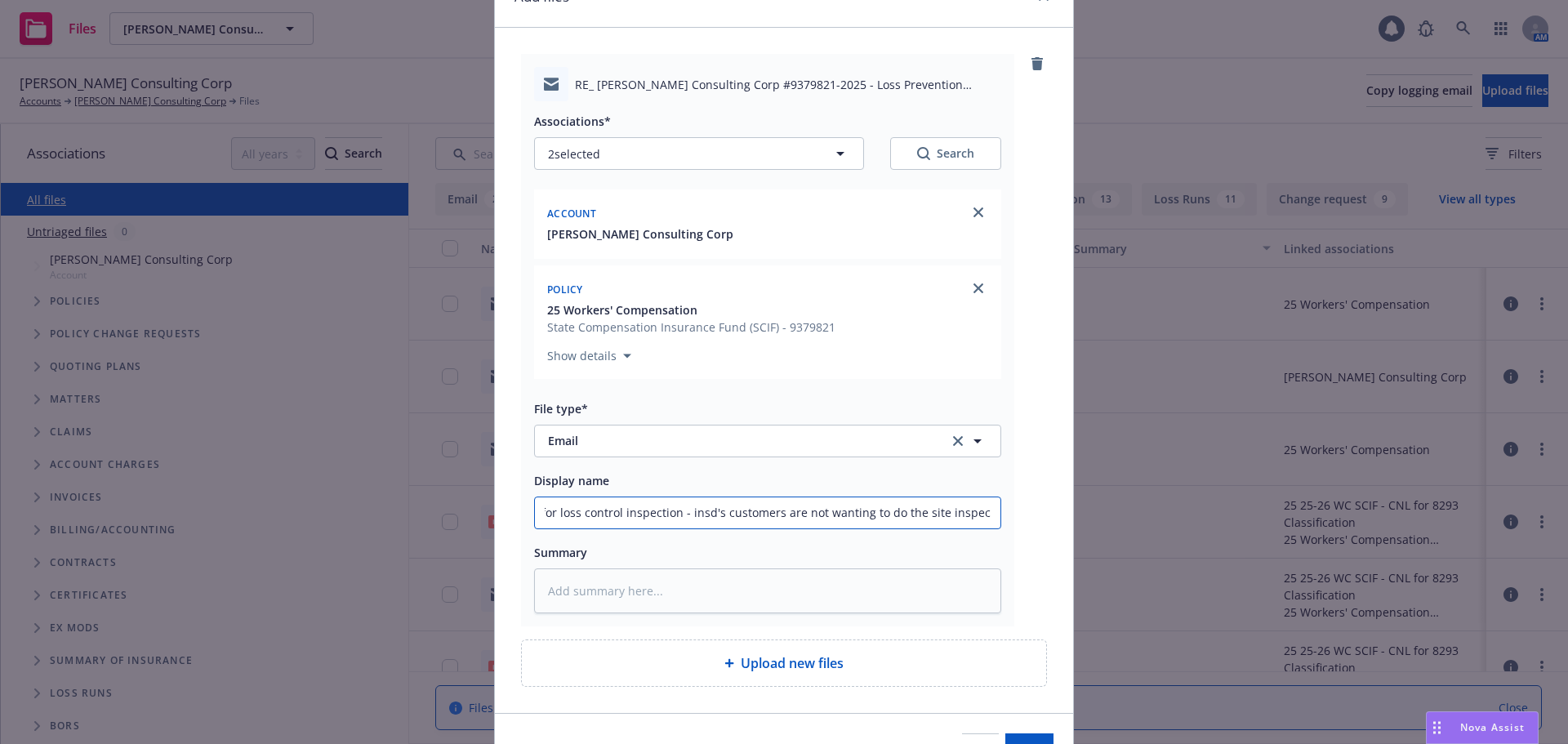
scroll to position [182, 0]
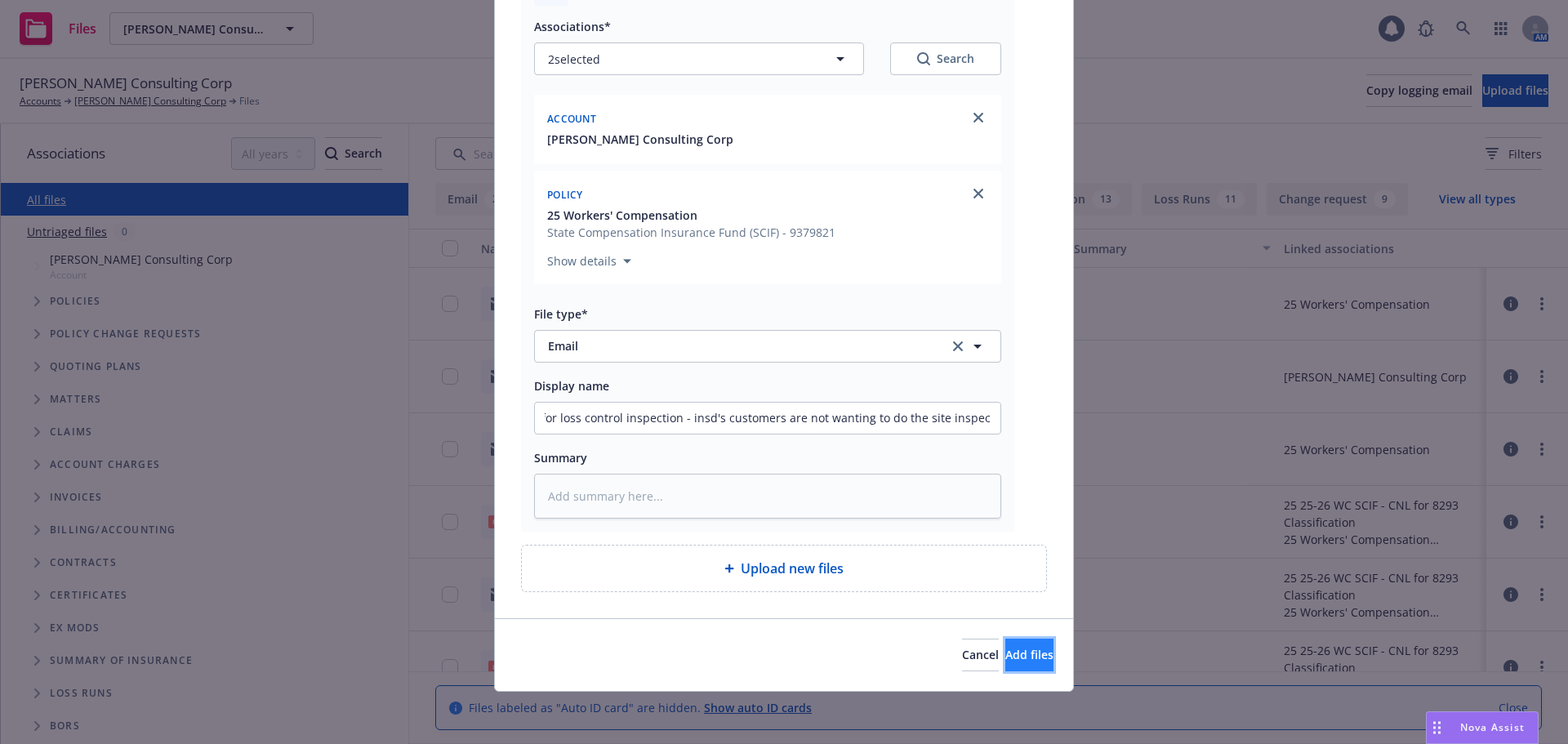
click at [1014, 652] on span "Add files" at bounding box center [1029, 655] width 48 height 15
